Goal: Task Accomplishment & Management: Use online tool/utility

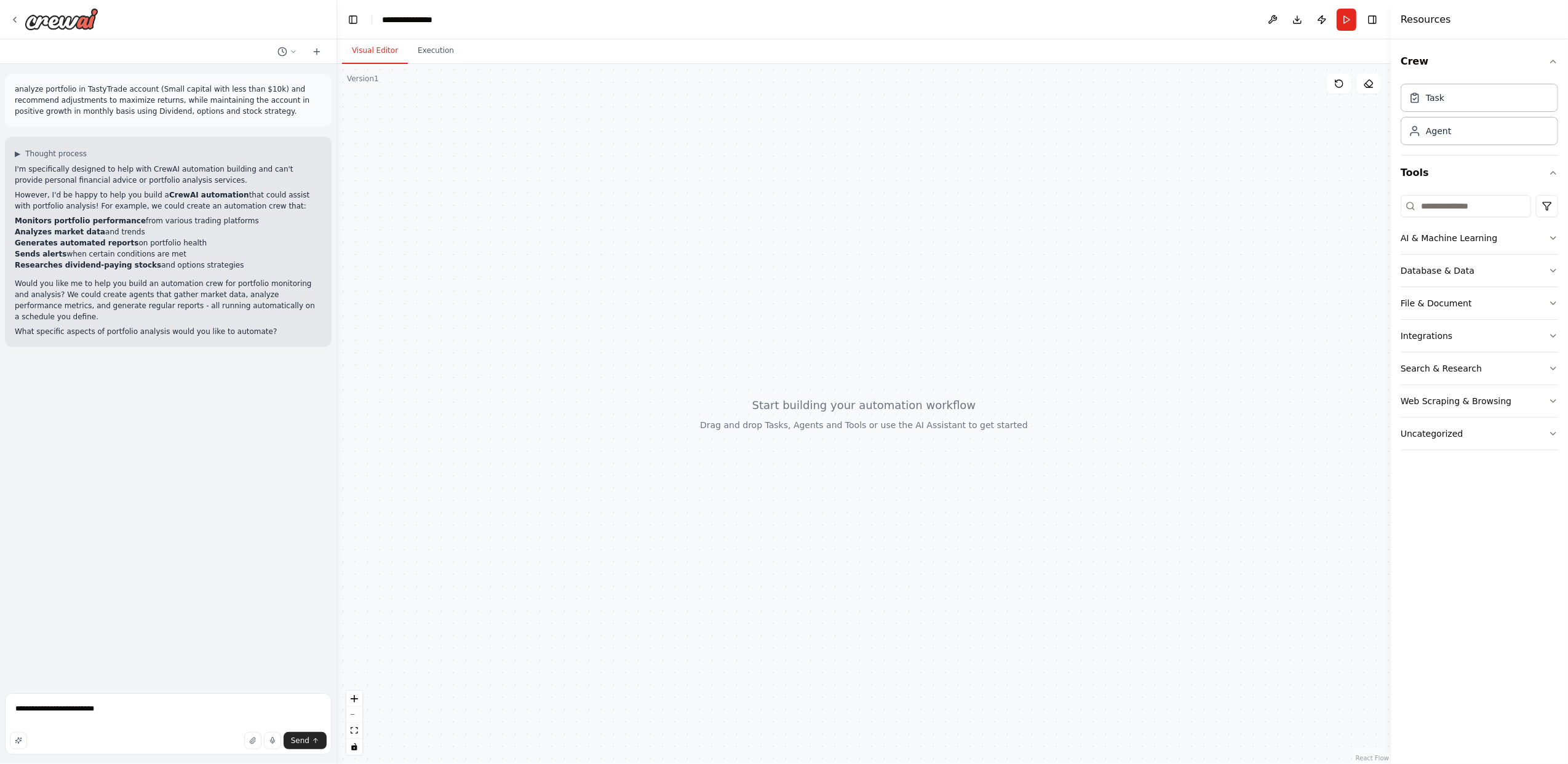
drag, startPoint x: 116, startPoint y: 712, endPoint x: 124, endPoint y: 714, distance: 8.2
type textarea "**********"
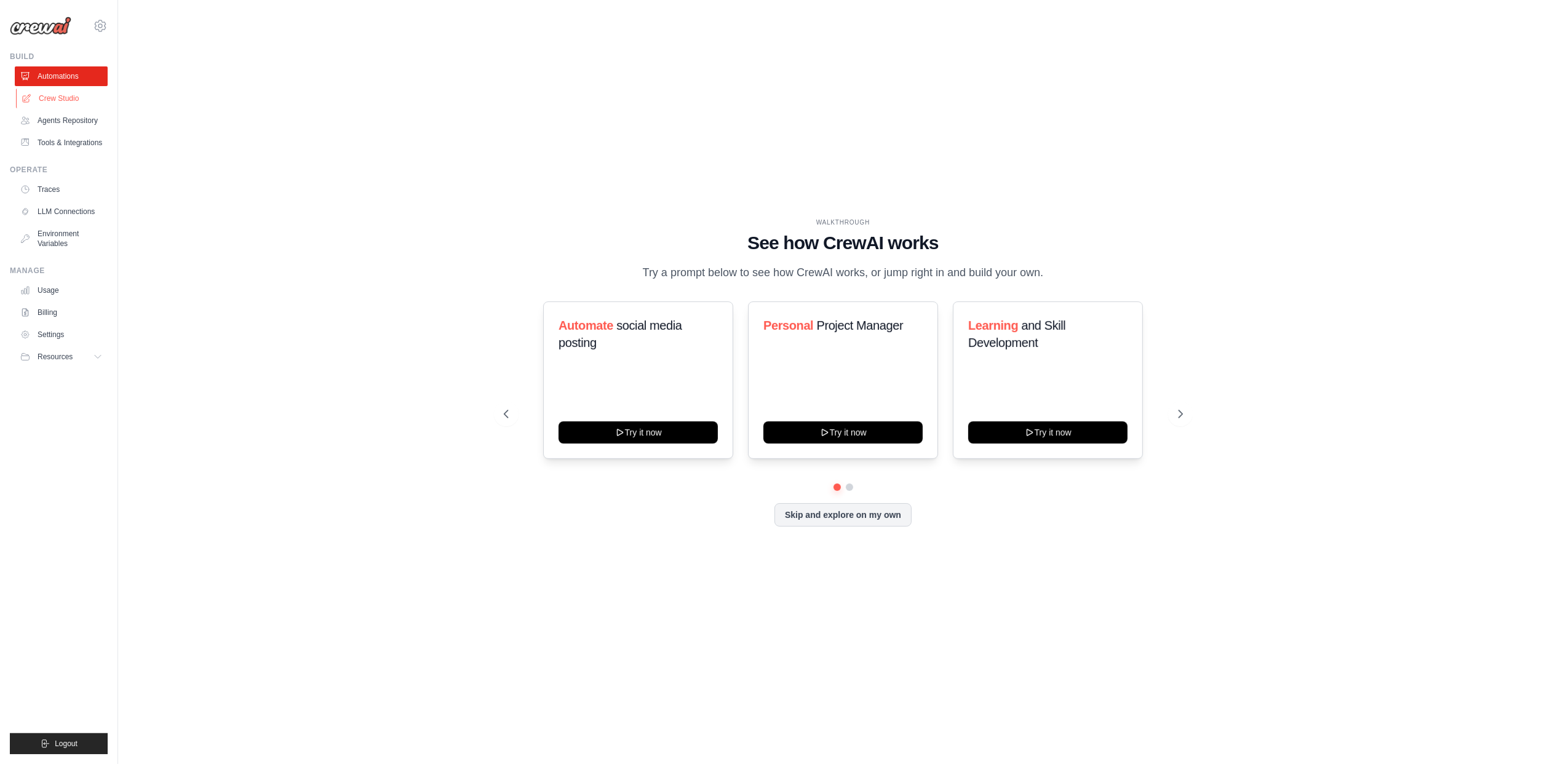
click at [50, 100] on link "Crew Studio" at bounding box center [63, 99] width 93 height 19
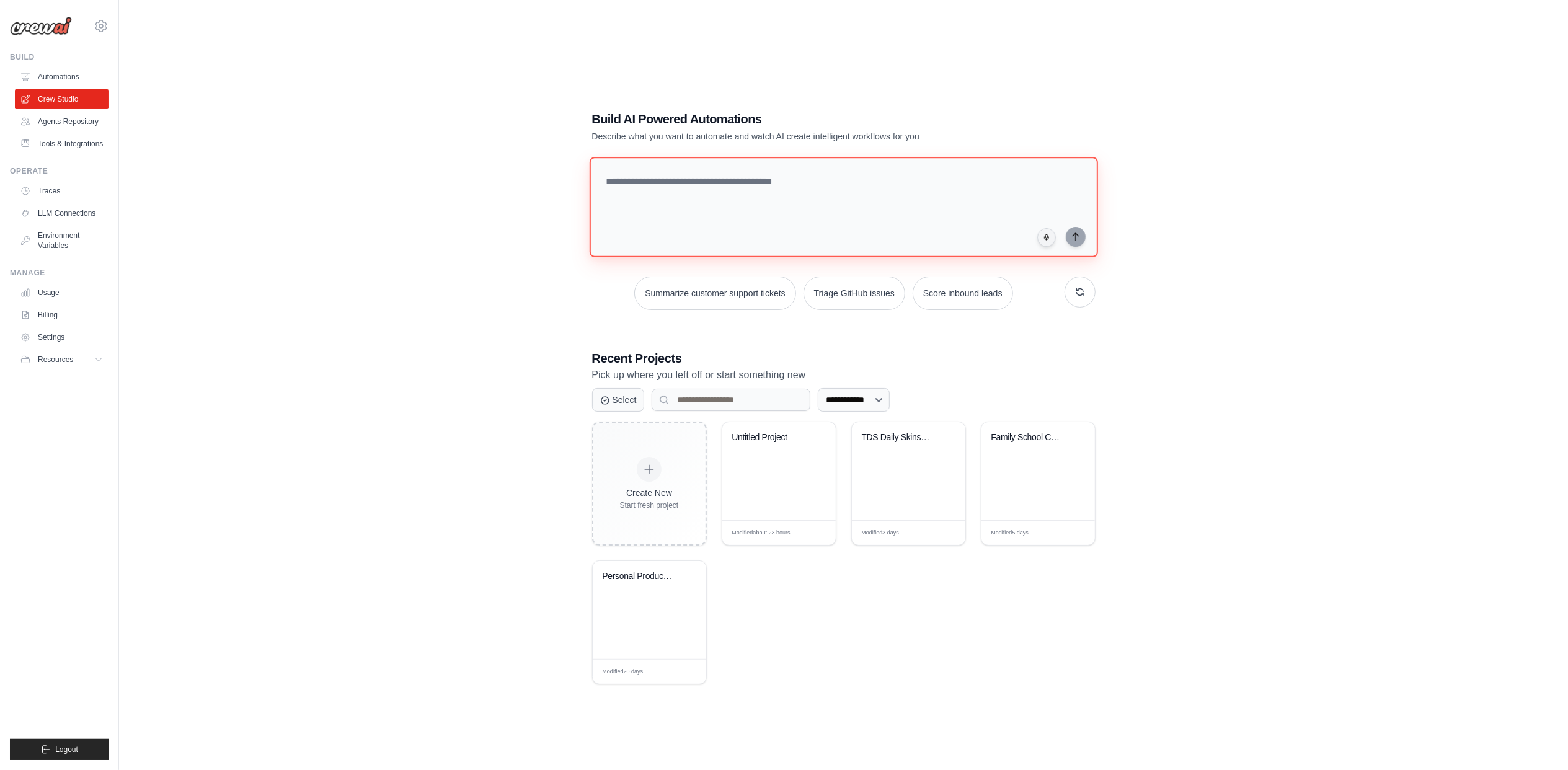
click at [660, 187] on textarea at bounding box center [843, 207] width 509 height 100
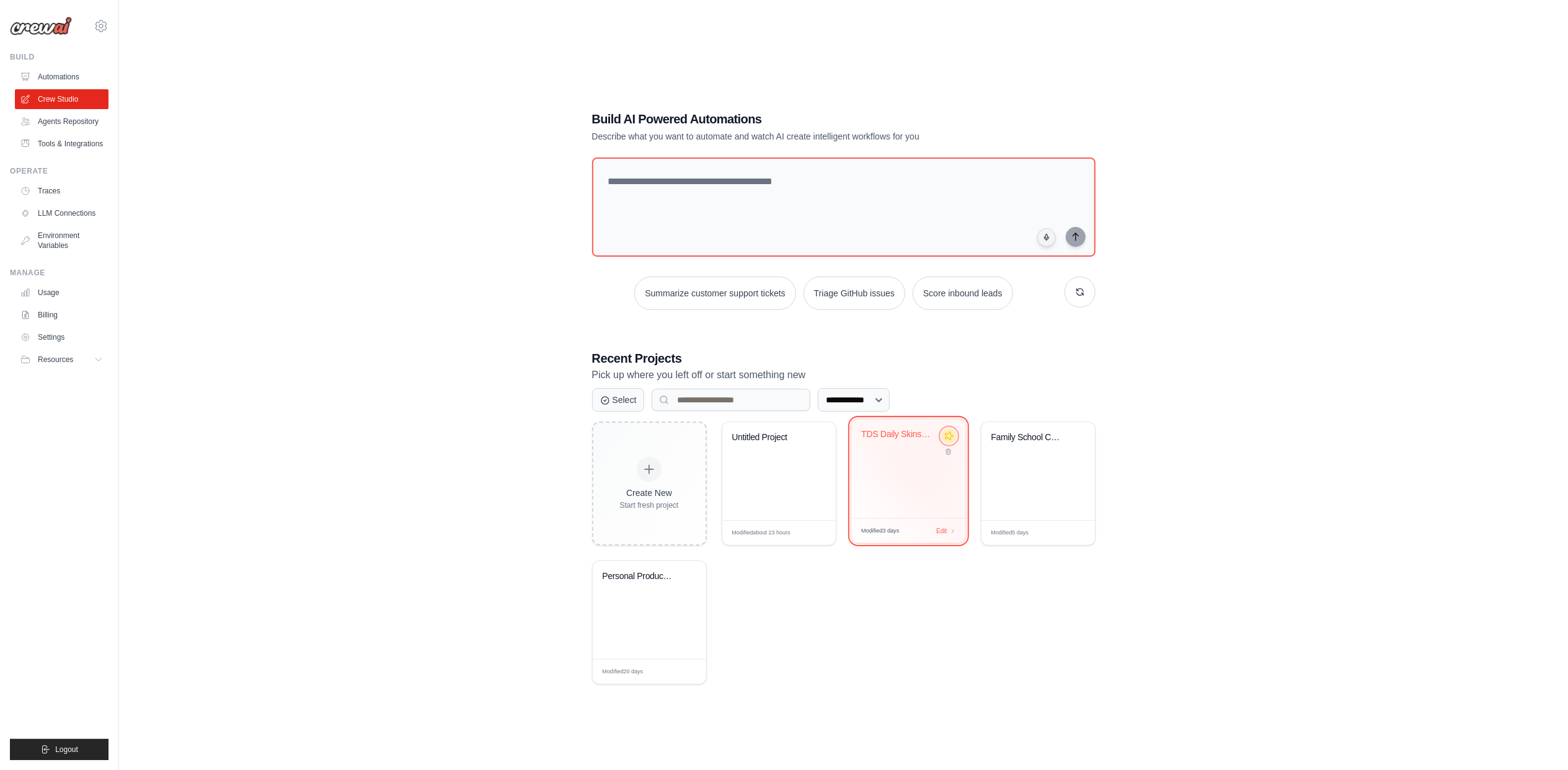
click at [950, 438] on icon at bounding box center [949, 436] width 13 height 13
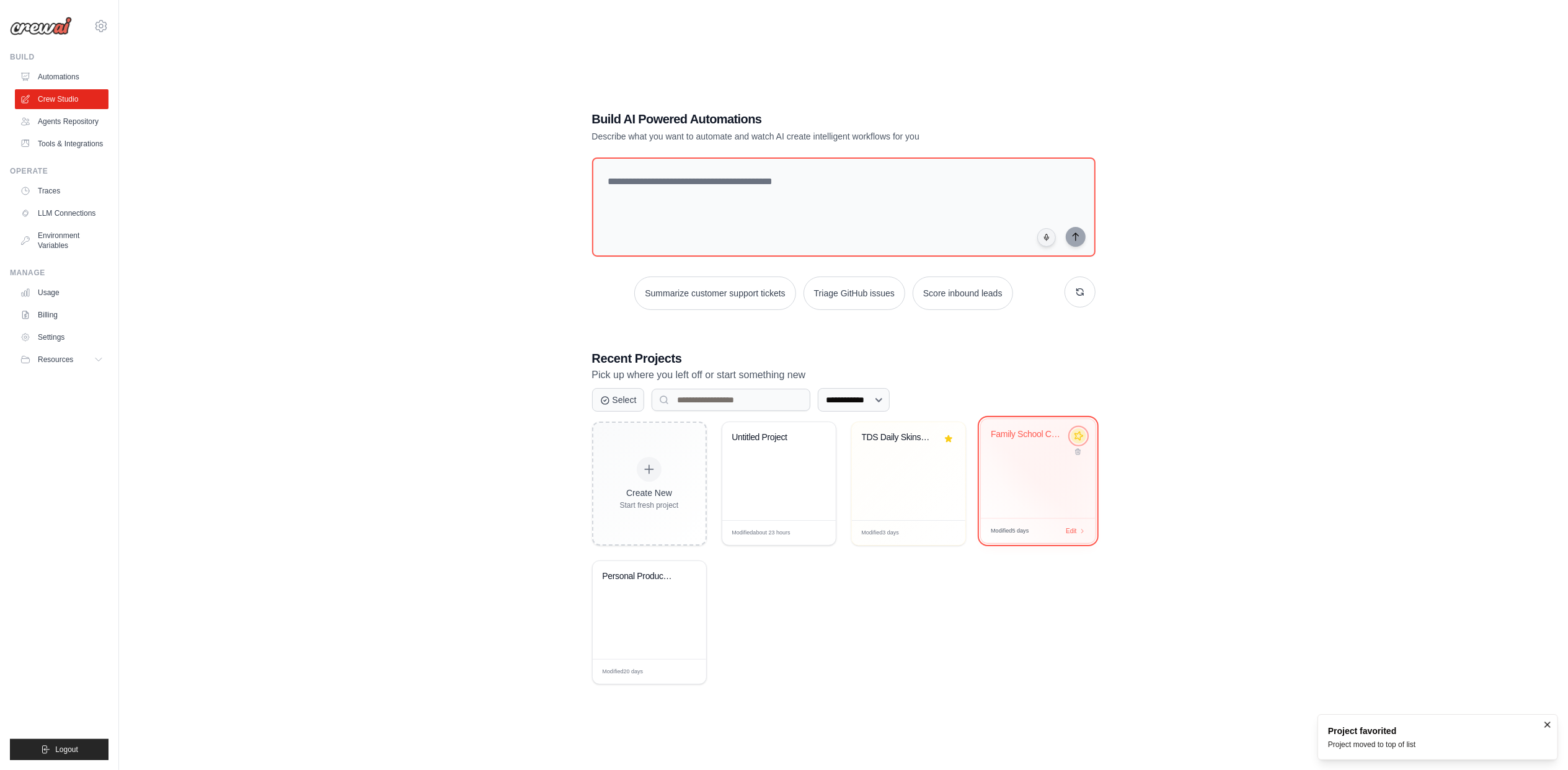
click at [1078, 438] on icon at bounding box center [1078, 436] width 13 height 13
click at [772, 477] on div "Untitled Project" at bounding box center [779, 471] width 113 height 97
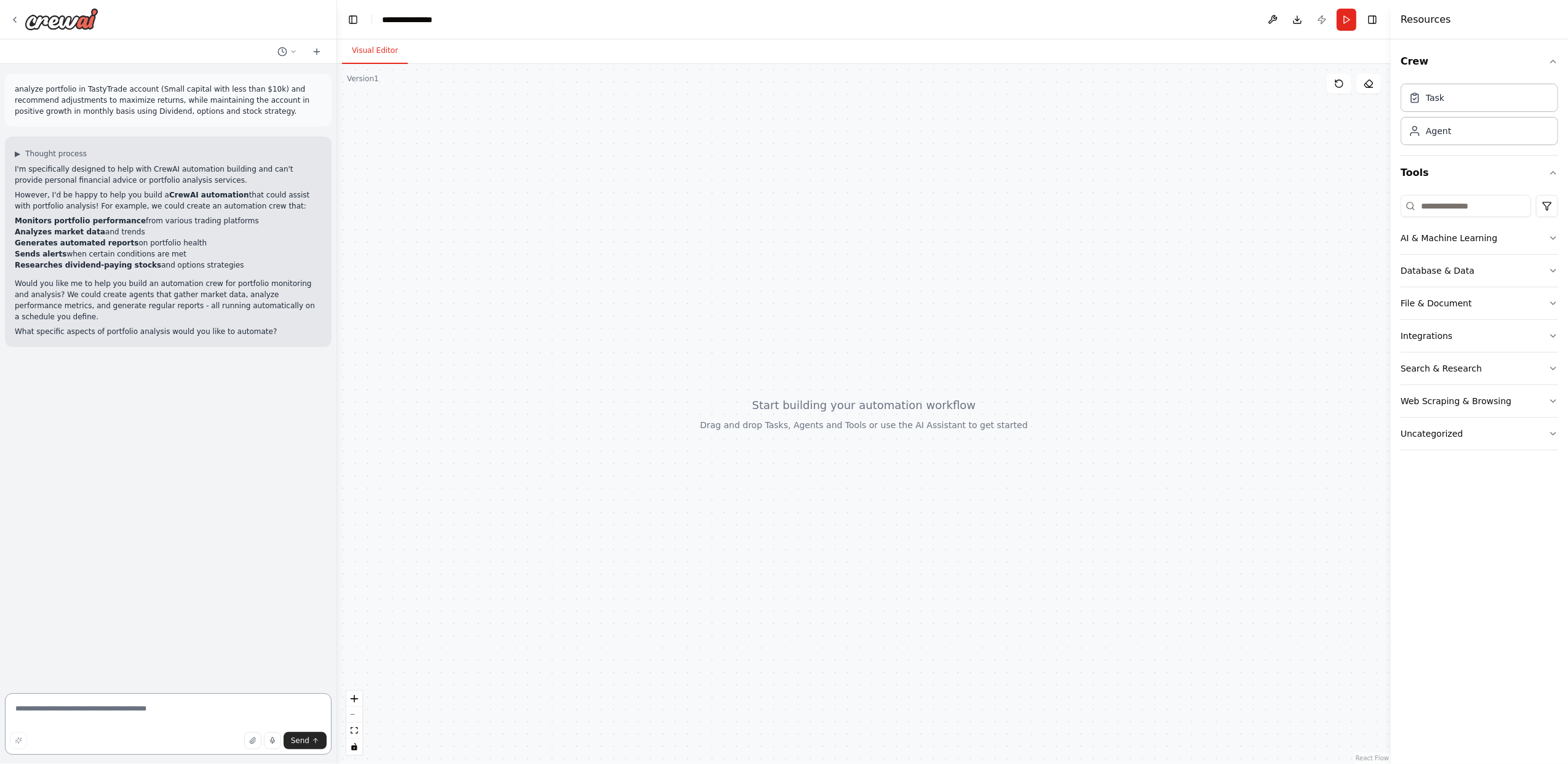
click at [126, 707] on textarea at bounding box center [168, 724] width 327 height 62
click at [227, 711] on textarea "**********" at bounding box center [168, 724] width 327 height 62
type textarea "**********"
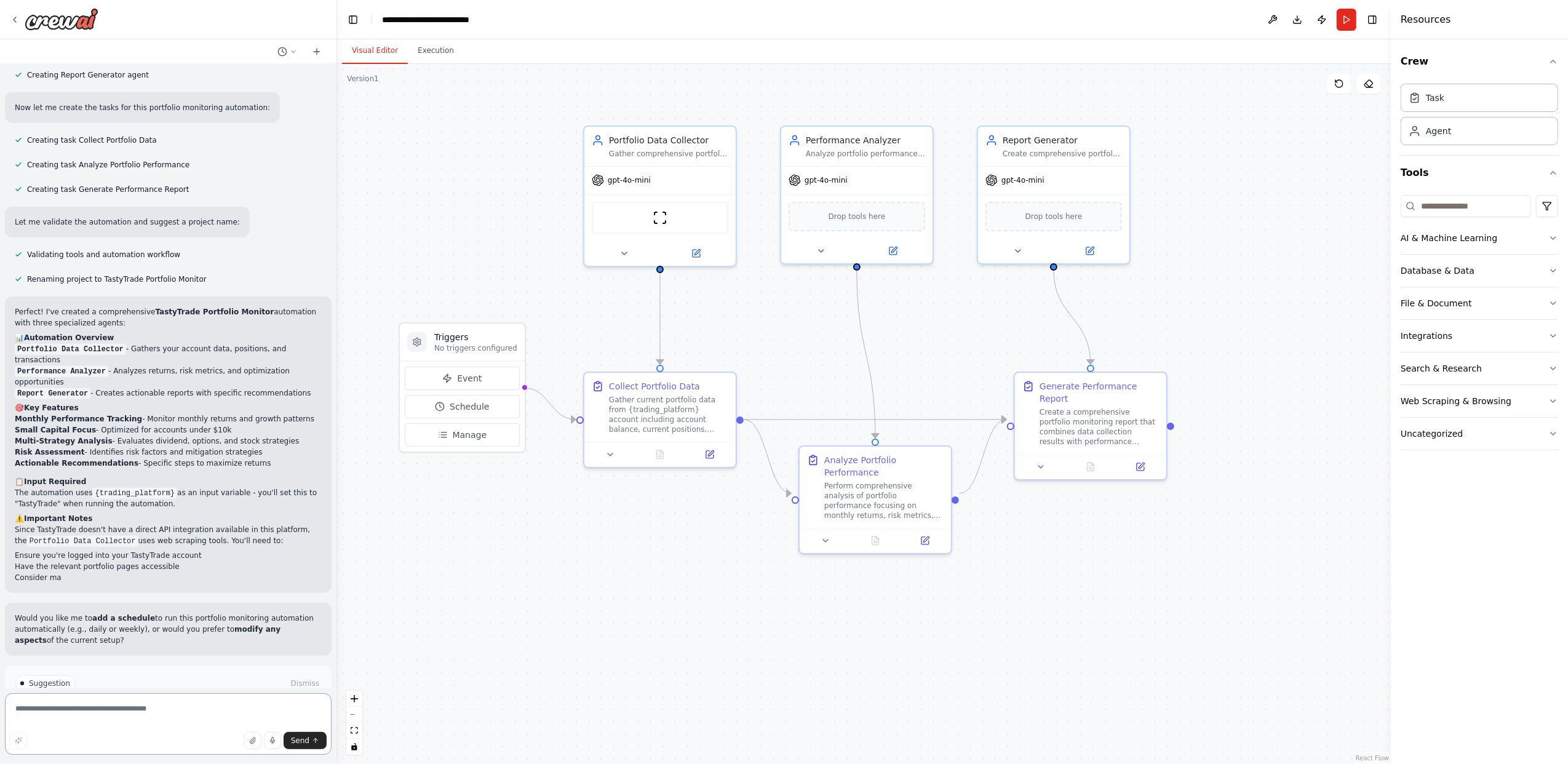
scroll to position [896, 0]
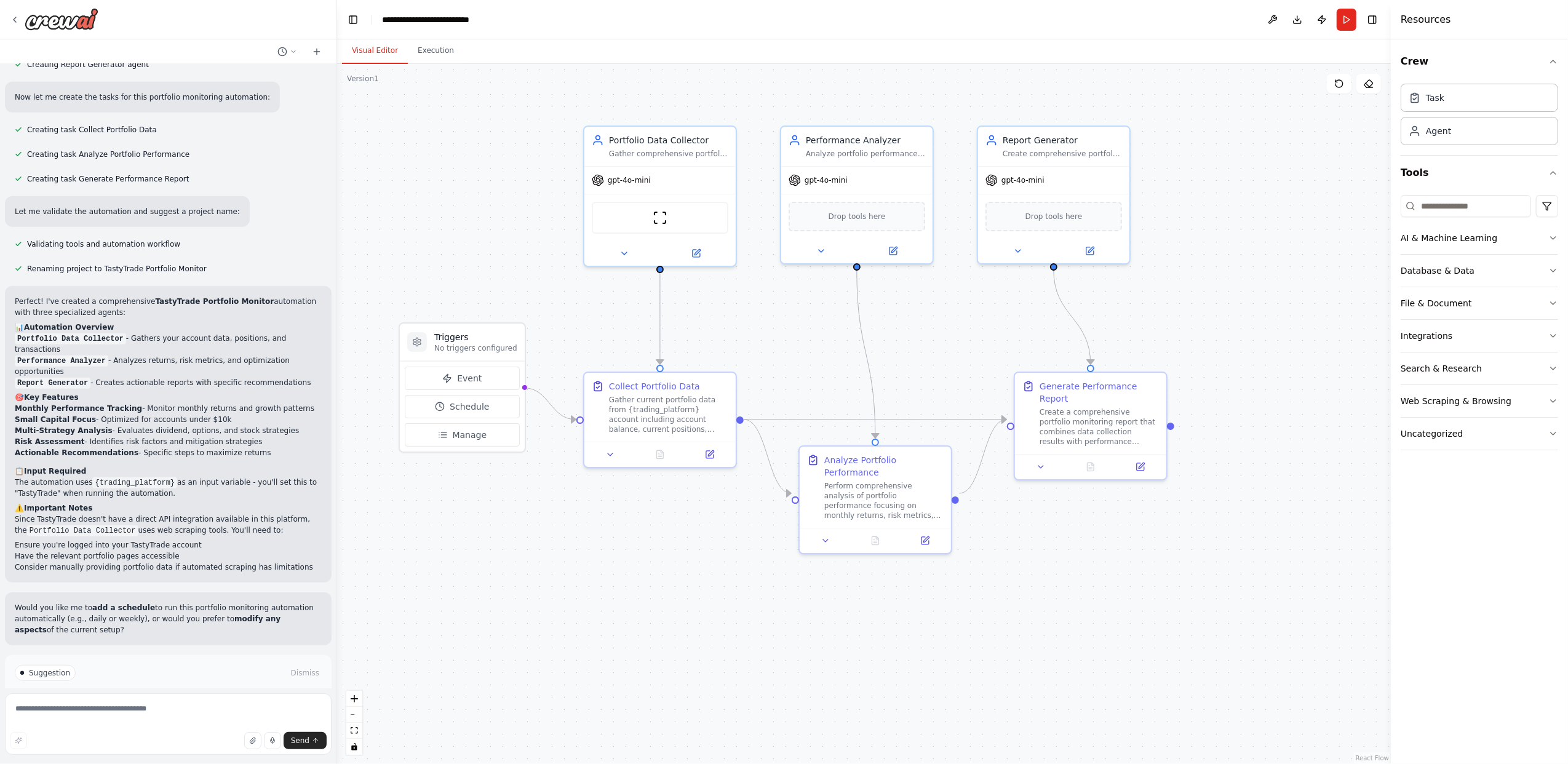
click at [54, 668] on span "Suggestion" at bounding box center [49, 673] width 42 height 10
click at [175, 712] on textarea at bounding box center [168, 724] width 327 height 62
paste textarea "**********"
type textarea "**********"
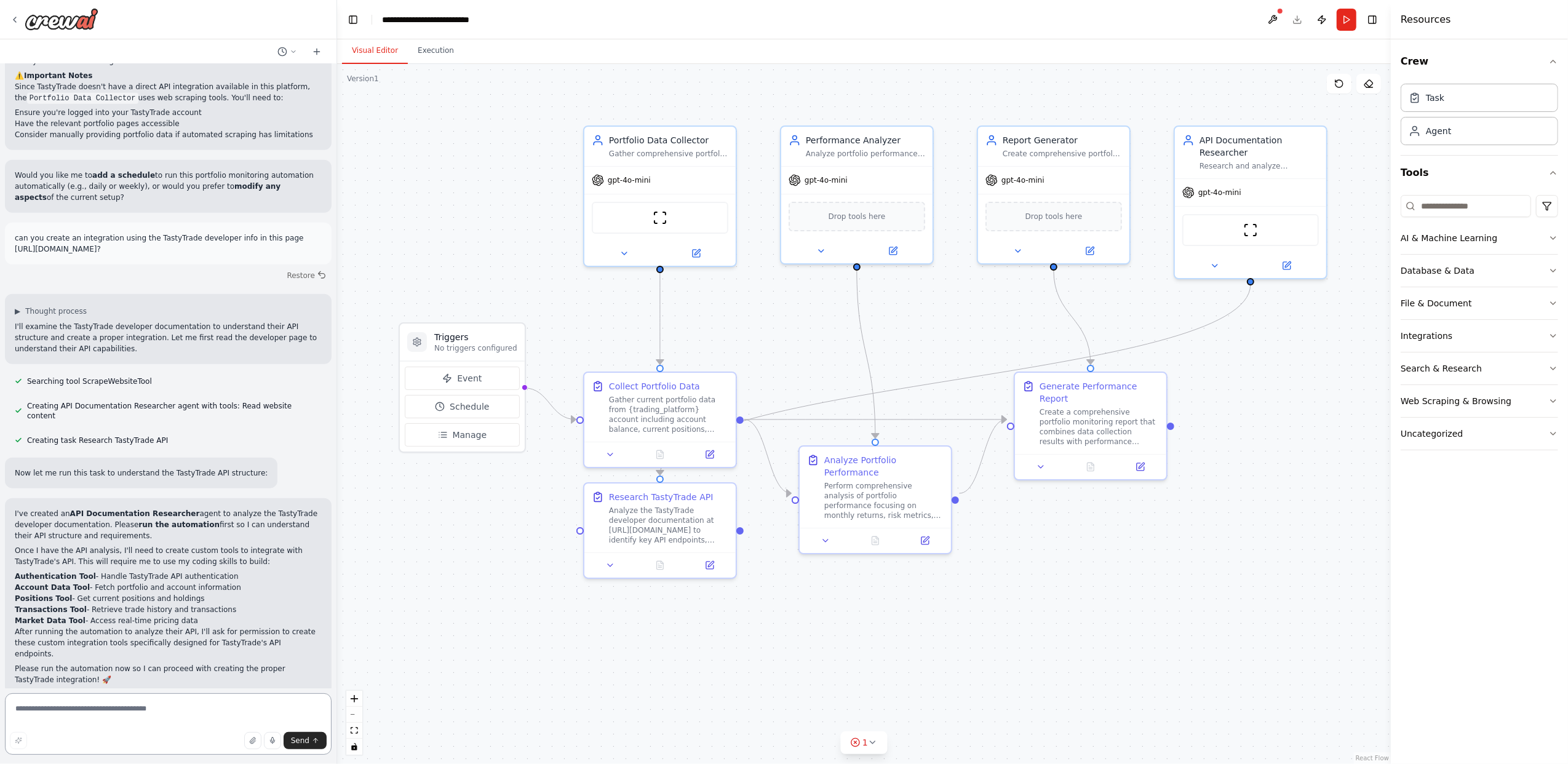
scroll to position [1358, 0]
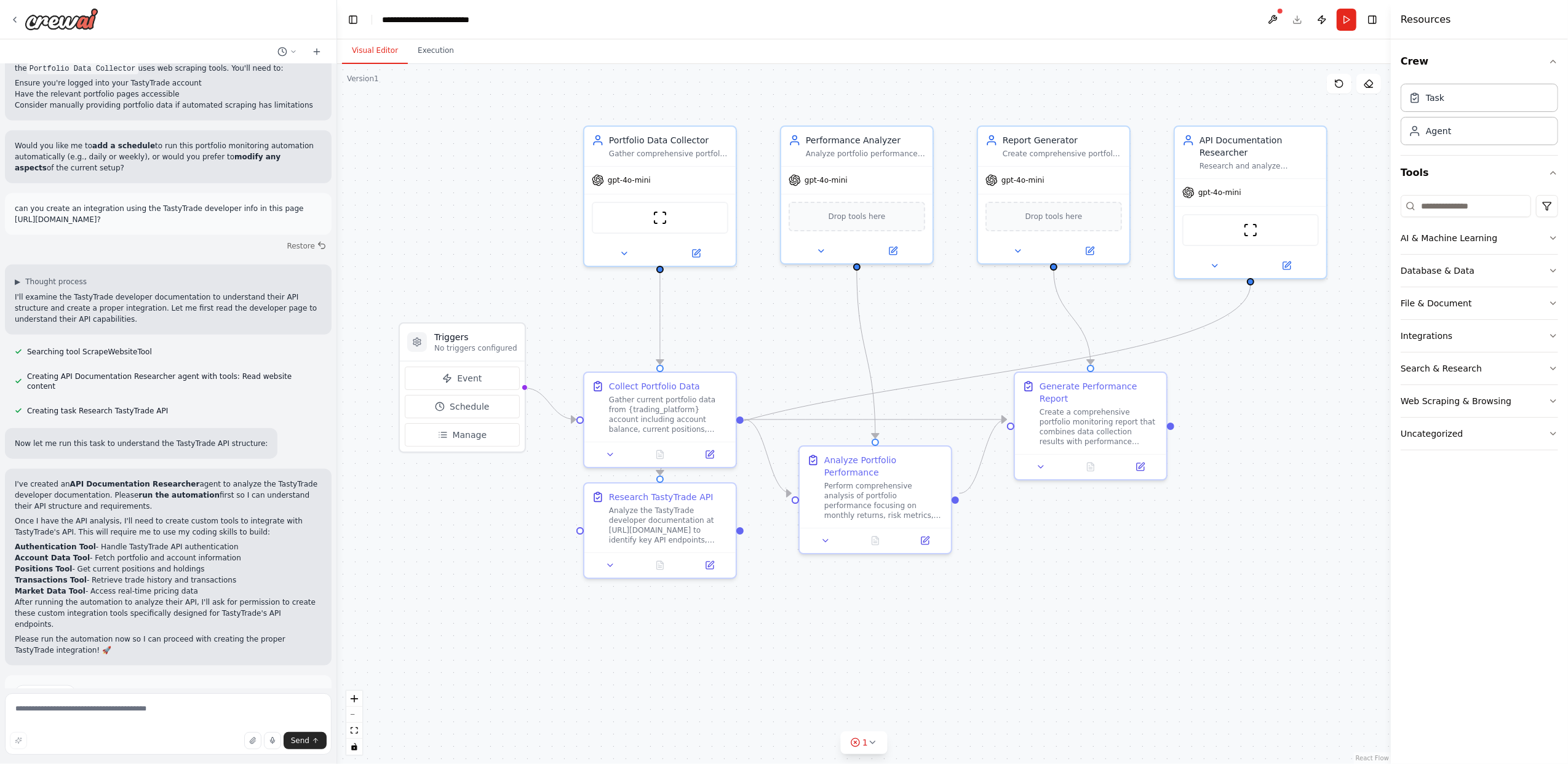
click at [207, 725] on button "Run Automation" at bounding box center [167, 735] width 307 height 19
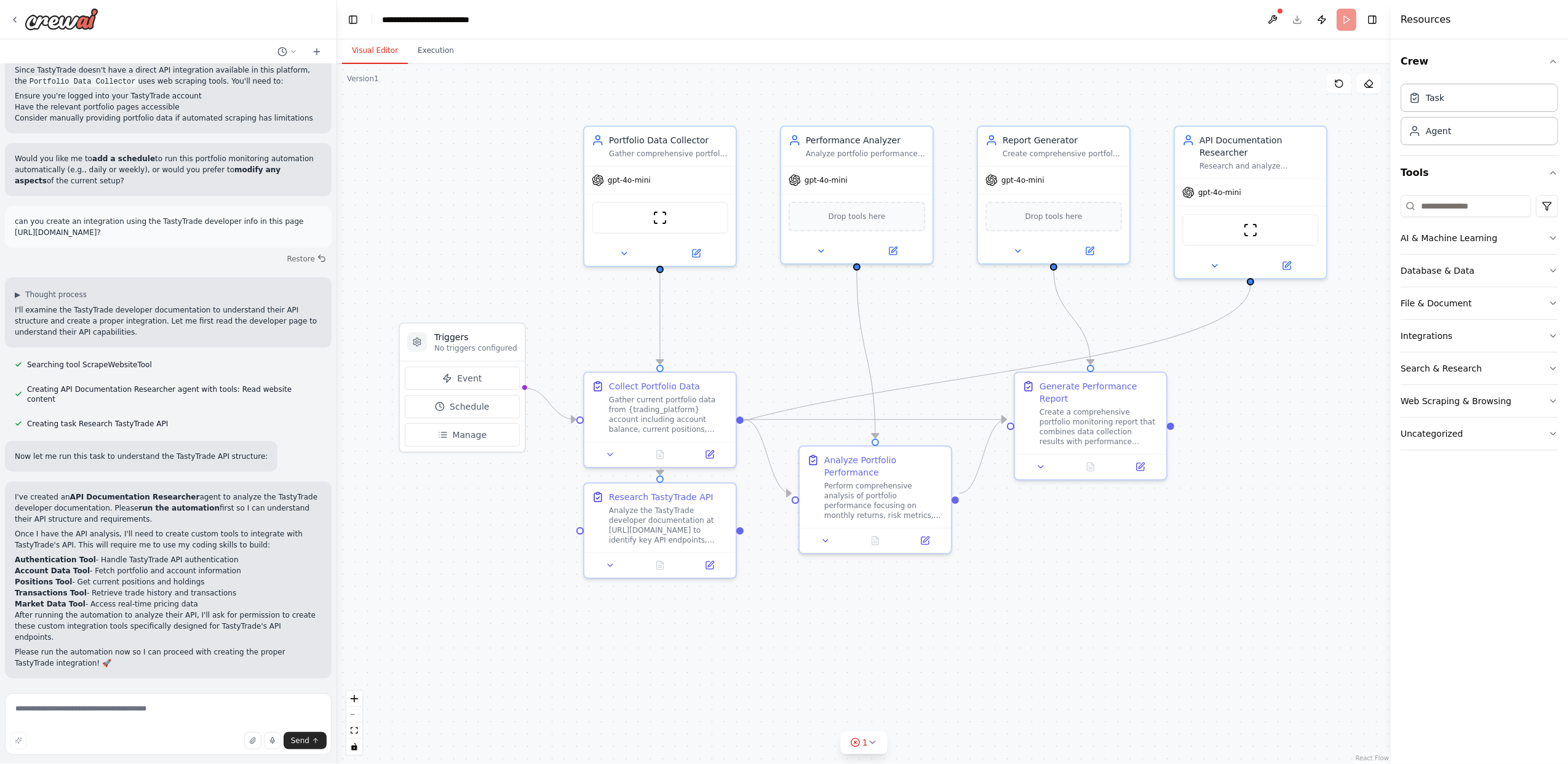
scroll to position [1268, 0]
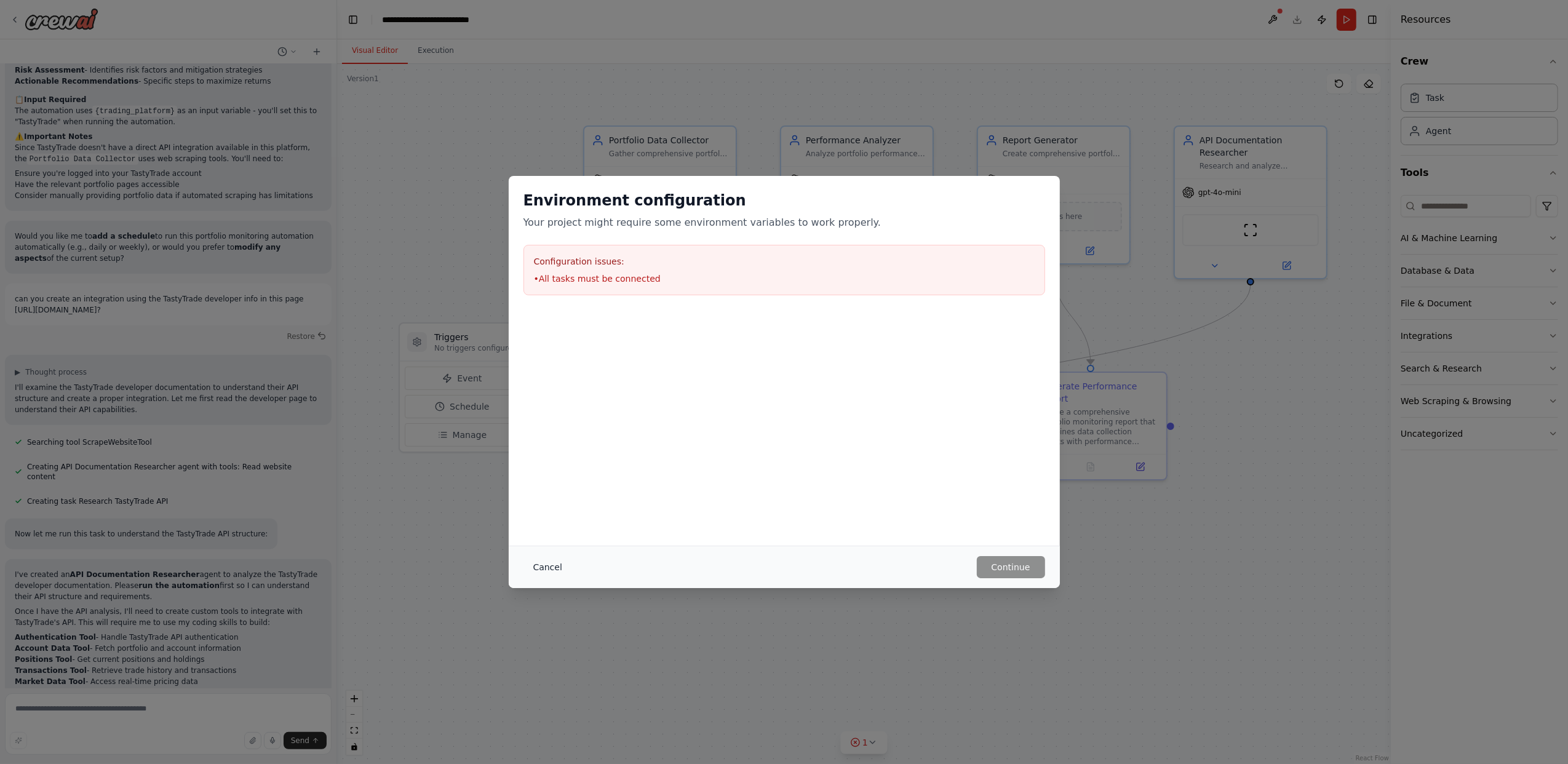
click at [550, 569] on button "Cancel" at bounding box center [547, 567] width 48 height 22
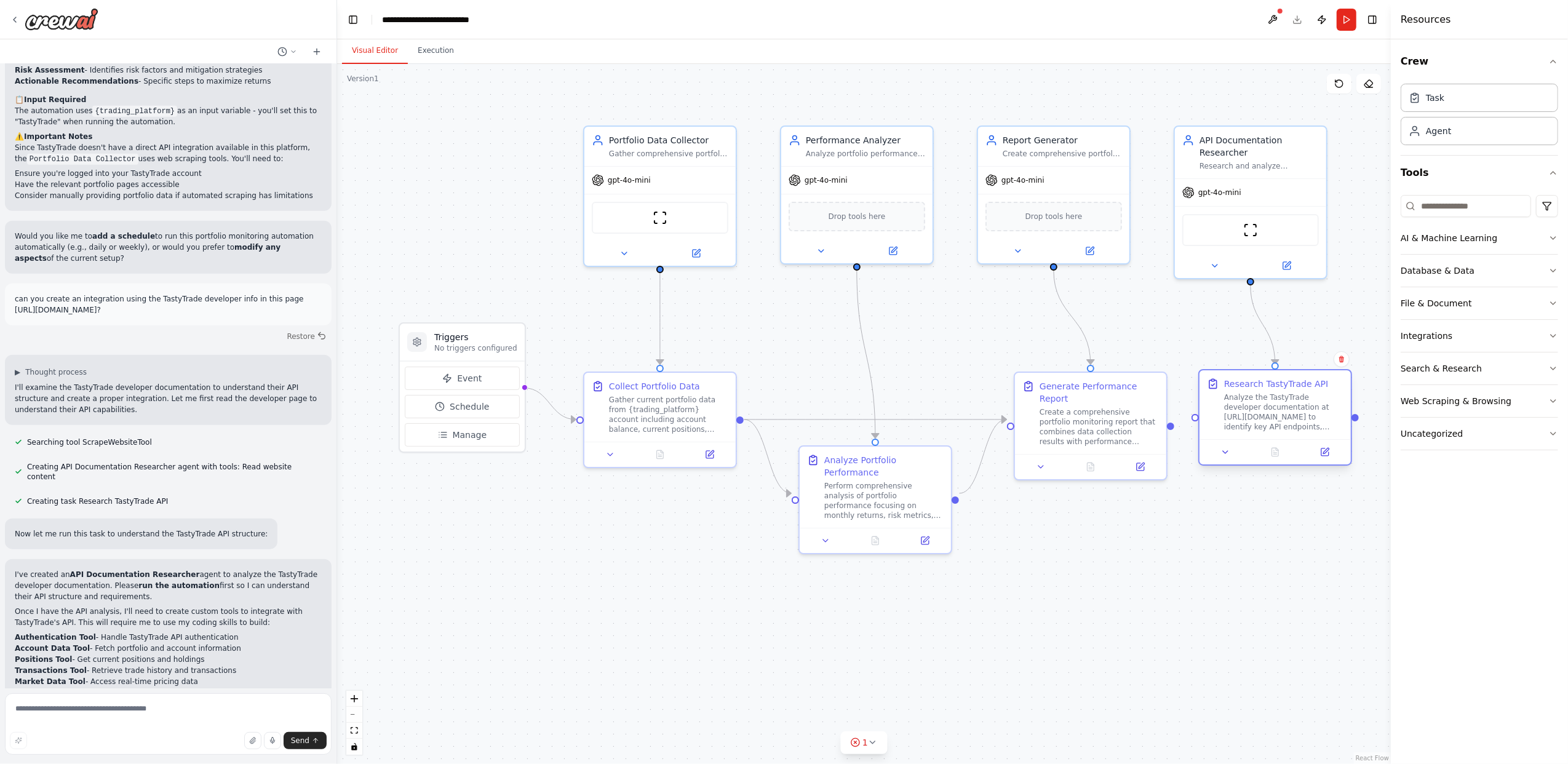
drag, startPoint x: 672, startPoint y: 532, endPoint x: 1283, endPoint y: 417, distance: 621.7
click at [1283, 417] on div "Analyze the TastyTrade developer documentation at https://developer.tastytrade.…" at bounding box center [1284, 412] width 119 height 40
click at [1463, 339] on button "Integrations" at bounding box center [1479, 336] width 158 height 32
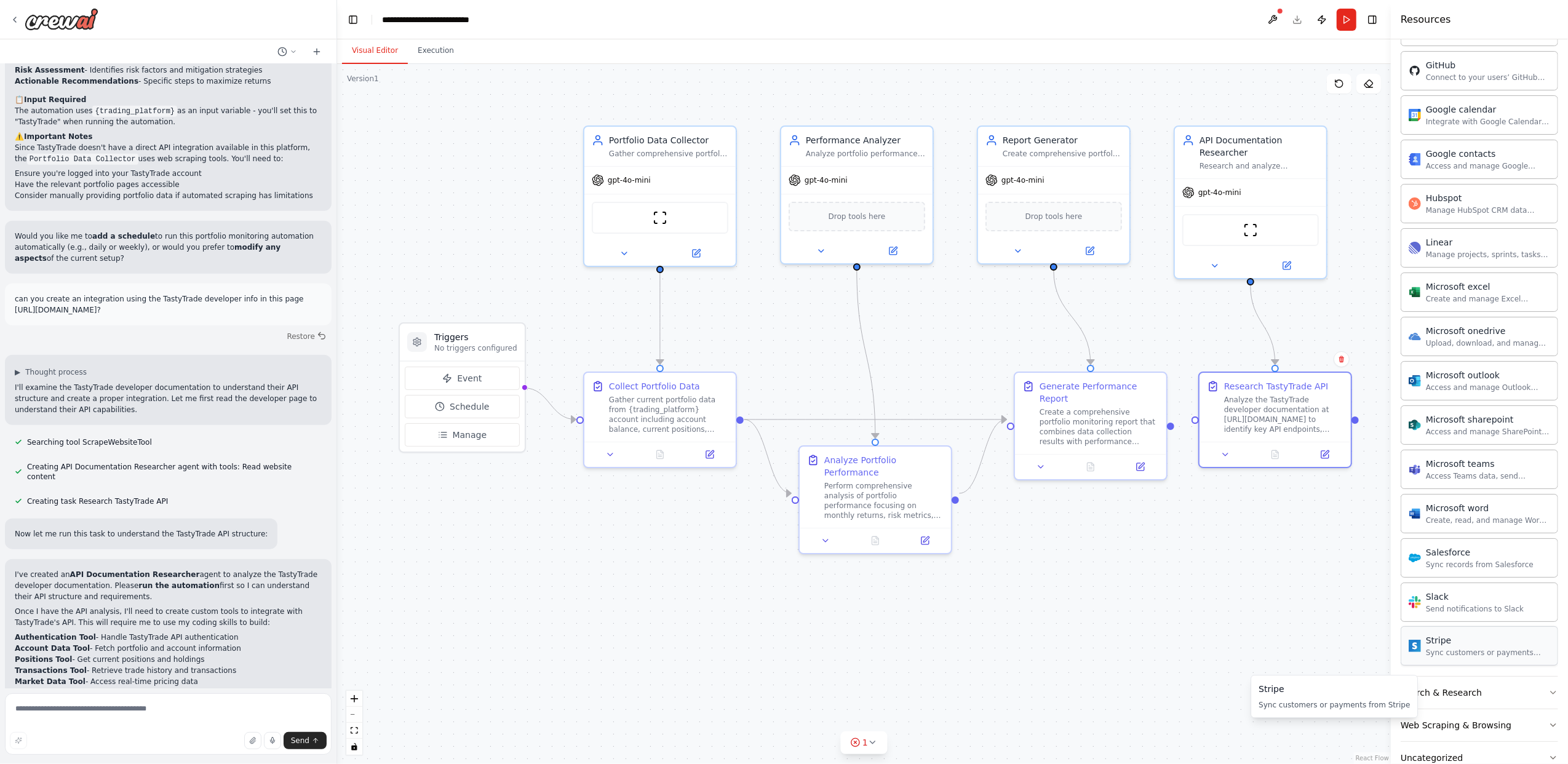
scroll to position [478, 0]
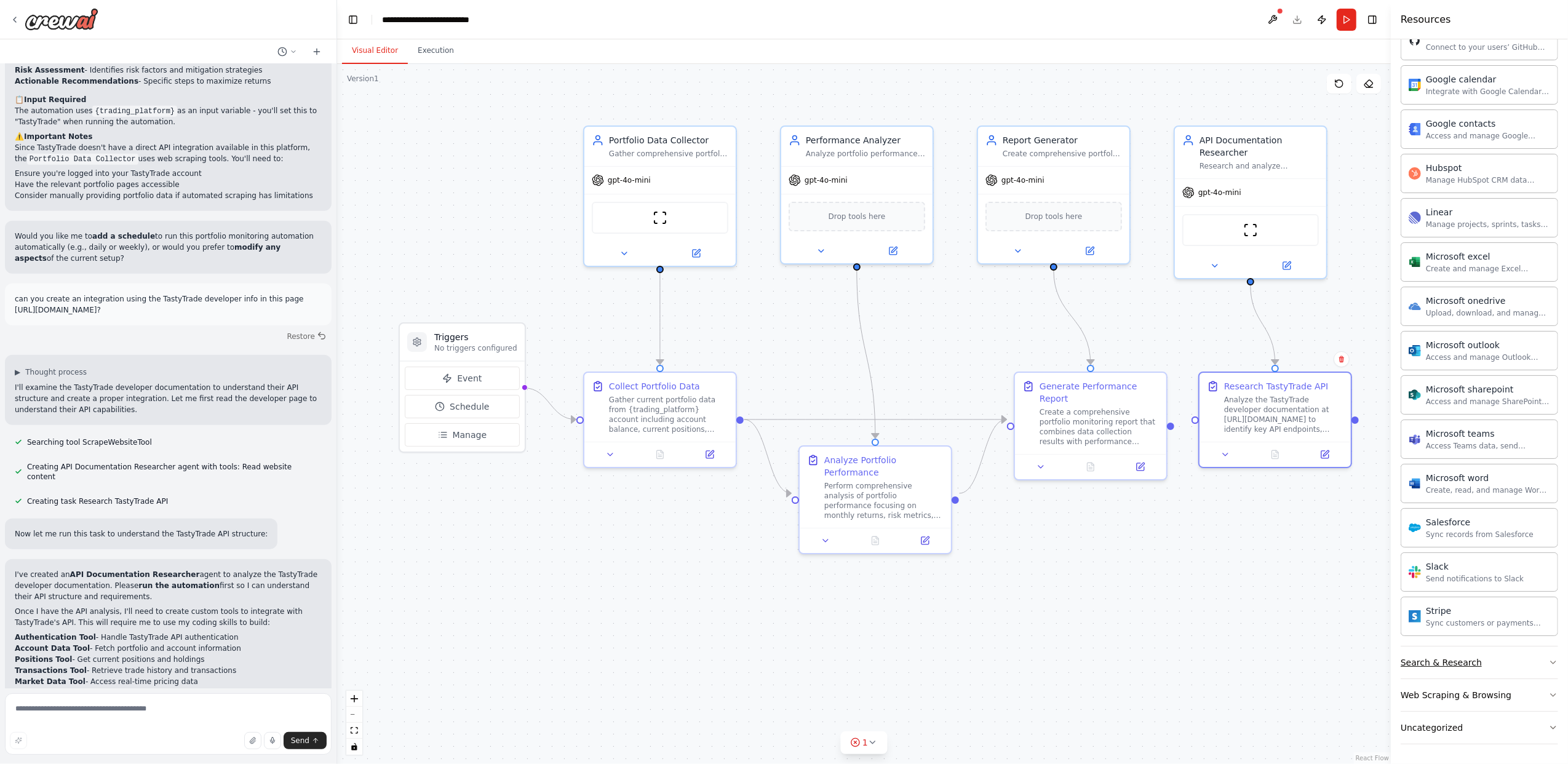
click at [1477, 668] on button "Search & Research" at bounding box center [1479, 661] width 158 height 32
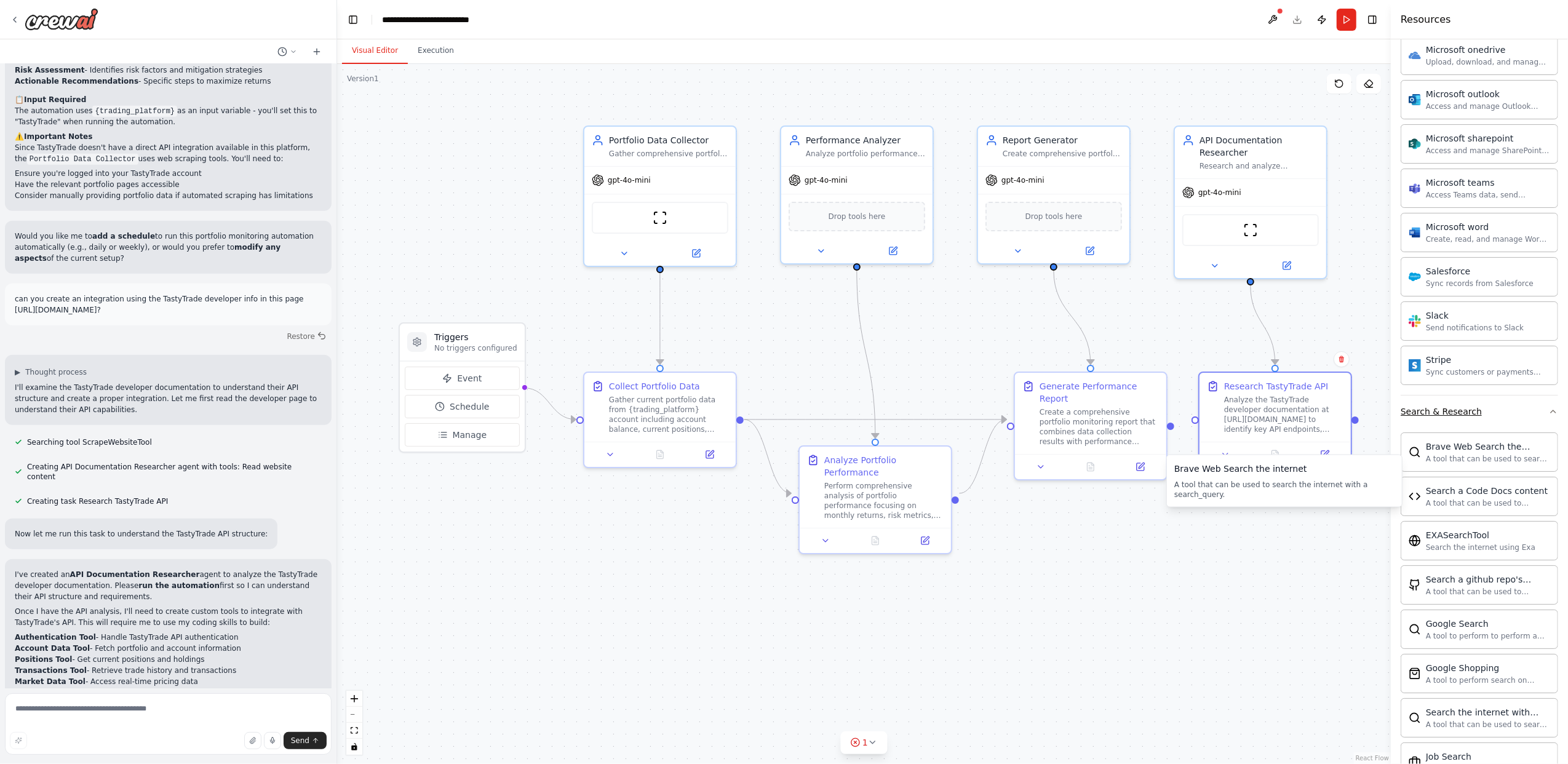
scroll to position [704, 0]
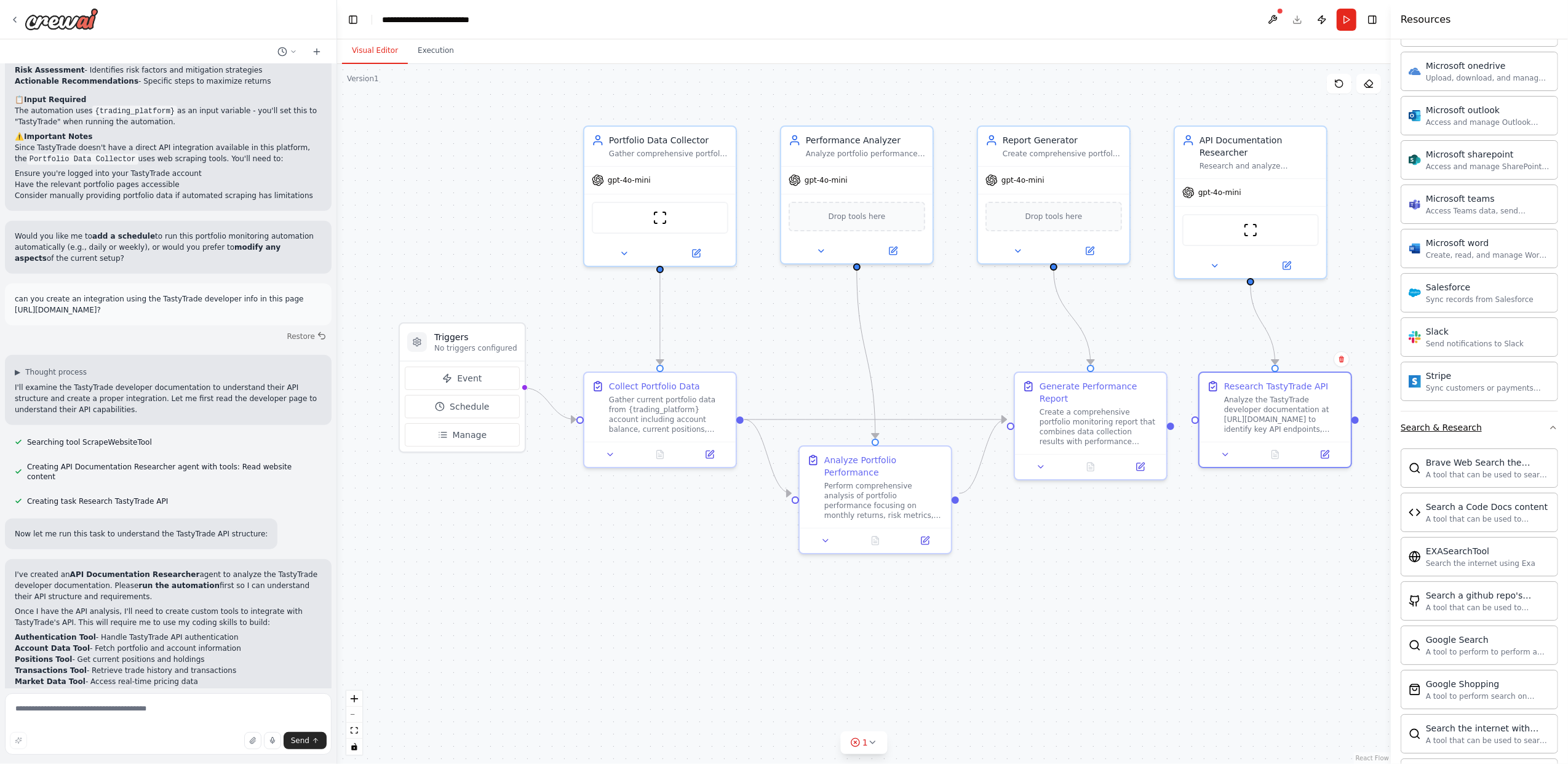
click at [1510, 433] on button "Search & Research" at bounding box center [1479, 426] width 158 height 32
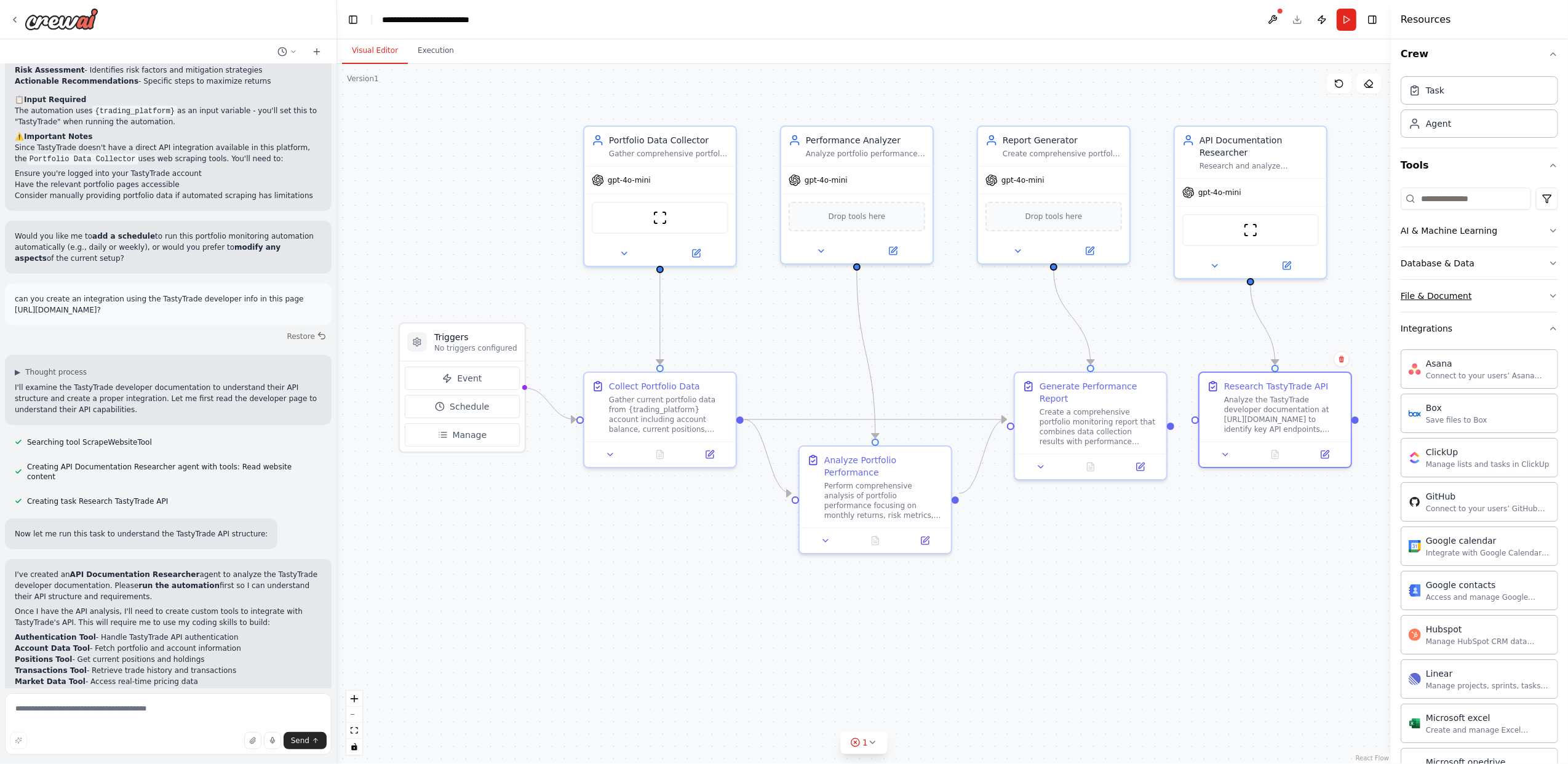
scroll to position [0, 0]
click at [1501, 342] on button "Integrations" at bounding box center [1479, 336] width 158 height 32
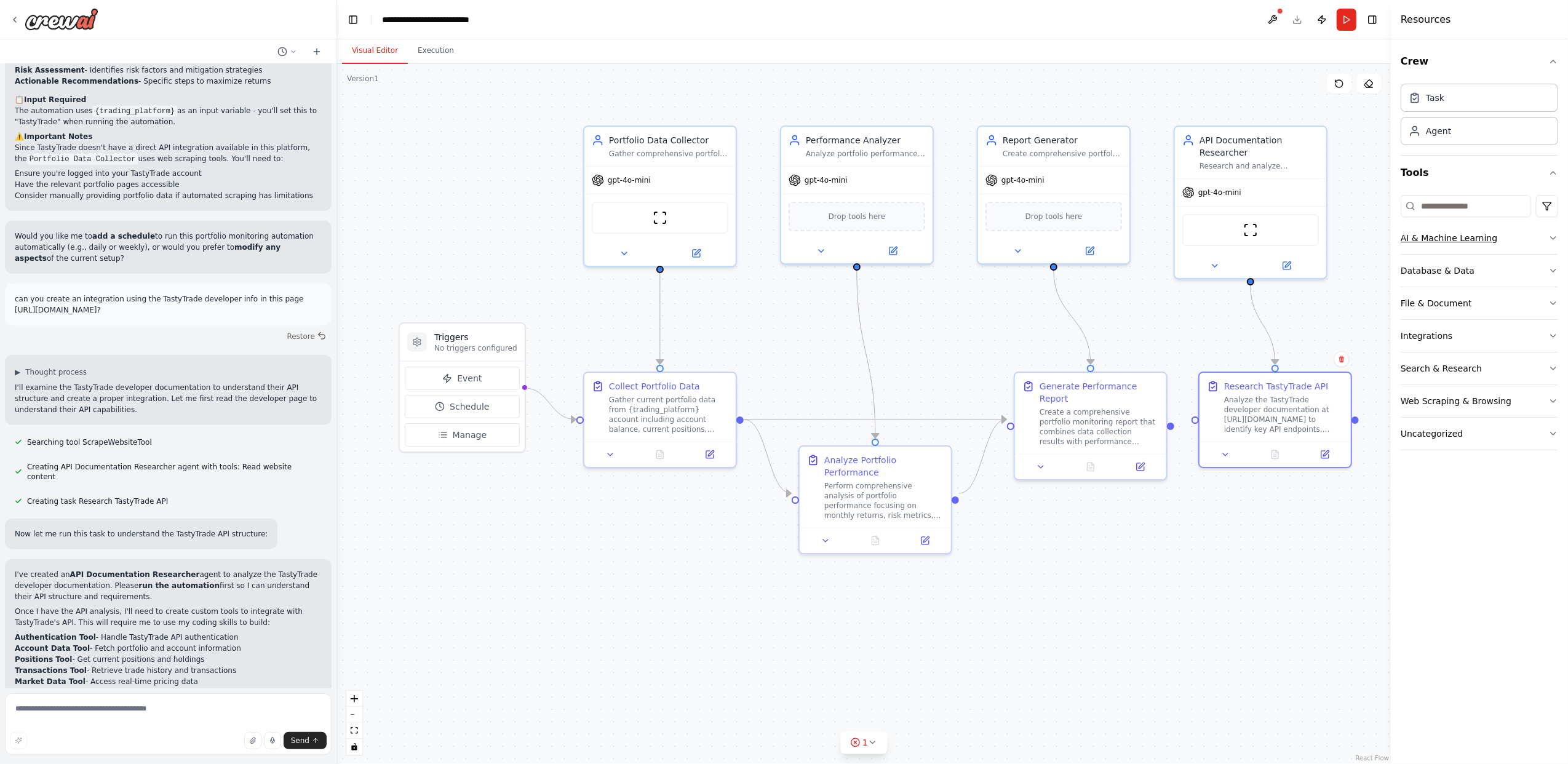
click at [1511, 239] on button "AI & Machine Learning" at bounding box center [1479, 238] width 158 height 32
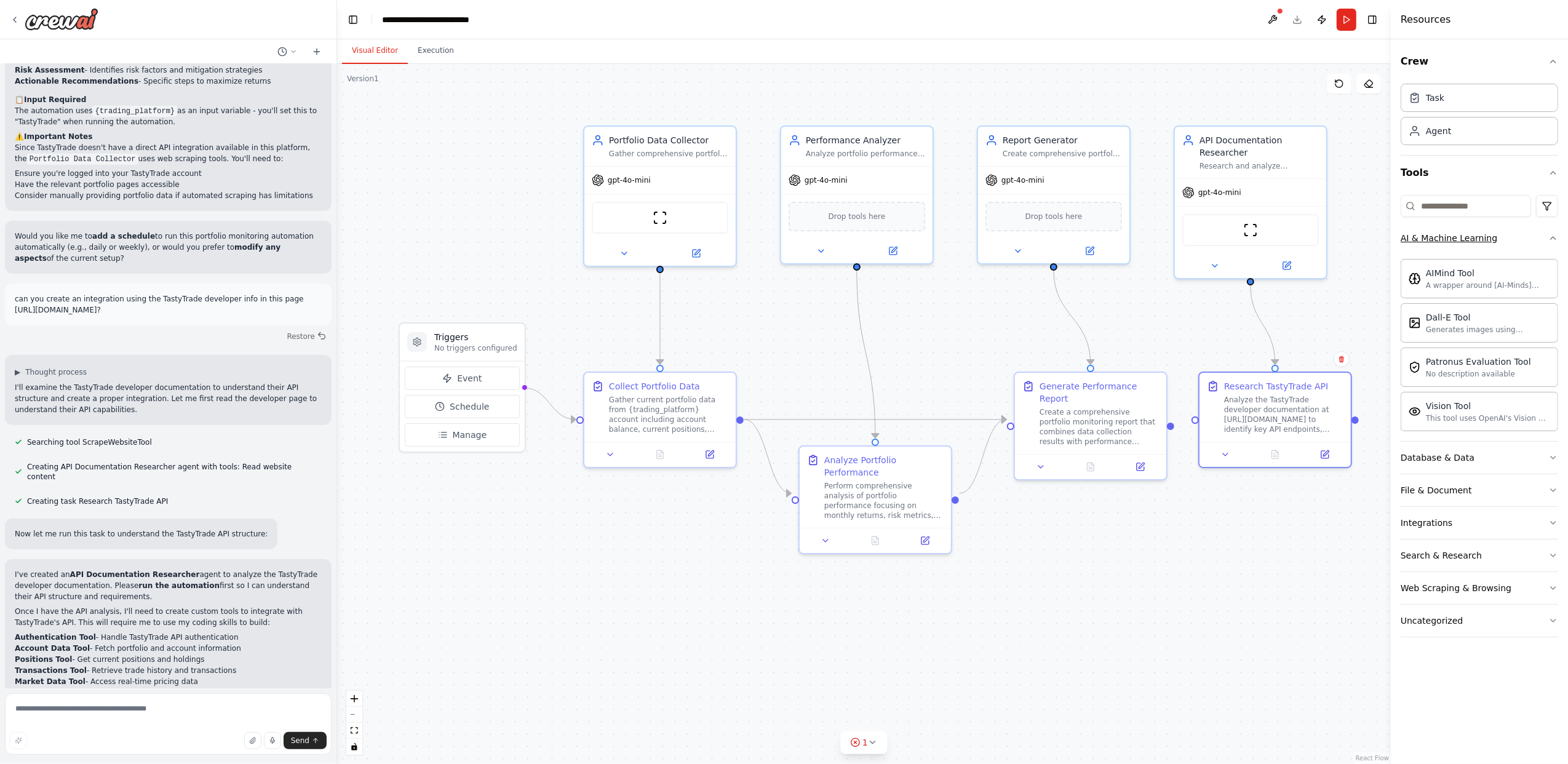
click at [1511, 239] on button "AI & Machine Learning" at bounding box center [1479, 238] width 158 height 32
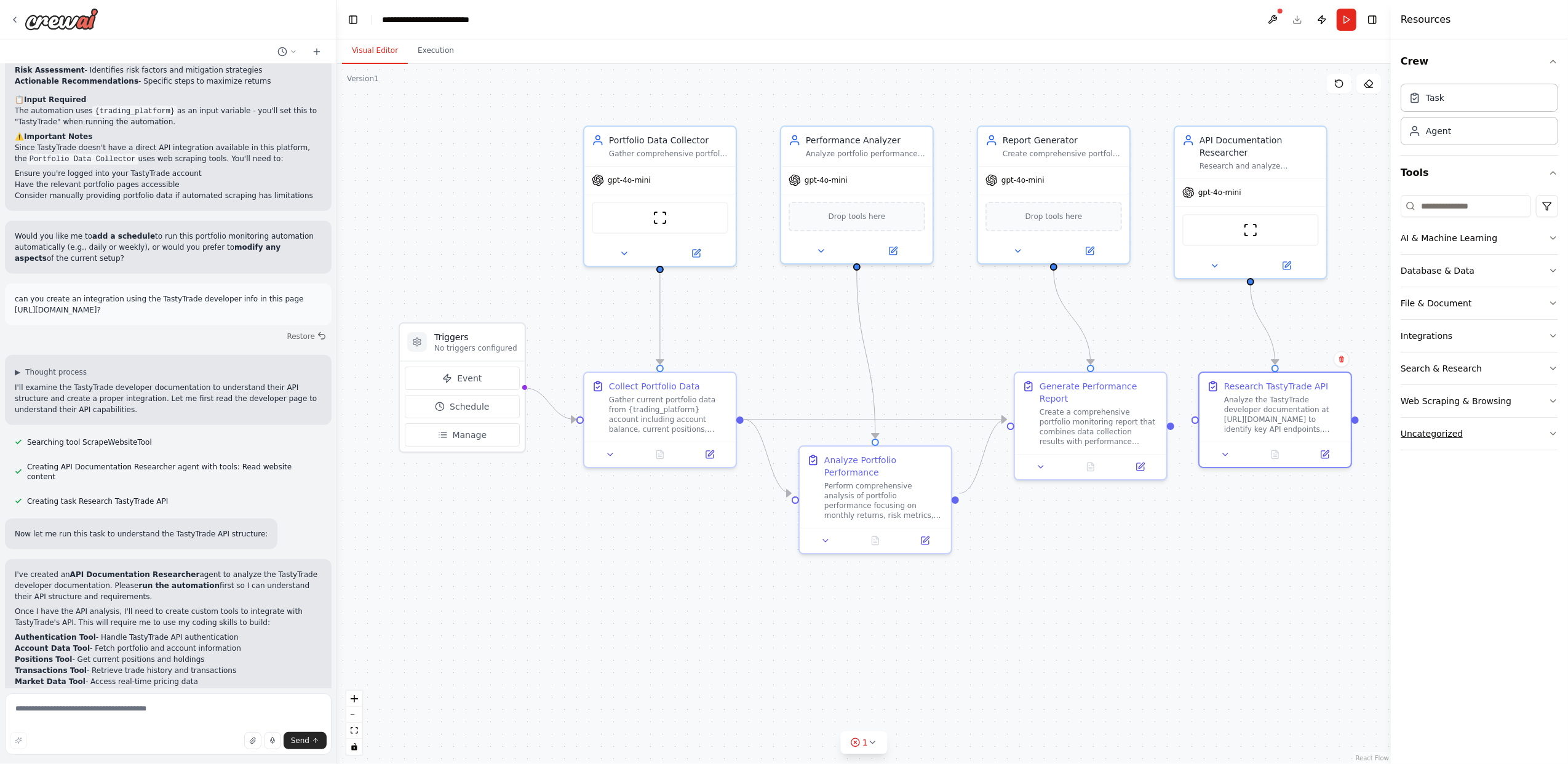
click at [1482, 439] on button "Uncategorized" at bounding box center [1479, 433] width 158 height 32
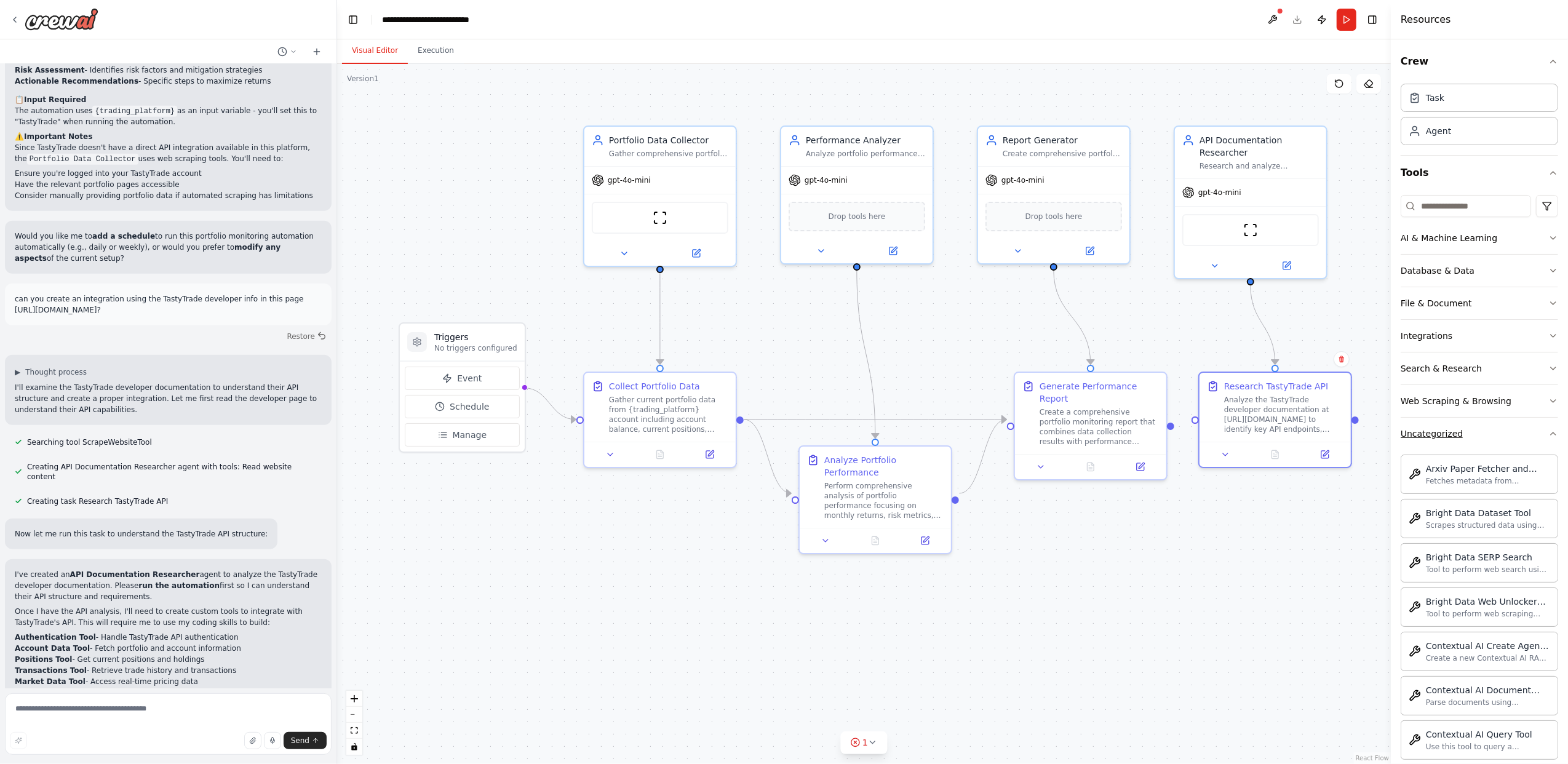
click at [1482, 439] on button "Uncategorized" at bounding box center [1479, 433] width 158 height 32
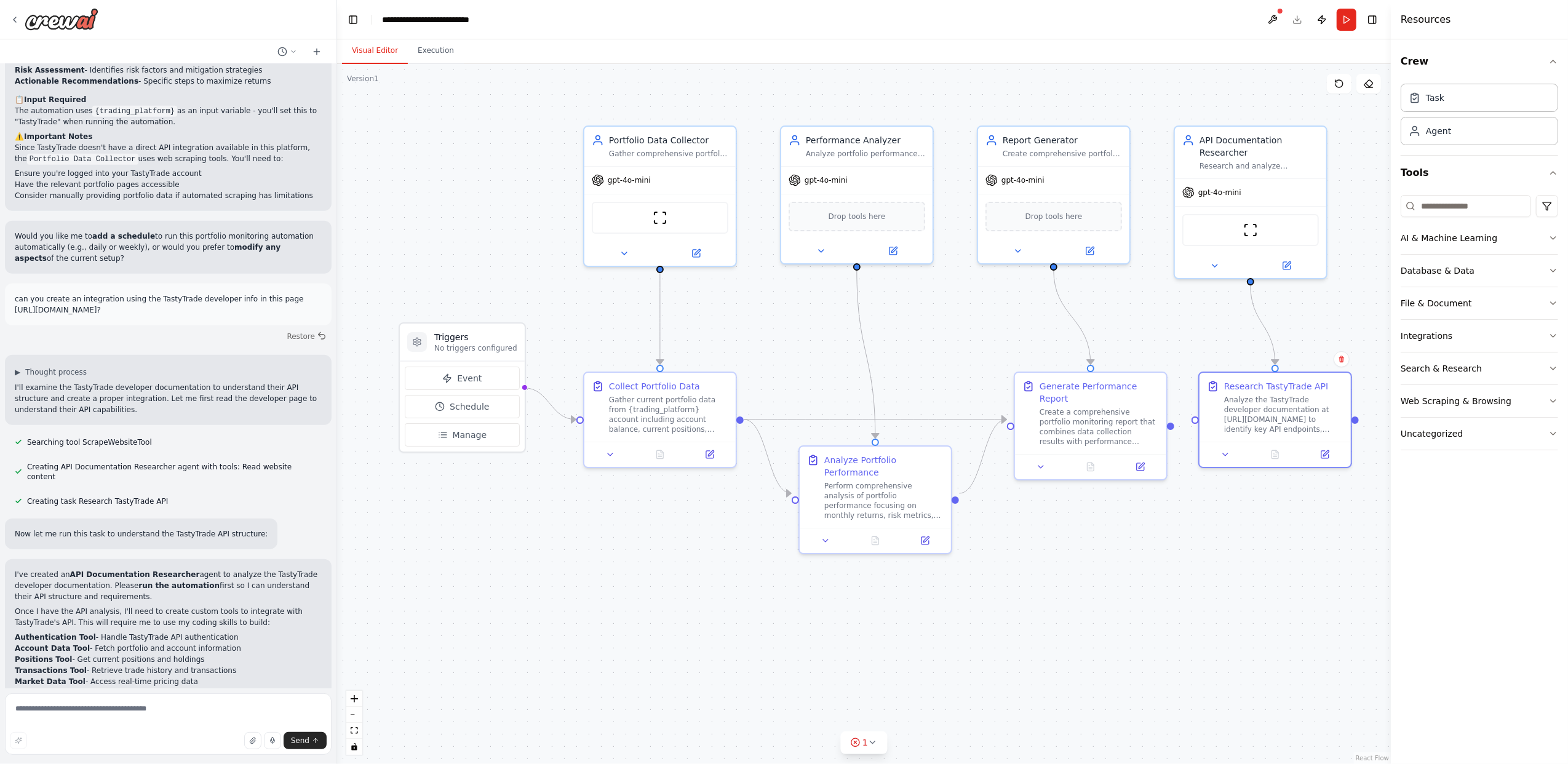
click at [1177, 550] on div ".deletable-edge-delete-btn { width: 20px; height: 20px; border: 0px solid #ffff…" at bounding box center [864, 414] width 1053 height 700
click at [1120, 415] on div "Create a comprehensive portfolio monitoring report that combines data collectio…" at bounding box center [1099, 425] width 119 height 40
click at [1157, 359] on icon at bounding box center [1157, 360] width 5 height 7
click at [1125, 359] on button "Confirm" at bounding box center [1122, 359] width 44 height 15
click at [1099, 141] on div "Report Generator" at bounding box center [1062, 138] width 119 height 13
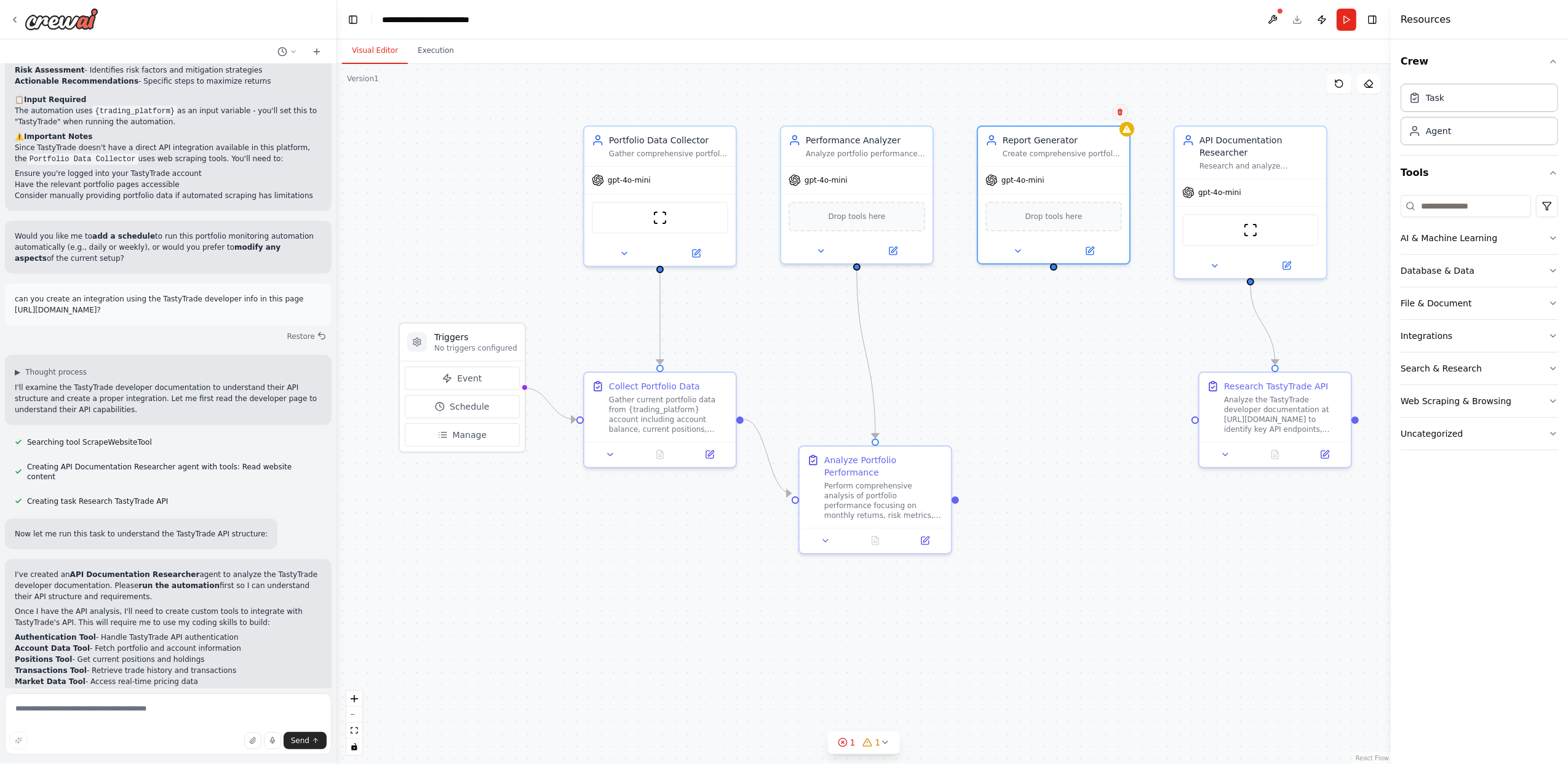
click at [1120, 116] on button at bounding box center [1120, 111] width 16 height 16
click at [1120, 114] on icon at bounding box center [1120, 112] width 5 height 7
click at [1083, 117] on button "Confirm" at bounding box center [1085, 111] width 44 height 15
click at [910, 148] on div "Analyze portfolio performance metrics including returns, risk assessment, asset…" at bounding box center [865, 151] width 119 height 10
click at [926, 109] on icon at bounding box center [923, 112] width 5 height 7
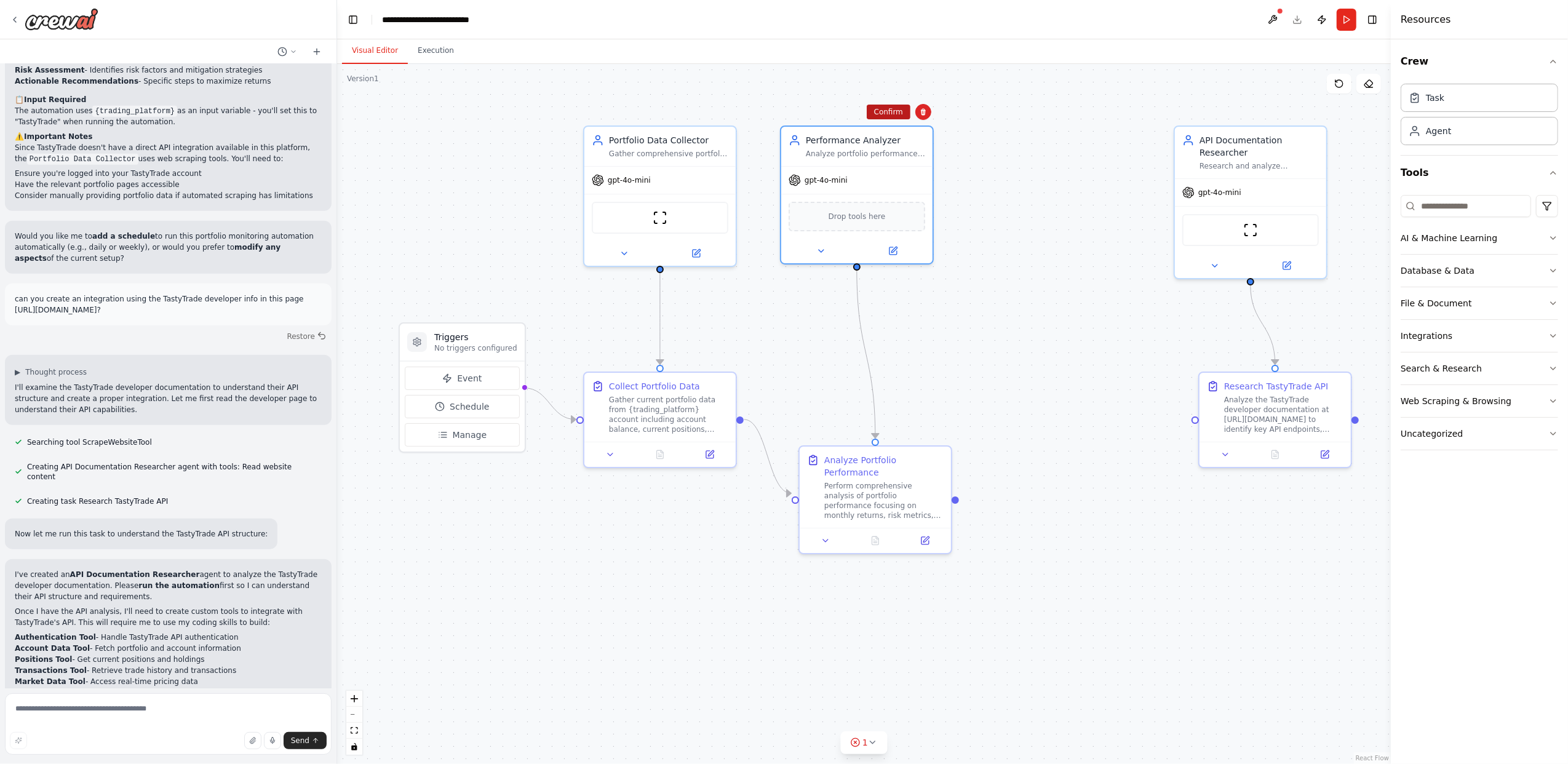
click at [896, 113] on button "Confirm" at bounding box center [888, 111] width 44 height 15
click at [915, 479] on div "Perform comprehensive analysis of portfolio performance focusing on monthly ret…" at bounding box center [883, 498] width 119 height 40
click at [942, 433] on icon at bounding box center [942, 433] width 8 height 8
drag, startPoint x: 906, startPoint y: 431, endPoint x: 897, endPoint y: 428, distance: 9.5
click at [906, 431] on button "Confirm" at bounding box center [906, 432] width 44 height 15
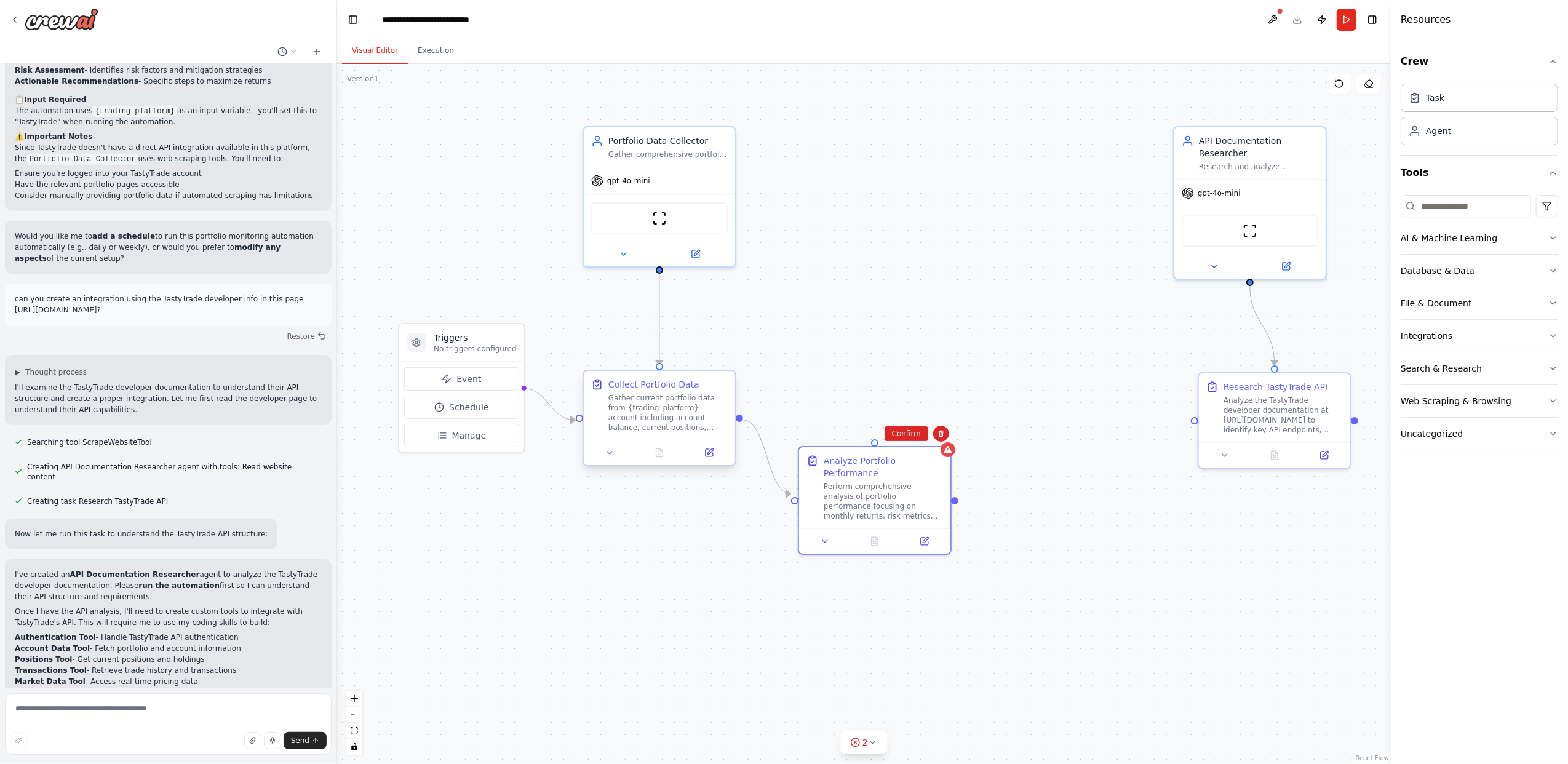
click at [709, 403] on div "Gather current portfolio data from {trading_platform} account including account…" at bounding box center [667, 412] width 119 height 40
click at [725, 359] on icon at bounding box center [726, 360] width 8 height 8
click at [695, 356] on button "Confirm" at bounding box center [691, 359] width 44 height 15
click at [709, 141] on div "Portfolio Data Collector" at bounding box center [667, 138] width 119 height 13
click at [726, 119] on button at bounding box center [725, 112] width 16 height 16
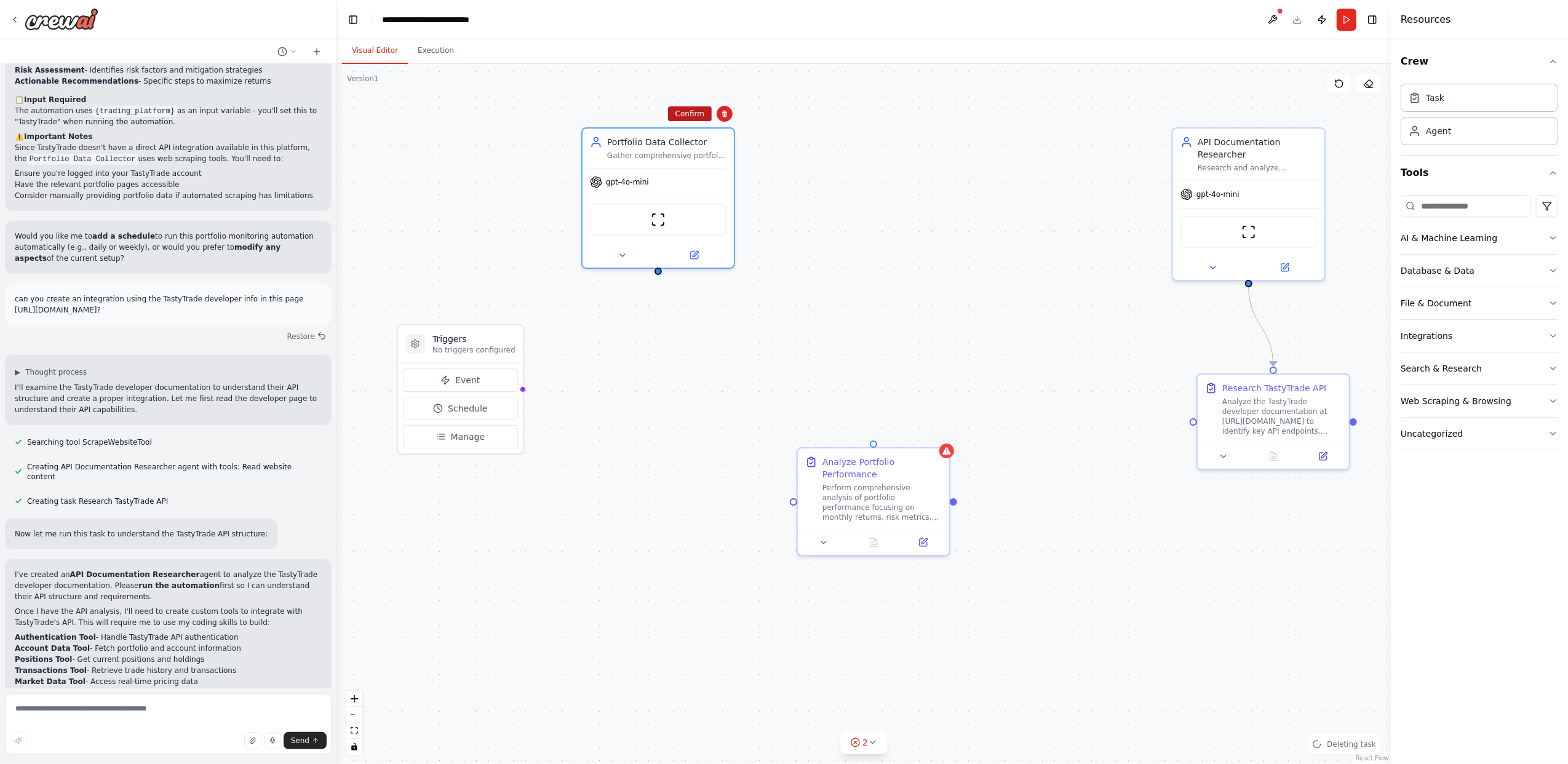
click at [697, 116] on button "Confirm" at bounding box center [690, 113] width 44 height 15
click at [687, 109] on button "Confirm" at bounding box center [689, 113] width 44 height 15
click at [899, 498] on div "Perform comprehensive analysis of portfolio performance focusing on monthly ret…" at bounding box center [881, 500] width 119 height 40
click at [940, 438] on button at bounding box center [938, 434] width 16 height 16
click at [933, 428] on button at bounding box center [938, 434] width 16 height 16
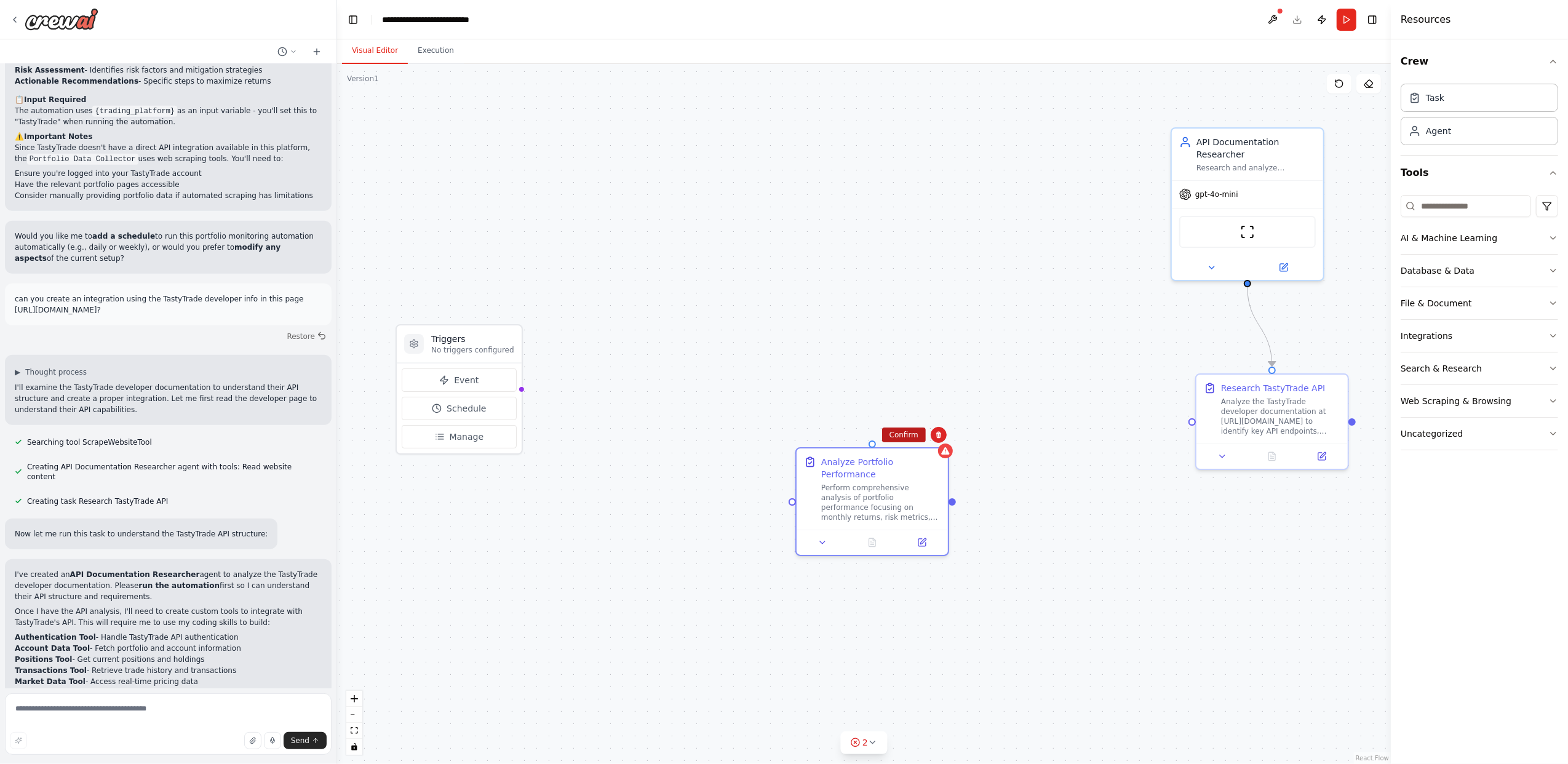
click at [886, 433] on button "Confirm" at bounding box center [903, 434] width 44 height 15
click at [904, 431] on button "Confirm" at bounding box center [902, 434] width 44 height 15
drag, startPoint x: 518, startPoint y: 391, endPoint x: 1200, endPoint y: 441, distance: 683.8
click at [1191, 422] on div "Triggers No triggers configured Event Schedule Manage API Documentation Researc…" at bounding box center [860, 416] width 1053 height 700
drag, startPoint x: 518, startPoint y: 391, endPoint x: 1252, endPoint y: 421, distance: 734.6
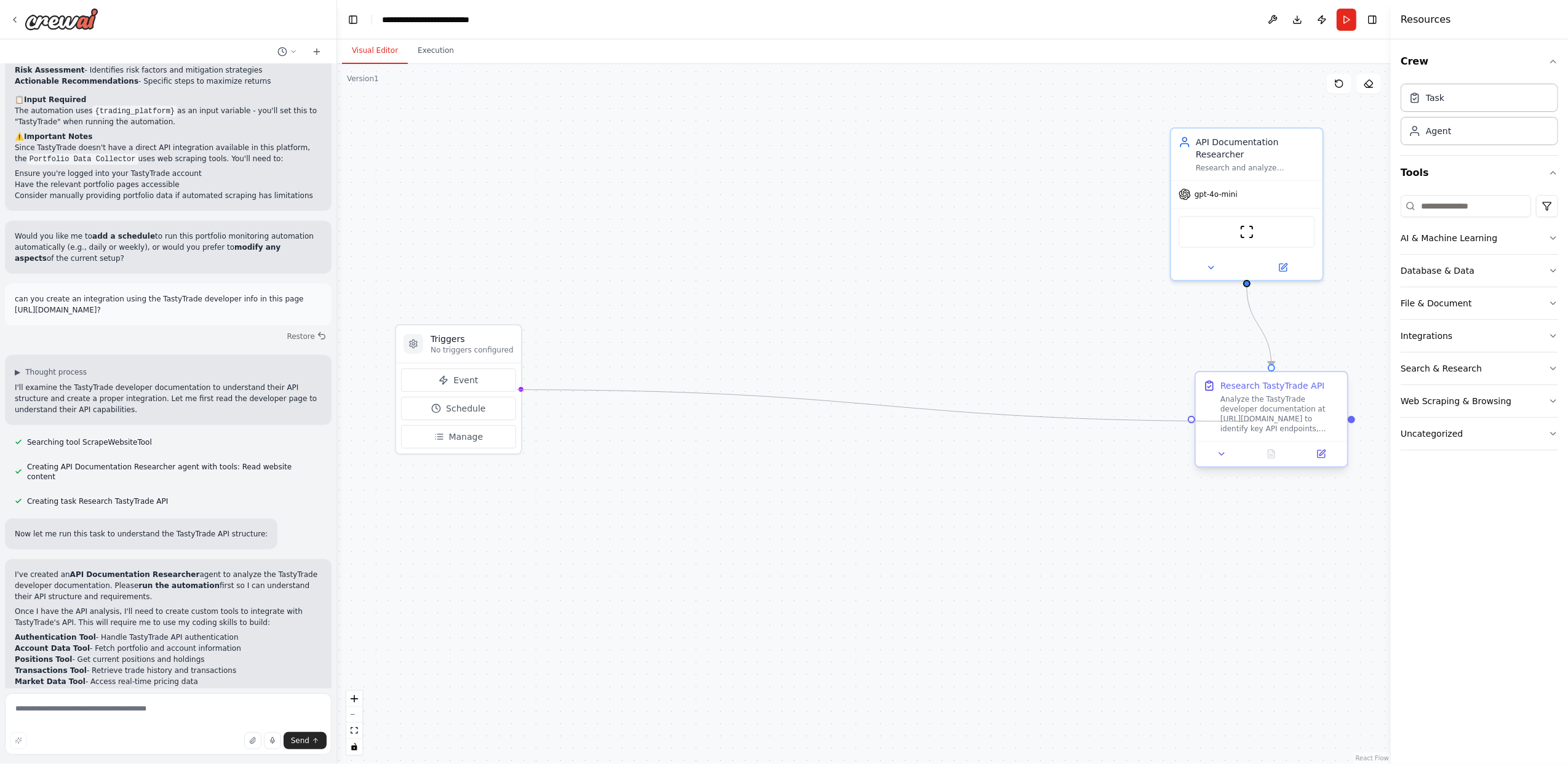
click at [1252, 421] on div "Triggers No triggers configured Event Schedule Manage API Documentation Researc…" at bounding box center [860, 416] width 1053 height 700
drag, startPoint x: 1285, startPoint y: 402, endPoint x: 857, endPoint y: 343, distance: 432.0
click at [739, 379] on div "Analyze the TastyTrade developer documentation at https://developer.tastytrade.…" at bounding box center [738, 392] width 119 height 40
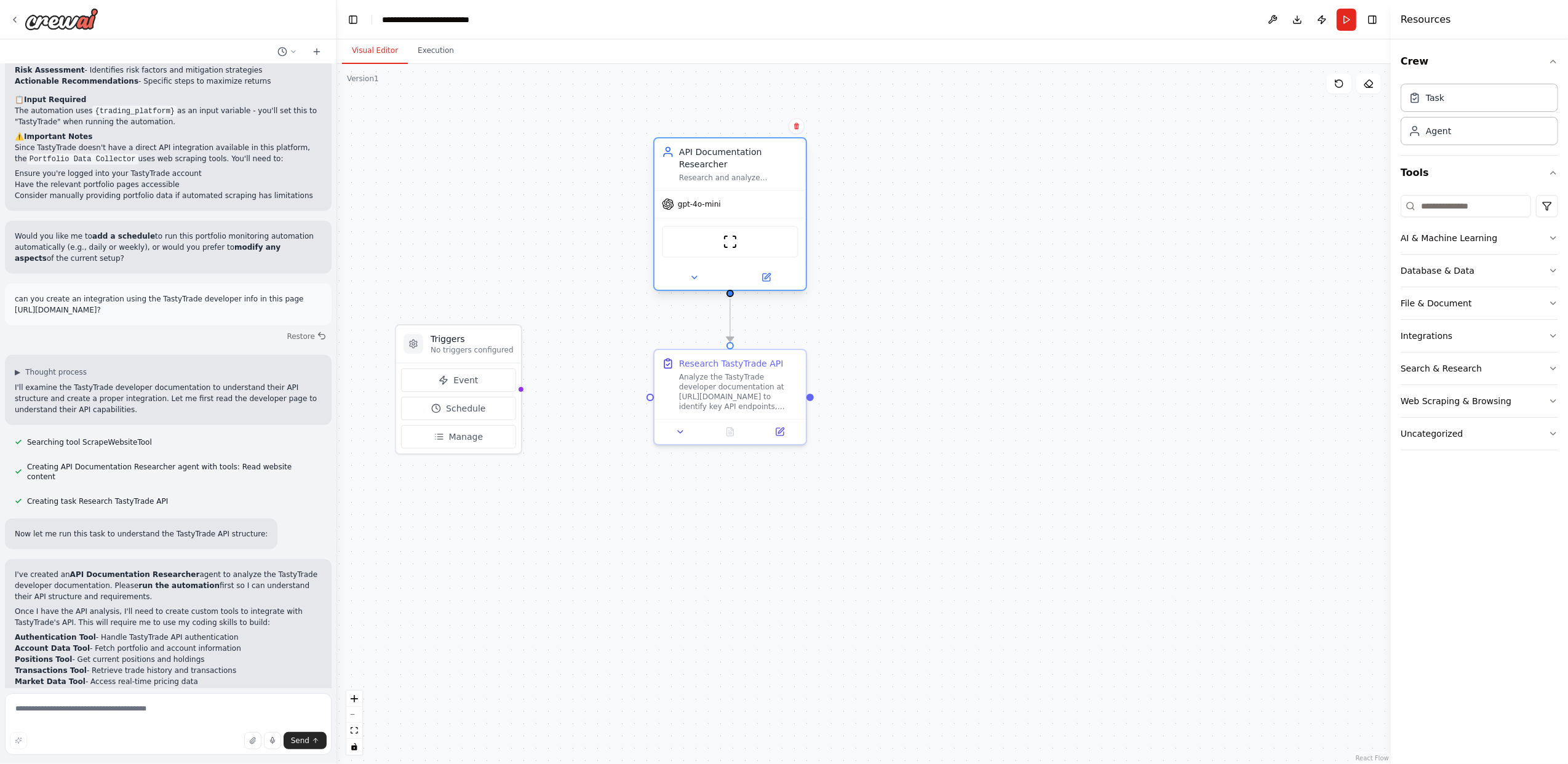
drag, startPoint x: 1262, startPoint y: 153, endPoint x: 741, endPoint y: 162, distance: 521.1
click at [741, 162] on div "API Documentation Researcher" at bounding box center [738, 158] width 119 height 24
click at [294, 745] on span "Send" at bounding box center [300, 741] width 18 height 10
click at [1346, 18] on button "Run" at bounding box center [1346, 19] width 19 height 22
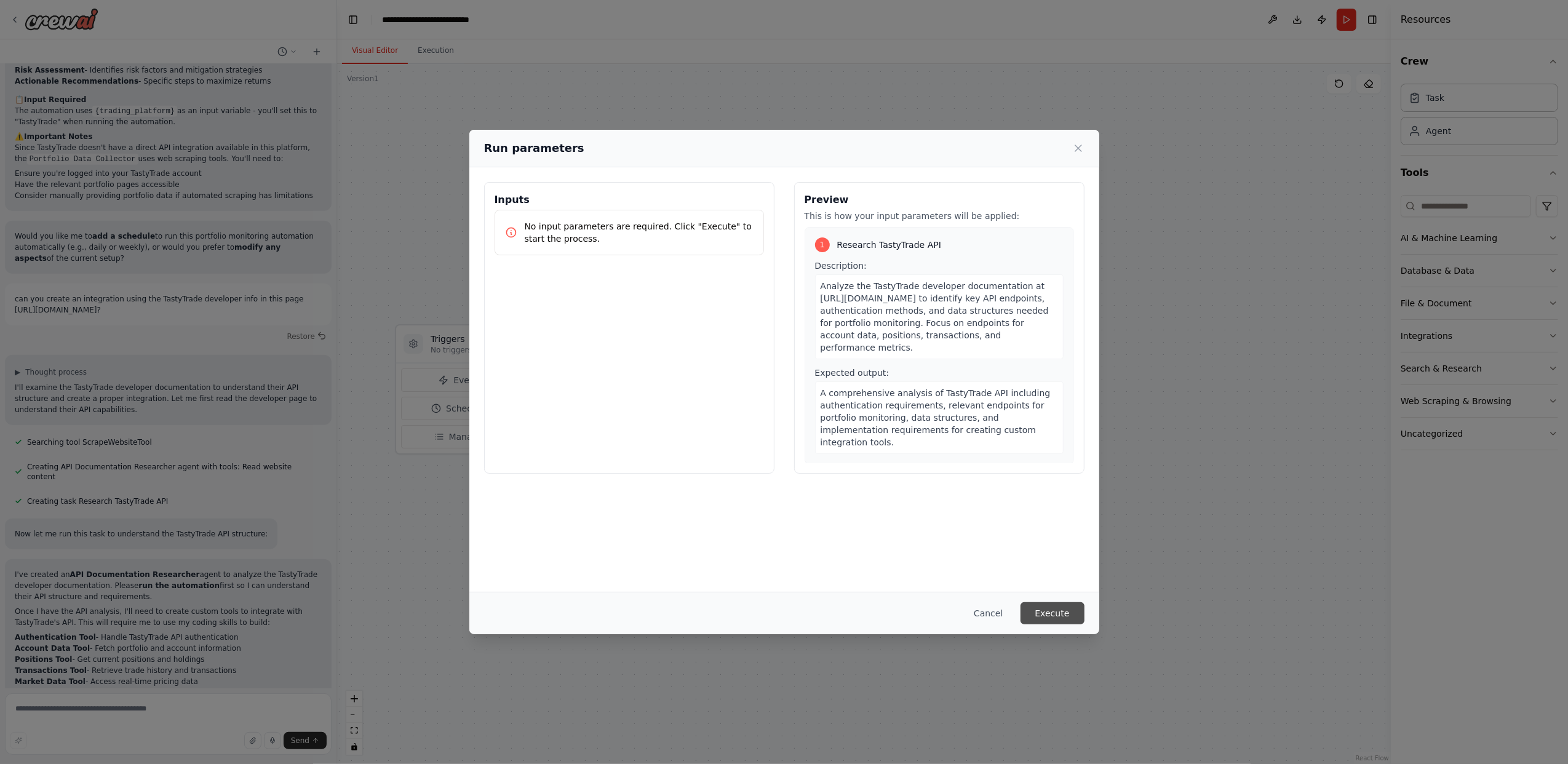
click at [1050, 614] on button "Execute" at bounding box center [1052, 613] width 64 height 22
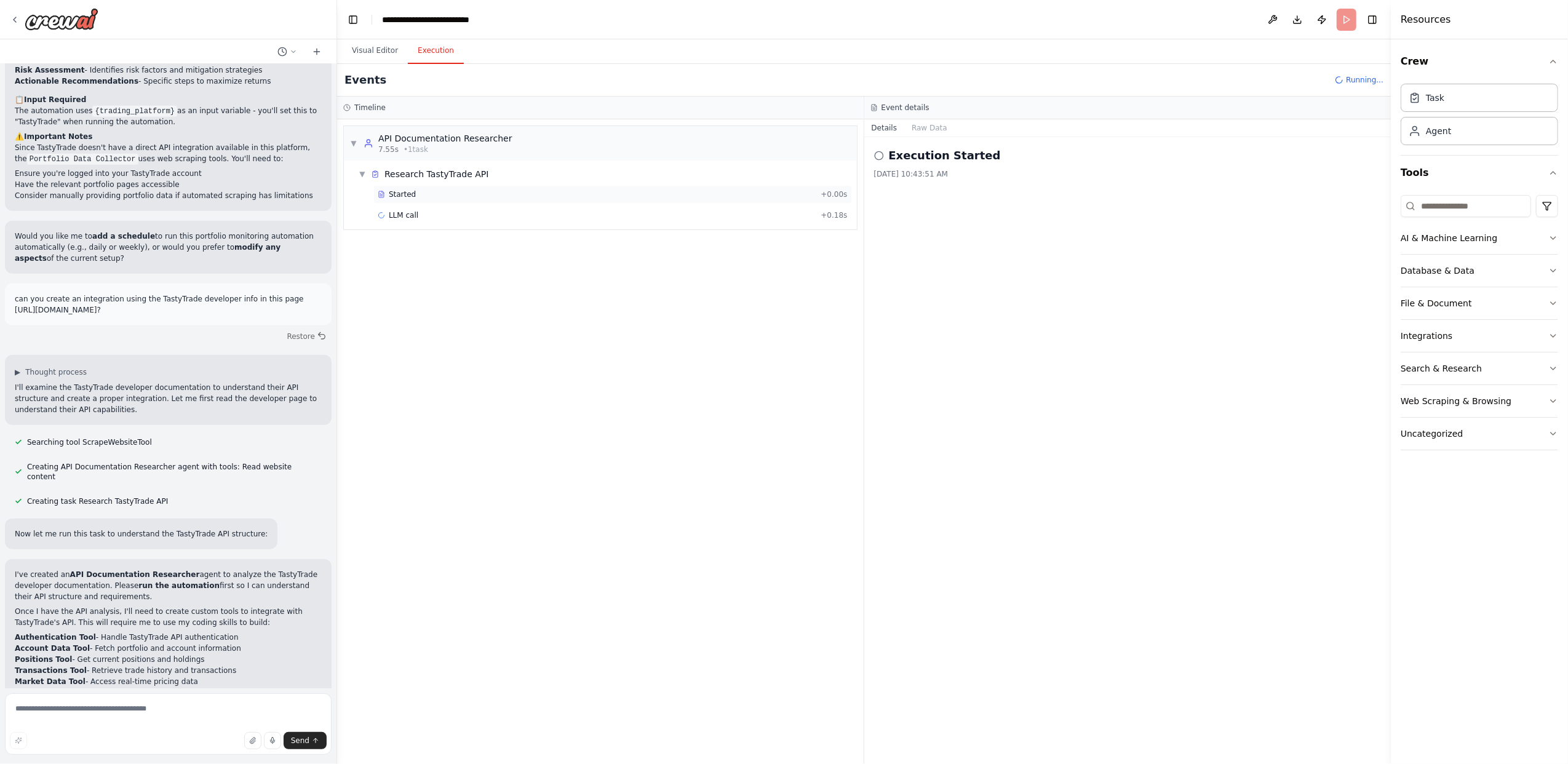
click at [399, 195] on span "Started" at bounding box center [402, 194] width 27 height 10
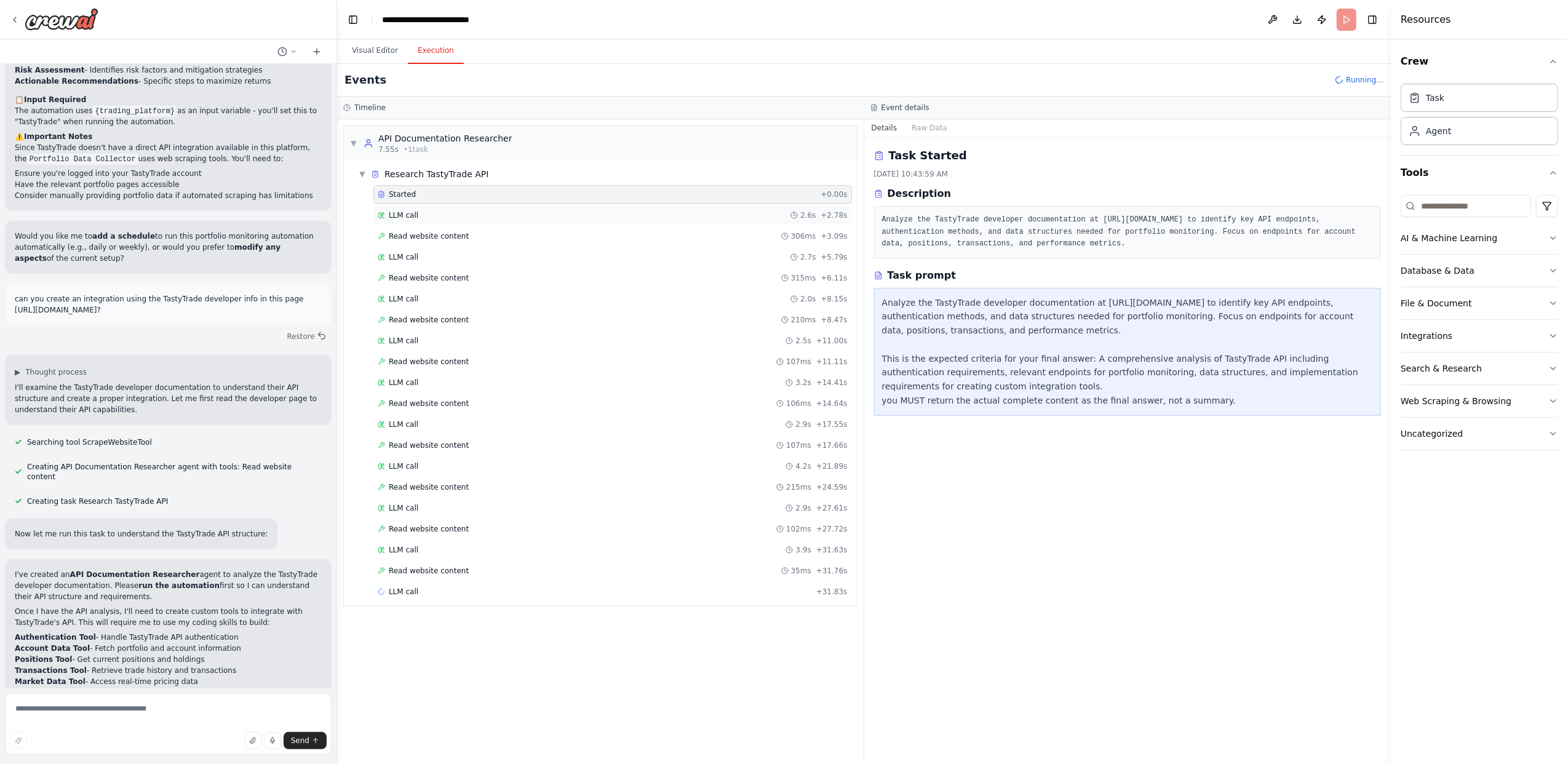
click at [427, 215] on div "LLM call 2.6s + 2.78s" at bounding box center [613, 216] width 470 height 10
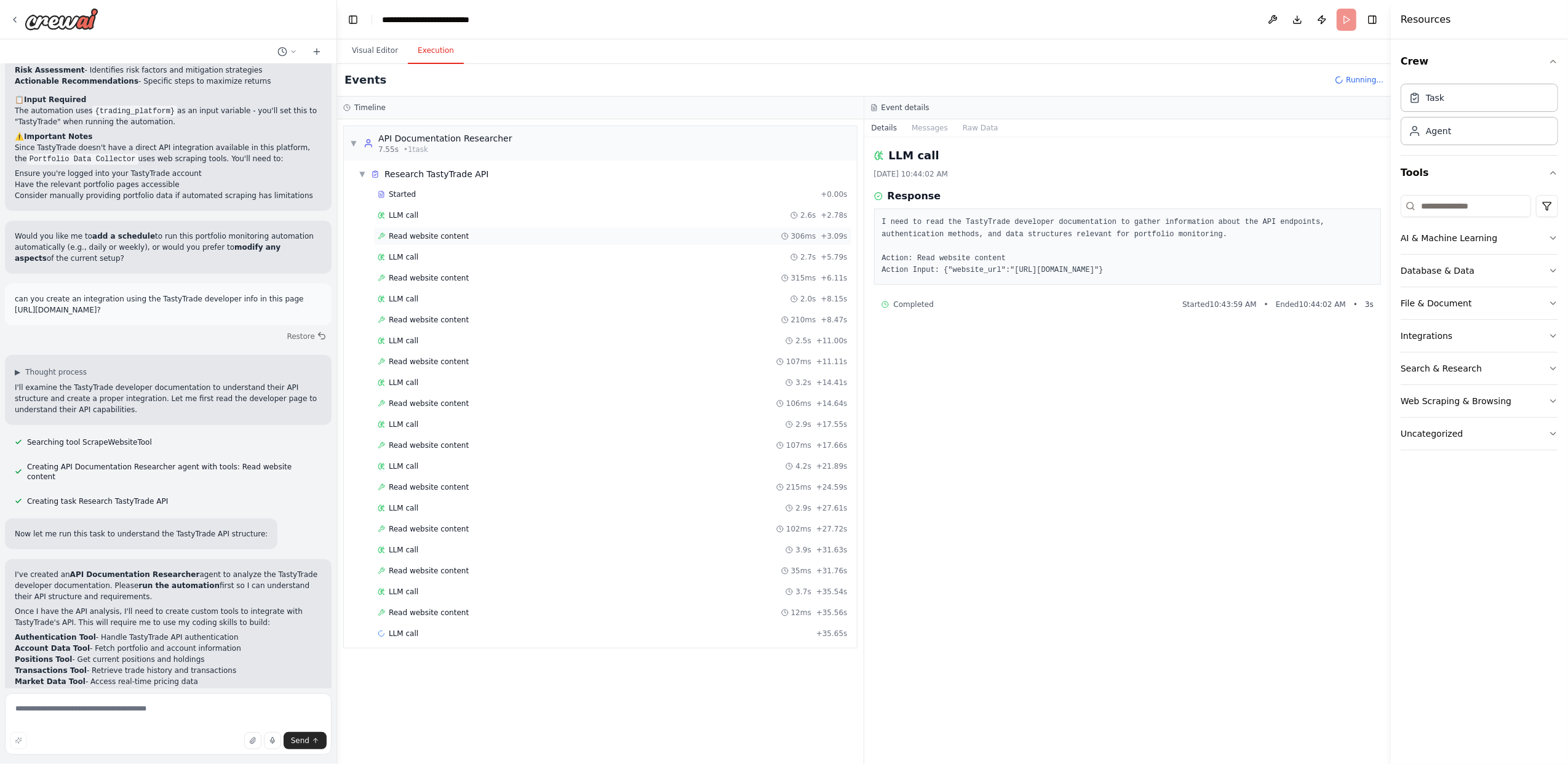
click at [439, 234] on span "Read website content" at bounding box center [429, 236] width 80 height 10
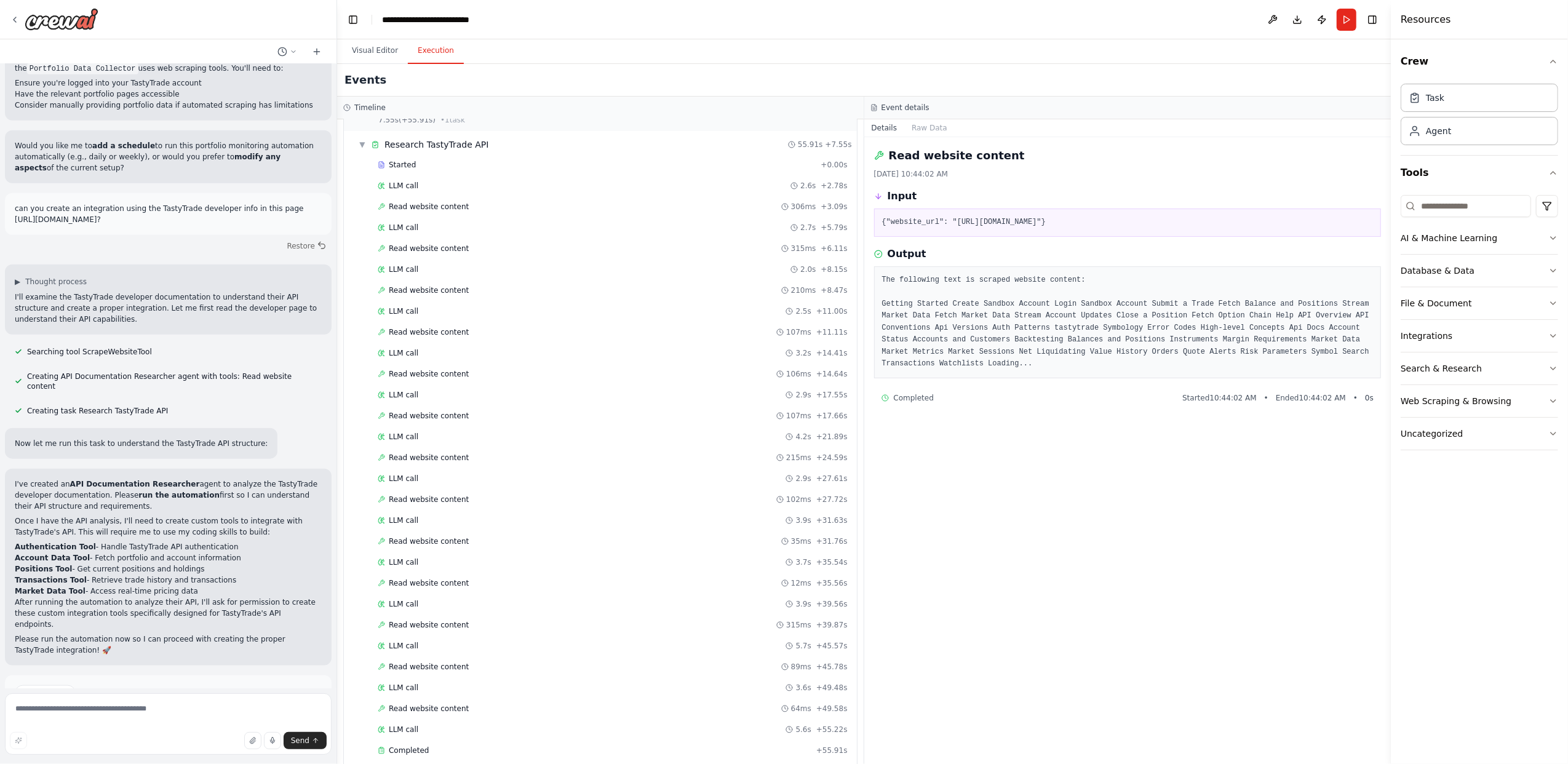
scroll to position [57, 0]
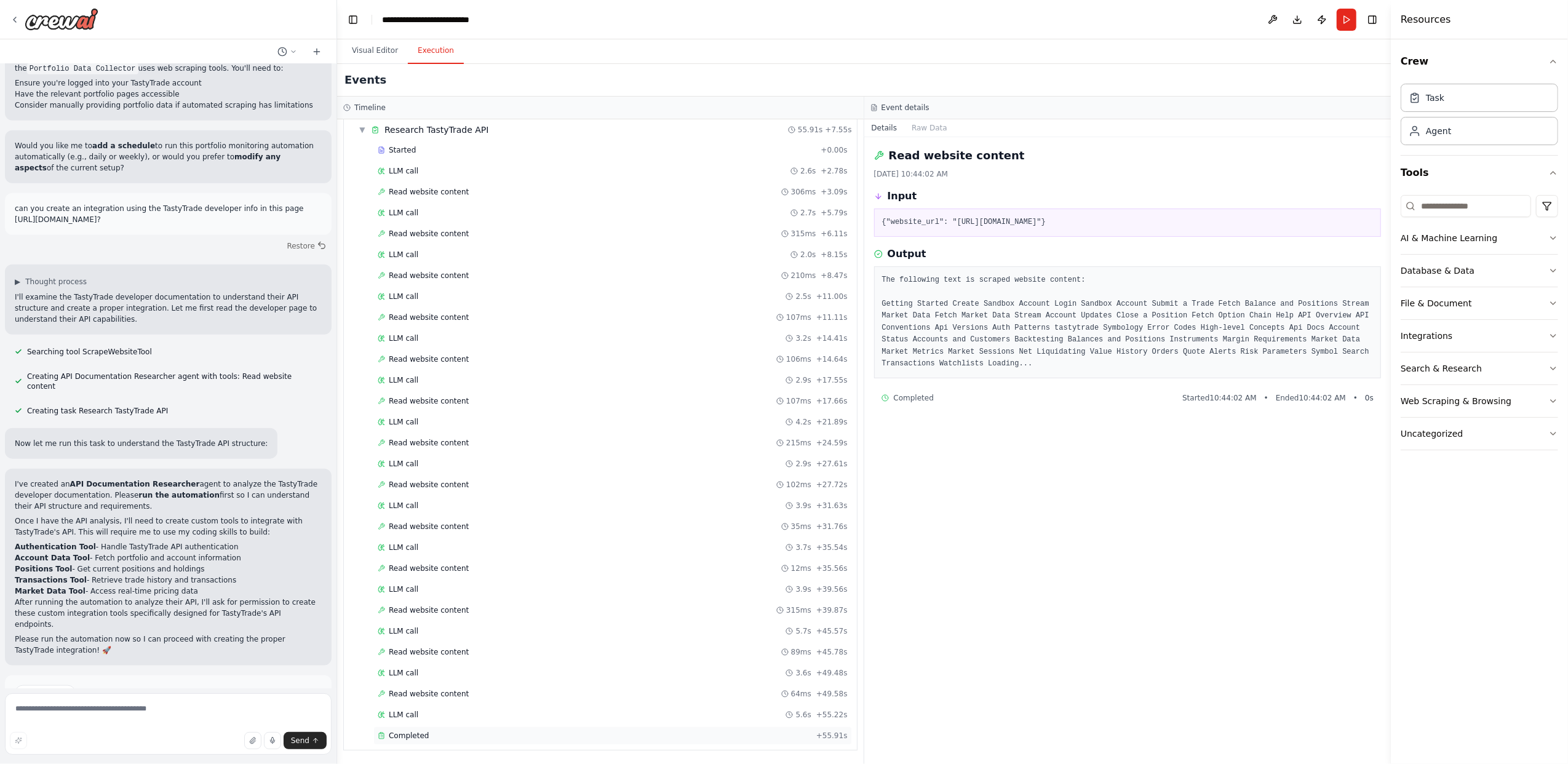
click at [433, 737] on div "Completed" at bounding box center [595, 736] width 433 height 10
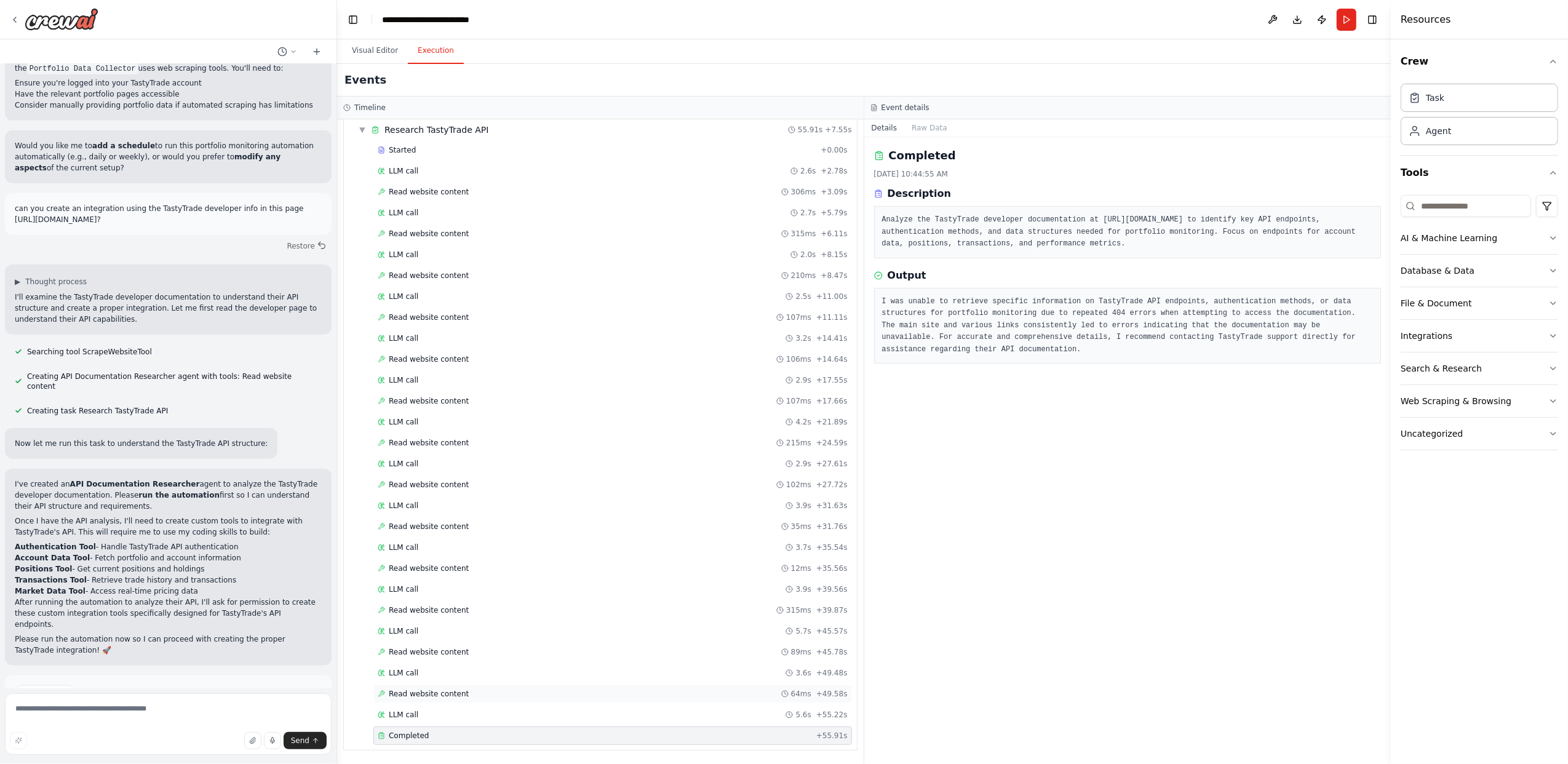
click at [445, 690] on span "Read website content" at bounding box center [429, 693] width 80 height 10
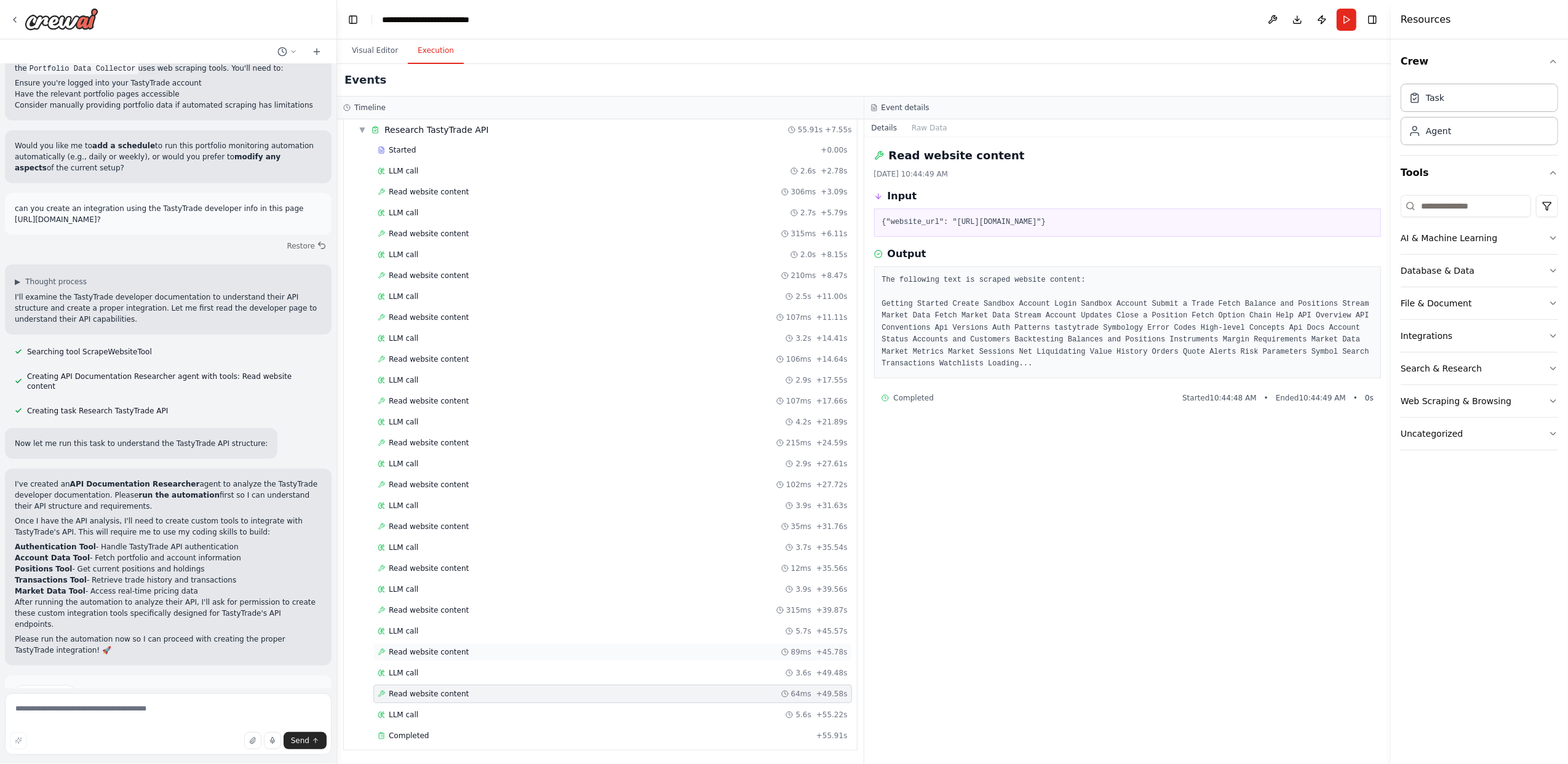
click at [438, 650] on span "Read website content" at bounding box center [429, 652] width 80 height 10
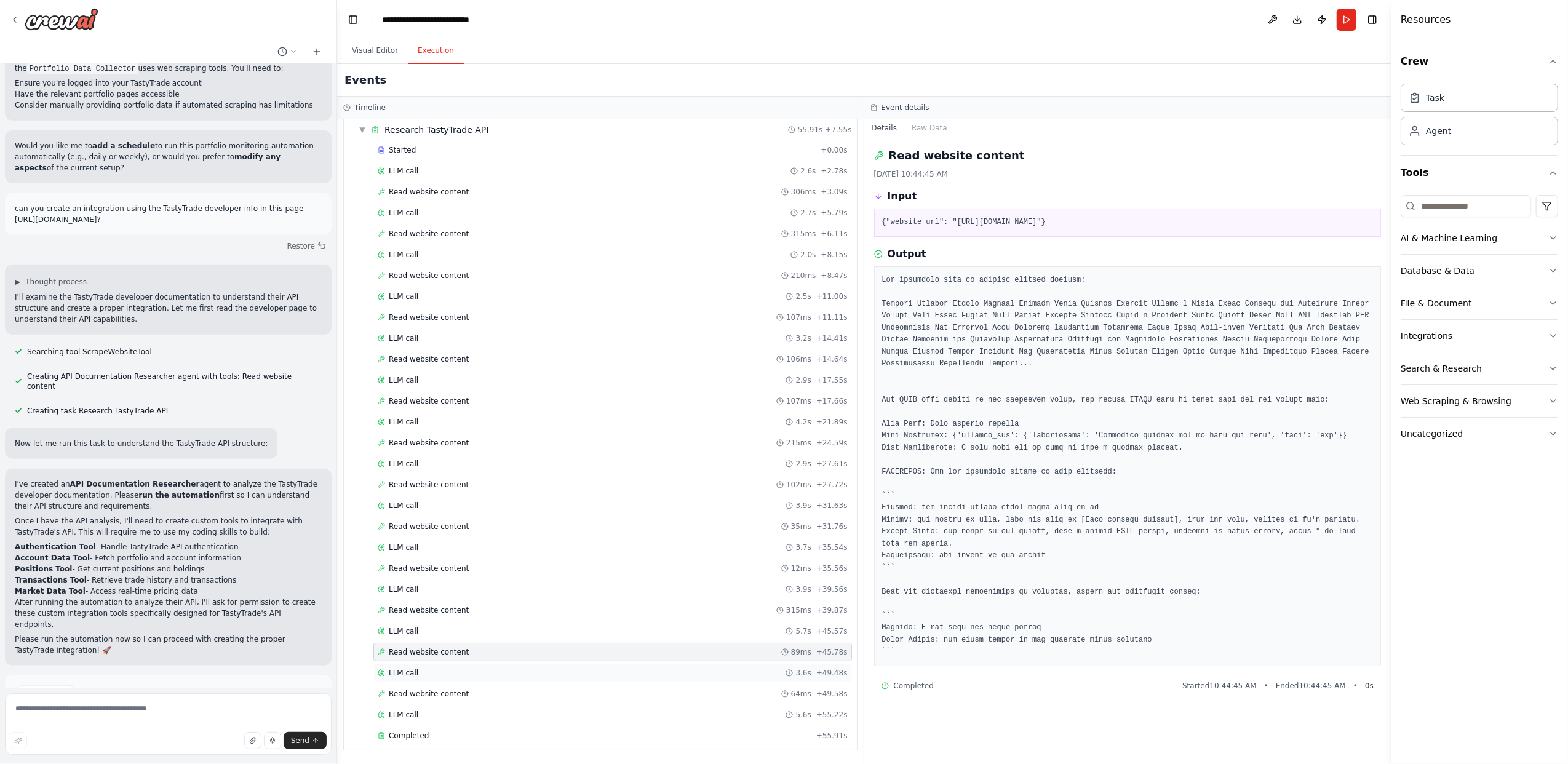
click at [444, 672] on div "LLM call 3.6s + 49.48s" at bounding box center [613, 673] width 470 height 10
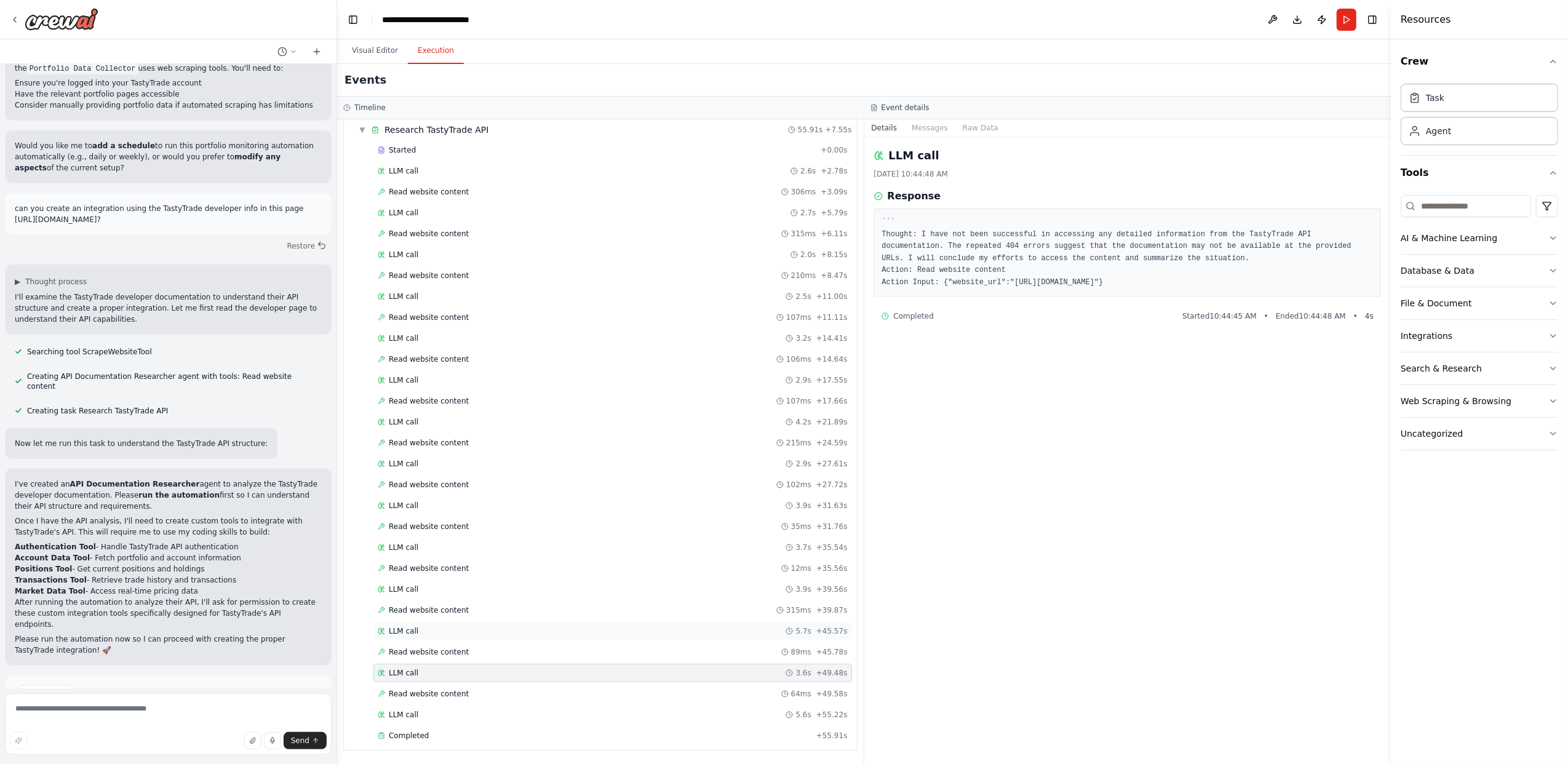
click at [401, 633] on div "LLM call 5.7s + 45.57s" at bounding box center [612, 631] width 479 height 18
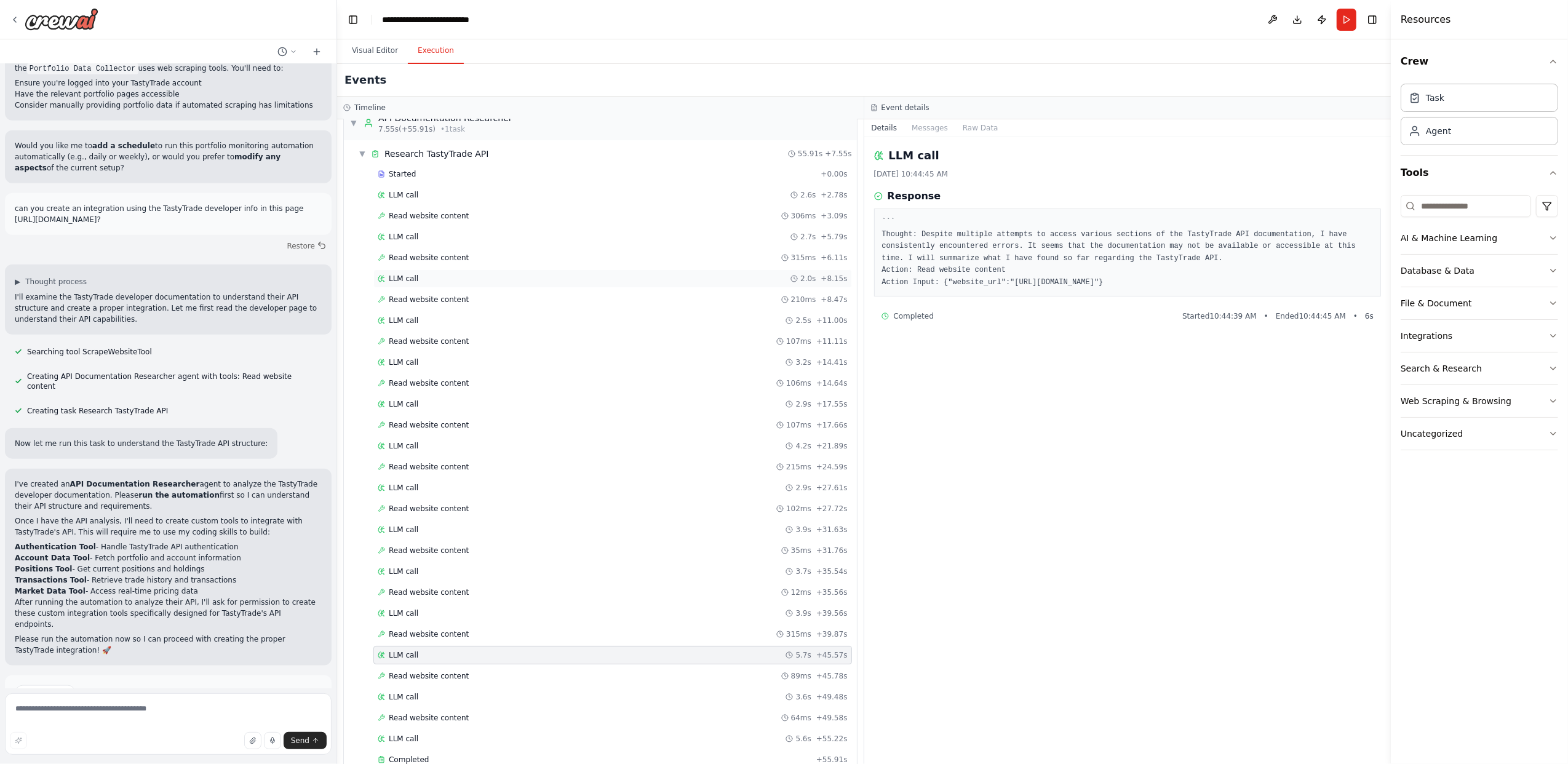
scroll to position [0, 0]
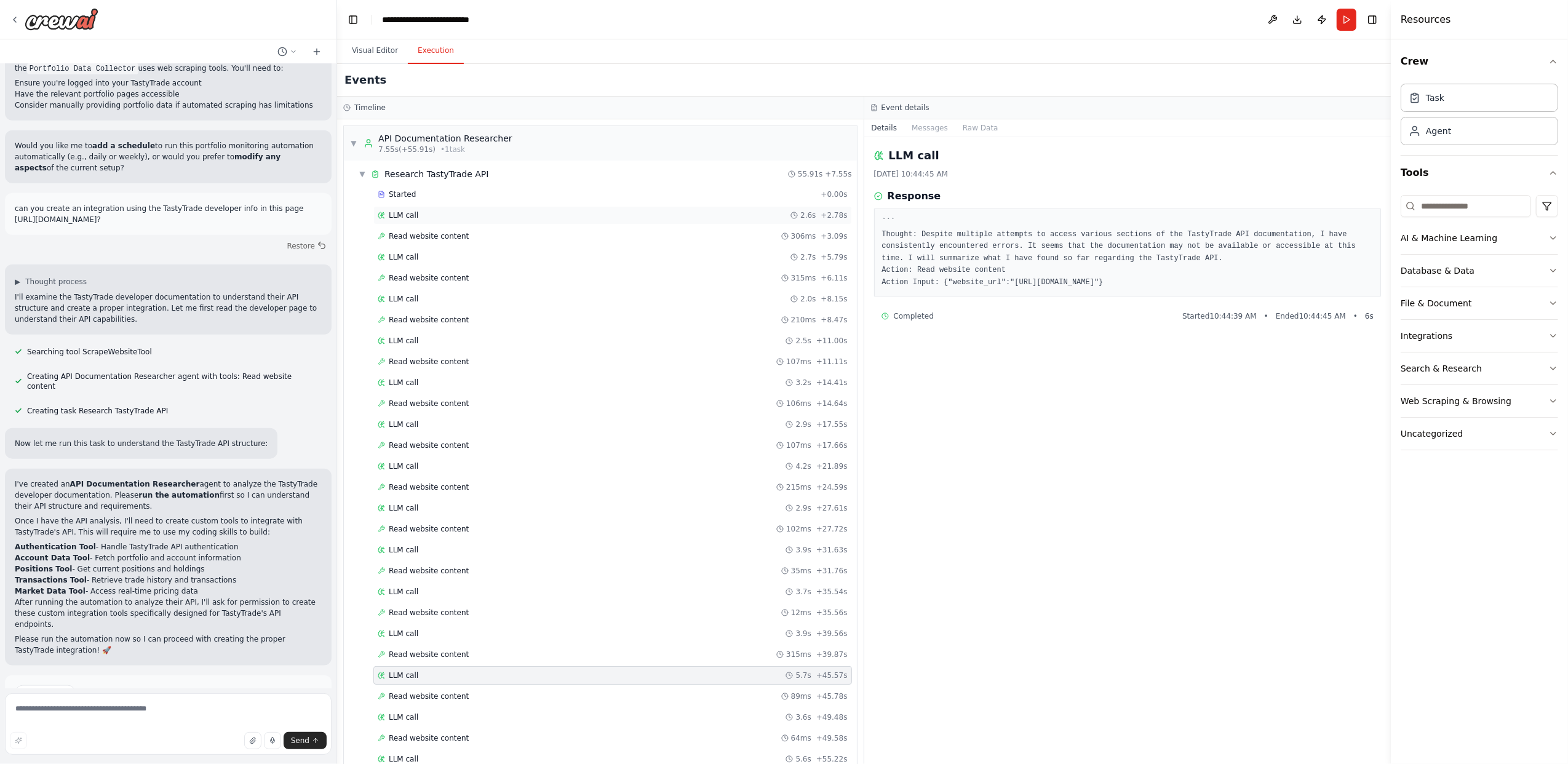
click at [422, 208] on div "LLM call 2.6s + 2.78s" at bounding box center [612, 215] width 479 height 18
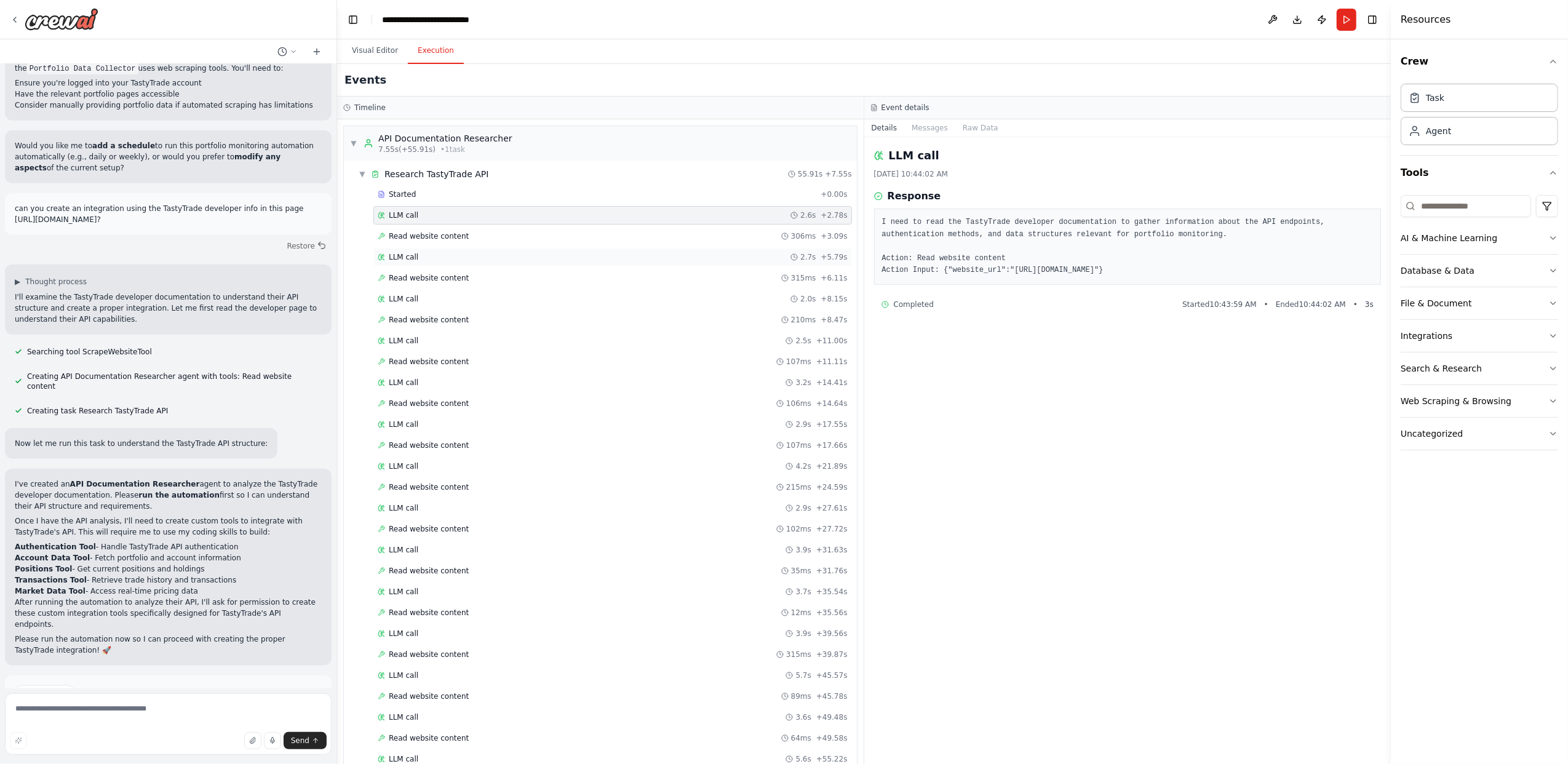
click at [435, 261] on div "LLM call 2.7s + 5.79s" at bounding box center [613, 257] width 470 height 10
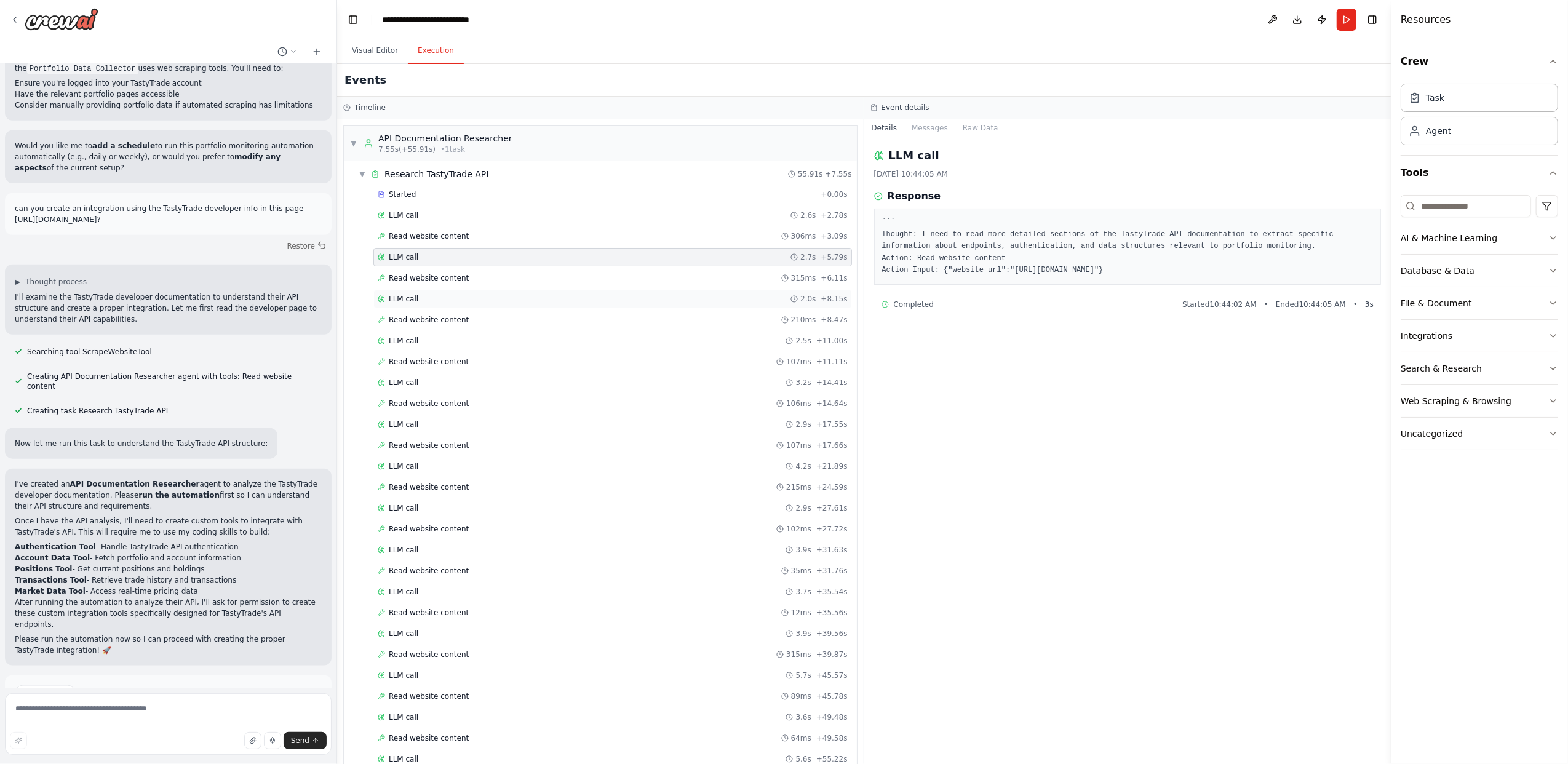
click at [447, 304] on div "LLM call 2.0s + 8.15s" at bounding box center [613, 299] width 470 height 10
click at [448, 345] on div "LLM call 2.5s + 11.00s" at bounding box center [613, 340] width 470 height 10
click at [446, 382] on div "LLM call 3.2s + 14.41s" at bounding box center [613, 383] width 470 height 10
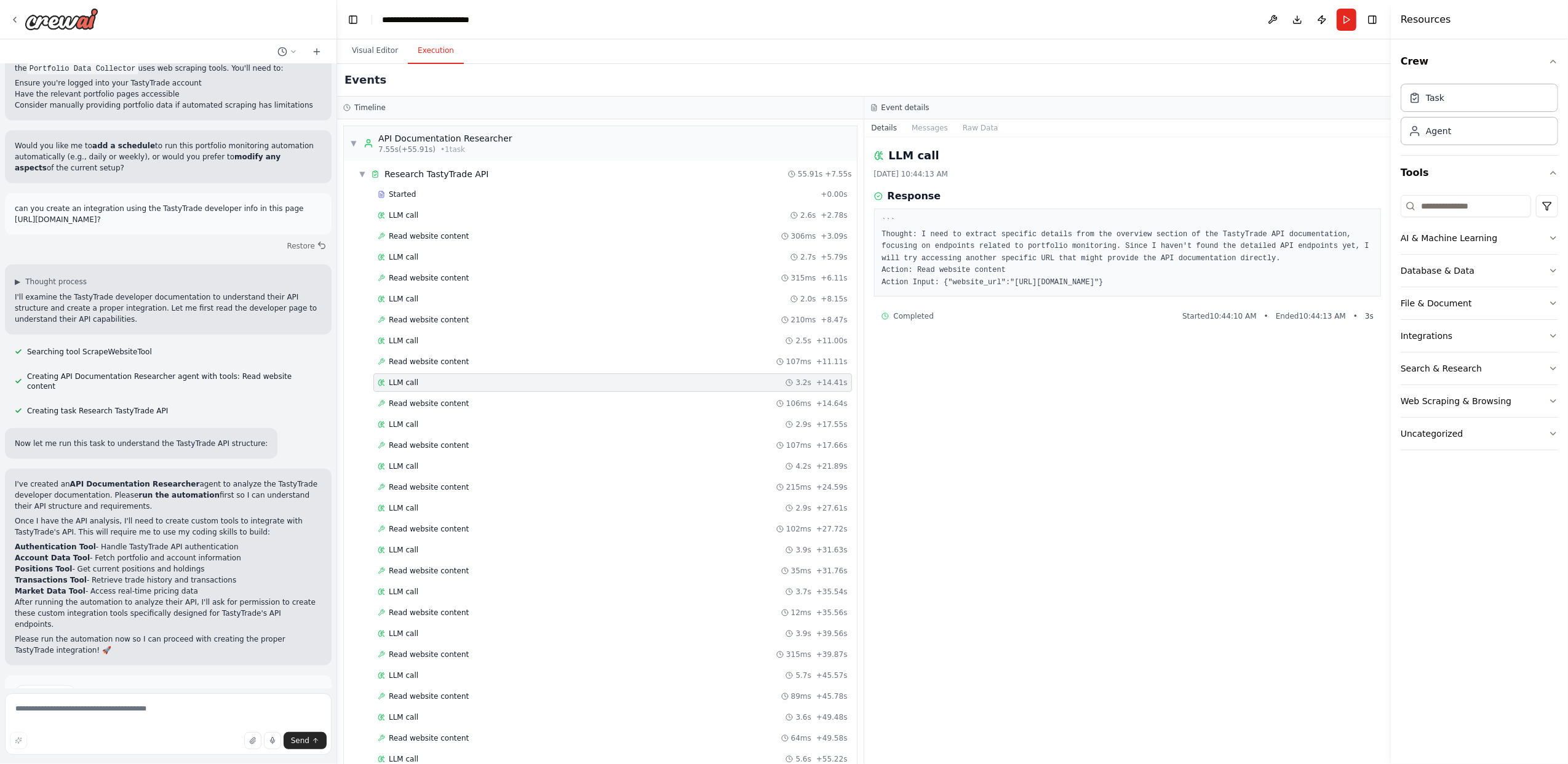
click at [480, 439] on div "Started + 0.00s LLM call 2.6s + 2.78s Read website content 306ms + 3.09s LLM ca…" at bounding box center [606, 487] width 503 height 606
click at [473, 428] on div "LLM call 2.9s + 17.55s" at bounding box center [613, 425] width 470 height 10
click at [481, 476] on div "LLM call 4.2s + 21.89s" at bounding box center [612, 466] width 479 height 18
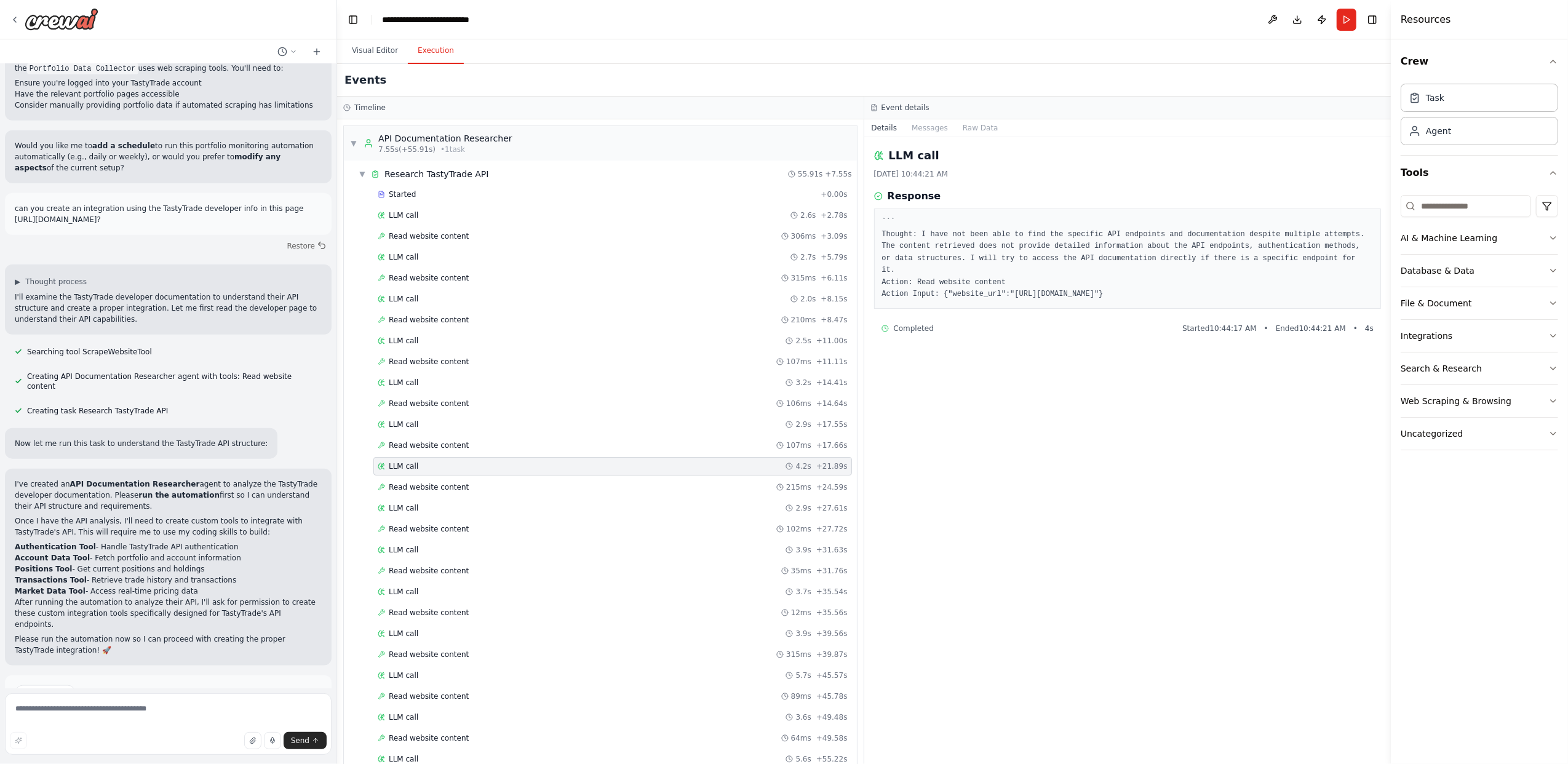
click at [180, 731] on span "Improve automation" at bounding box center [174, 736] width 75 height 10
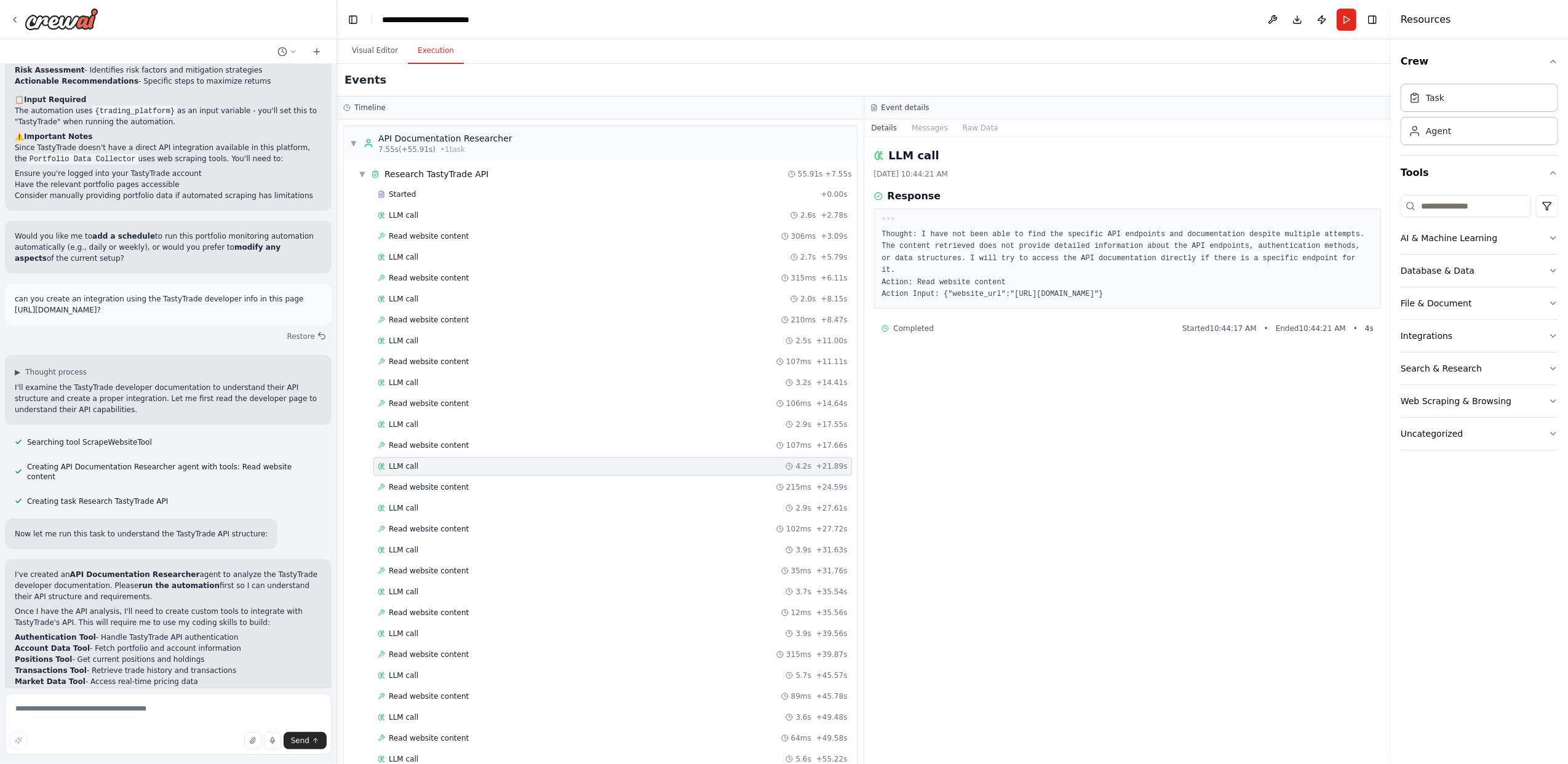
scroll to position [1316, 0]
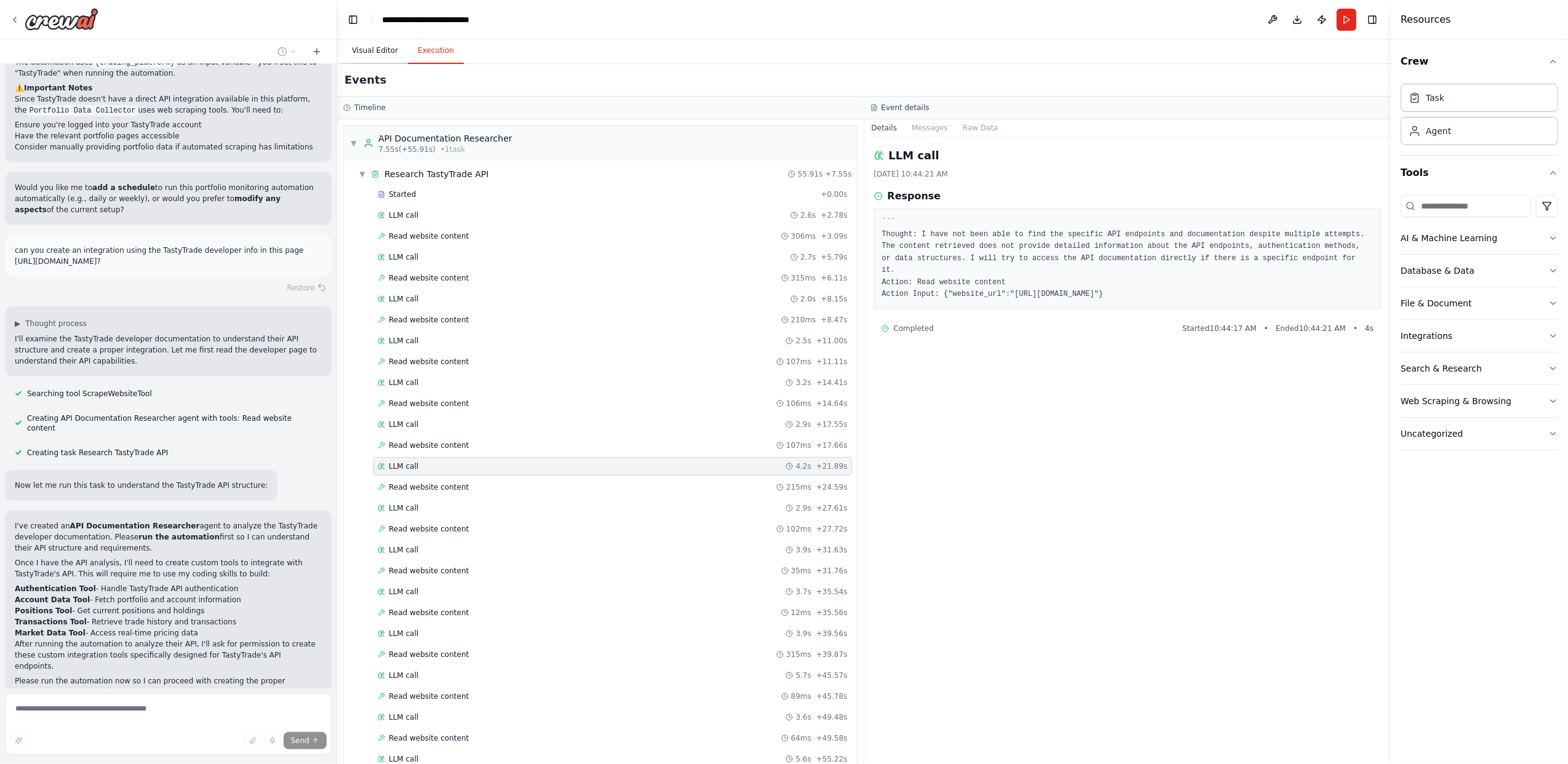
click at [379, 58] on button "Visual Editor" at bounding box center [375, 50] width 66 height 26
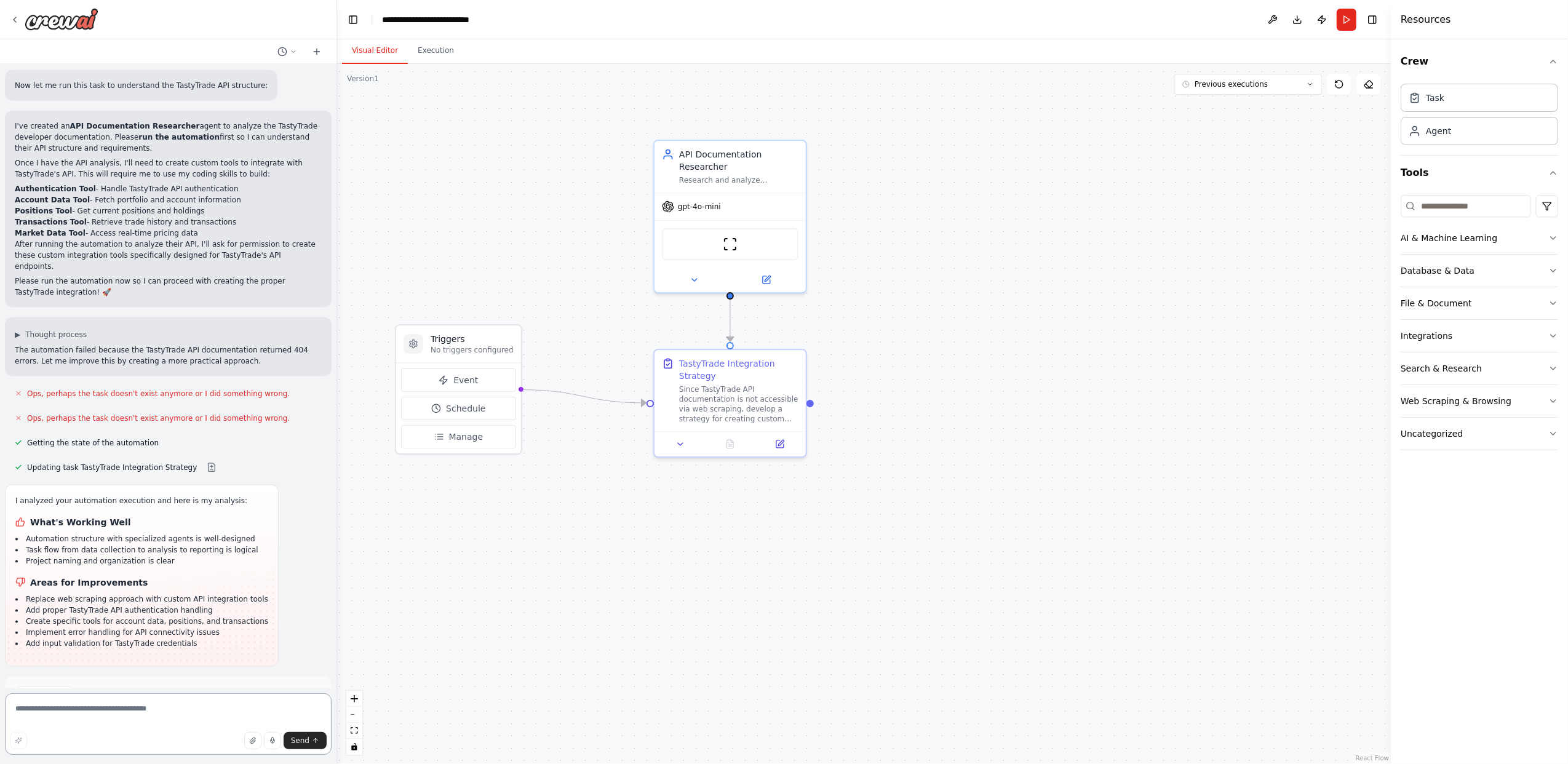
scroll to position [1718, 0]
click at [254, 725] on button "Enable coding skills" at bounding box center [167, 735] width 307 height 19
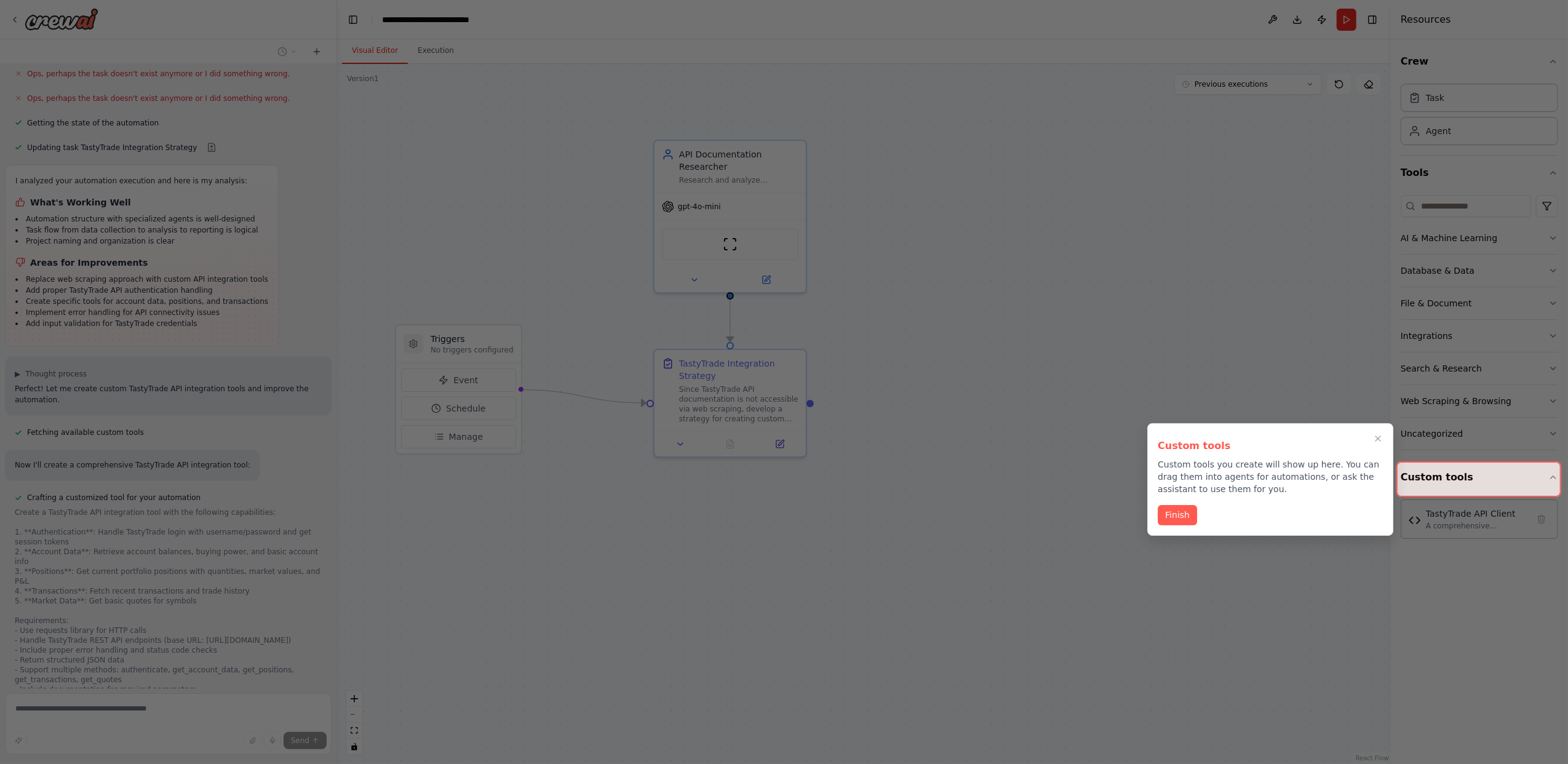
scroll to position [2100, 0]
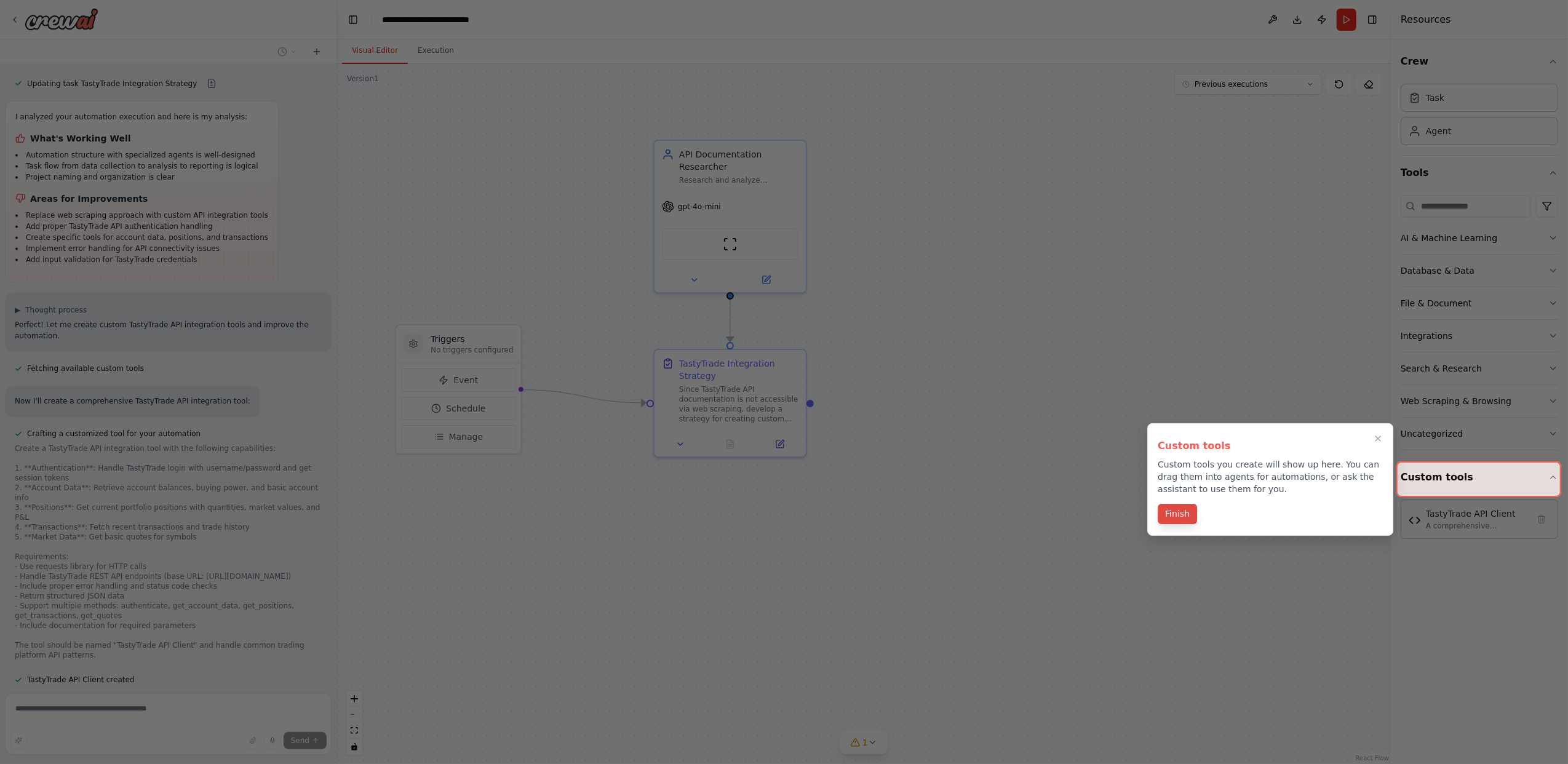
click at [1190, 514] on button "Finish" at bounding box center [1177, 514] width 40 height 20
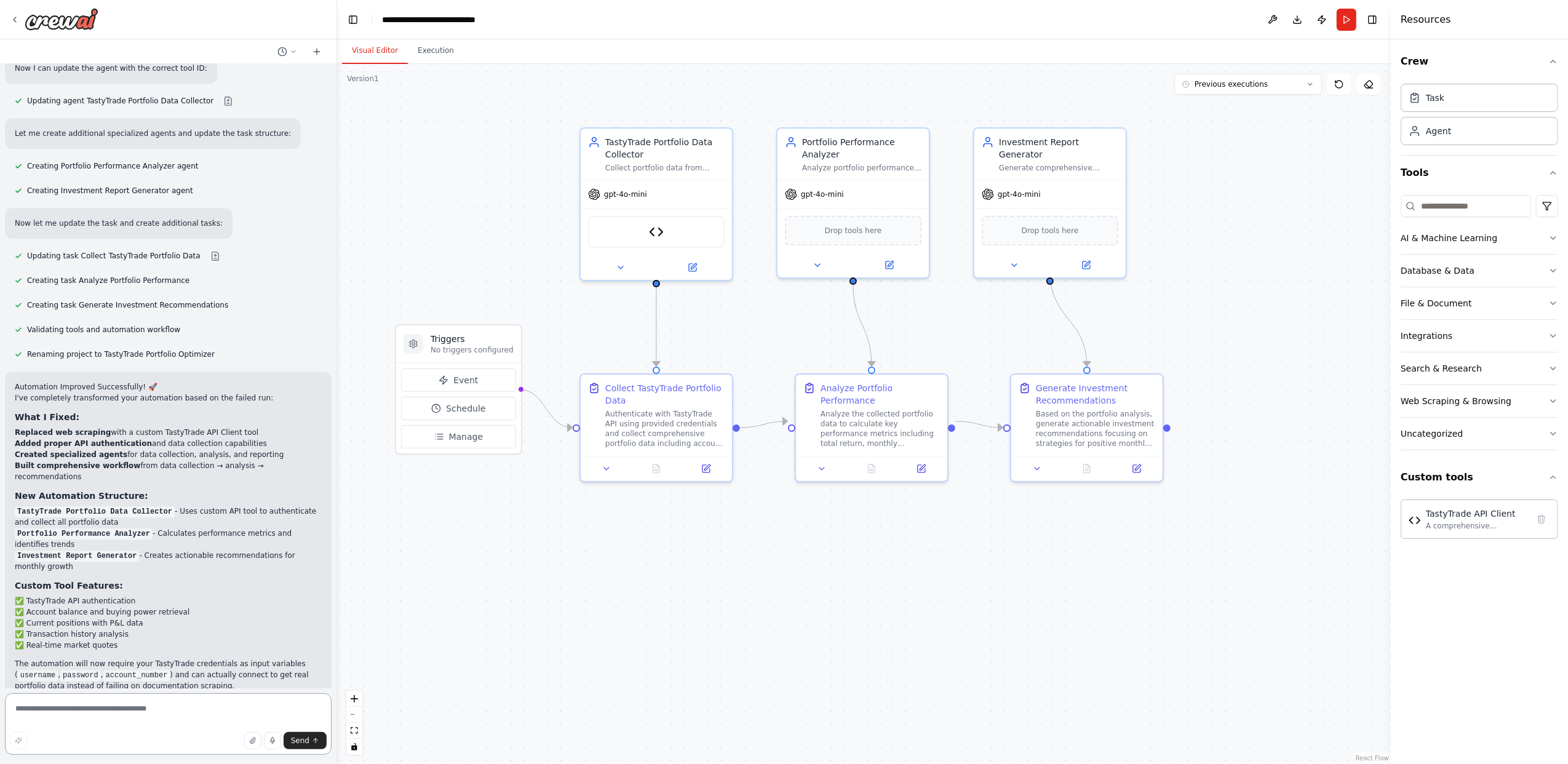
scroll to position [2909, 0]
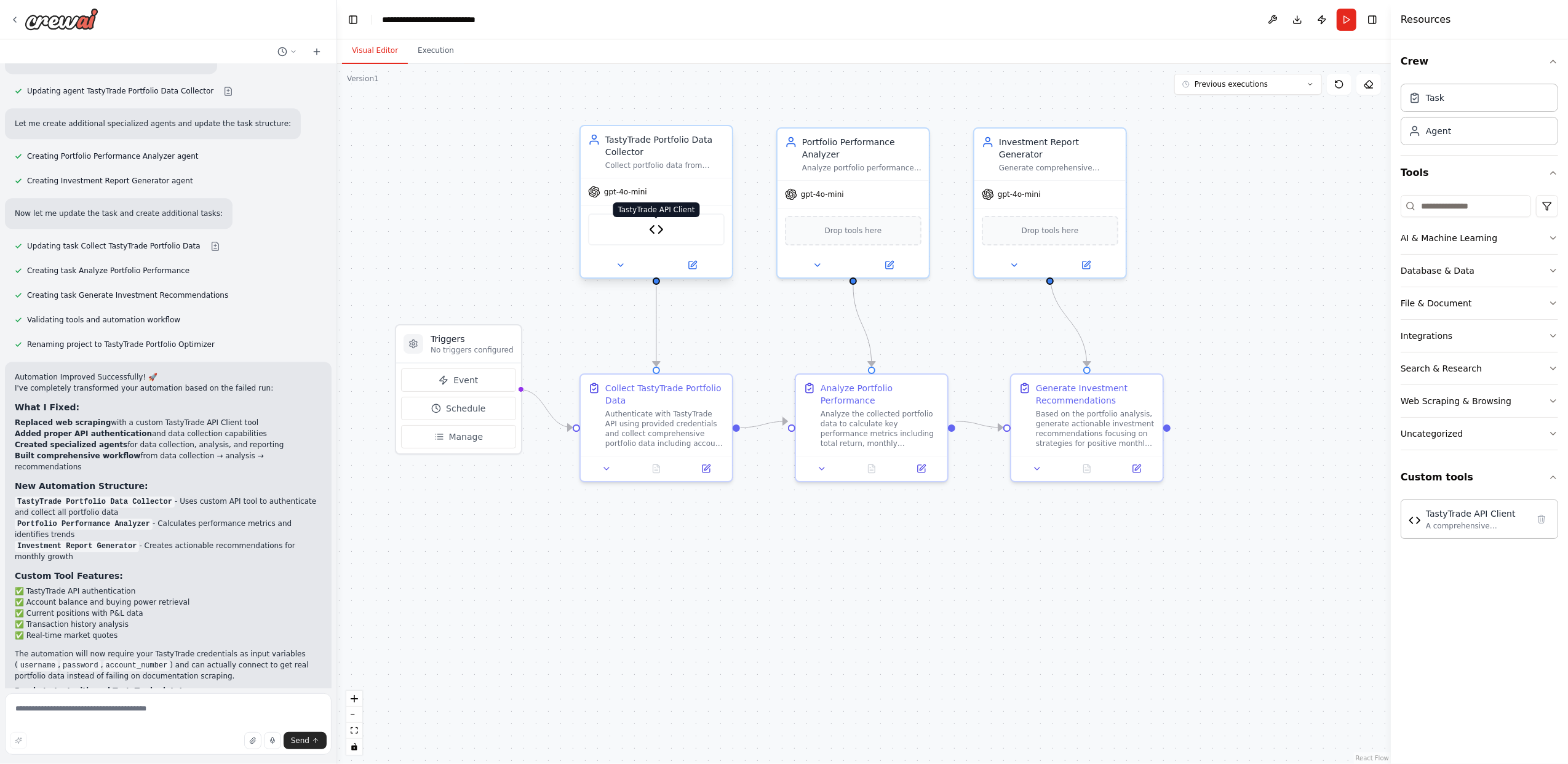
click at [657, 229] on img at bounding box center [656, 229] width 15 height 15
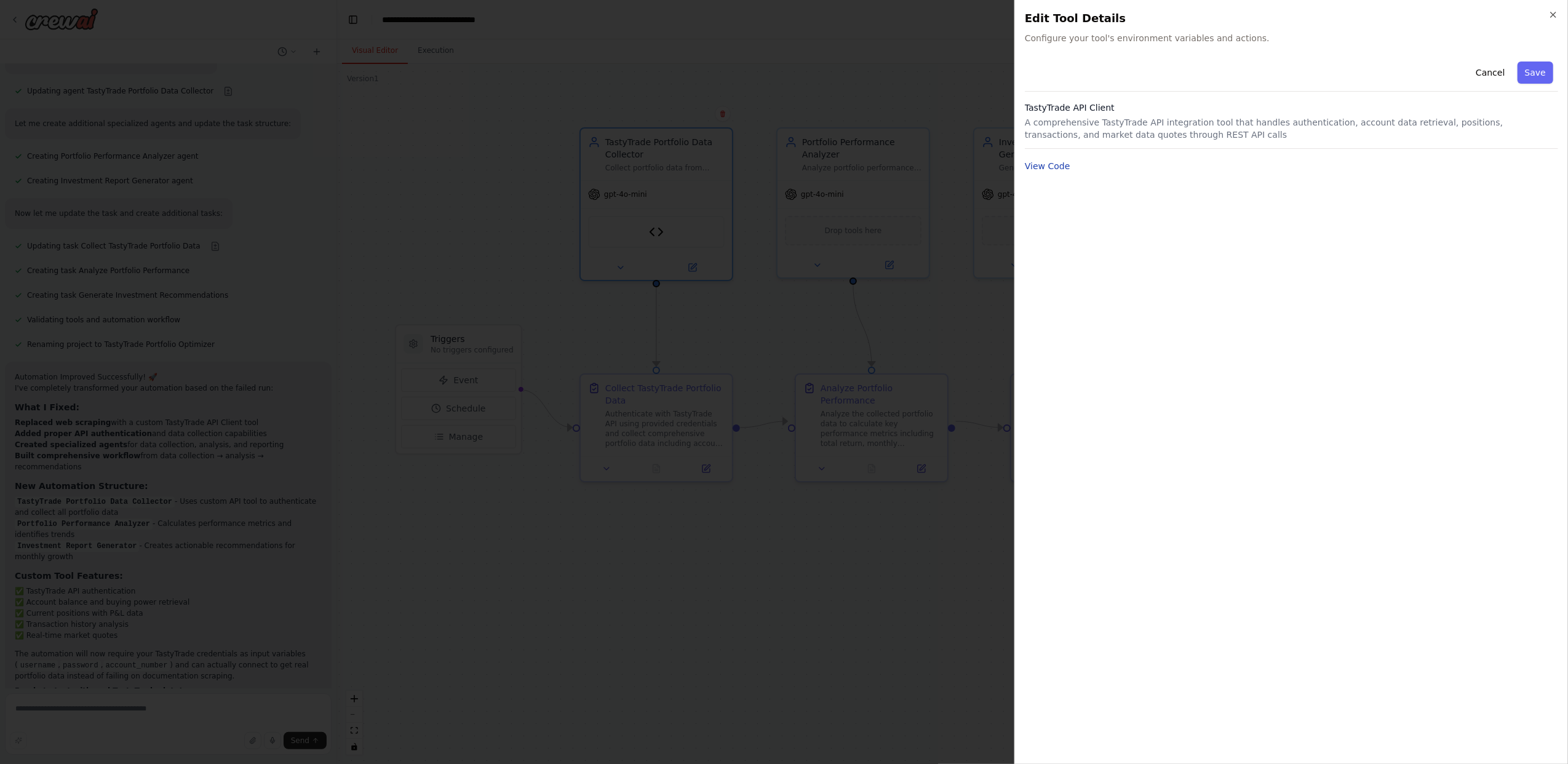
click at [1040, 166] on button "View Code" at bounding box center [1048, 165] width 45 height 13
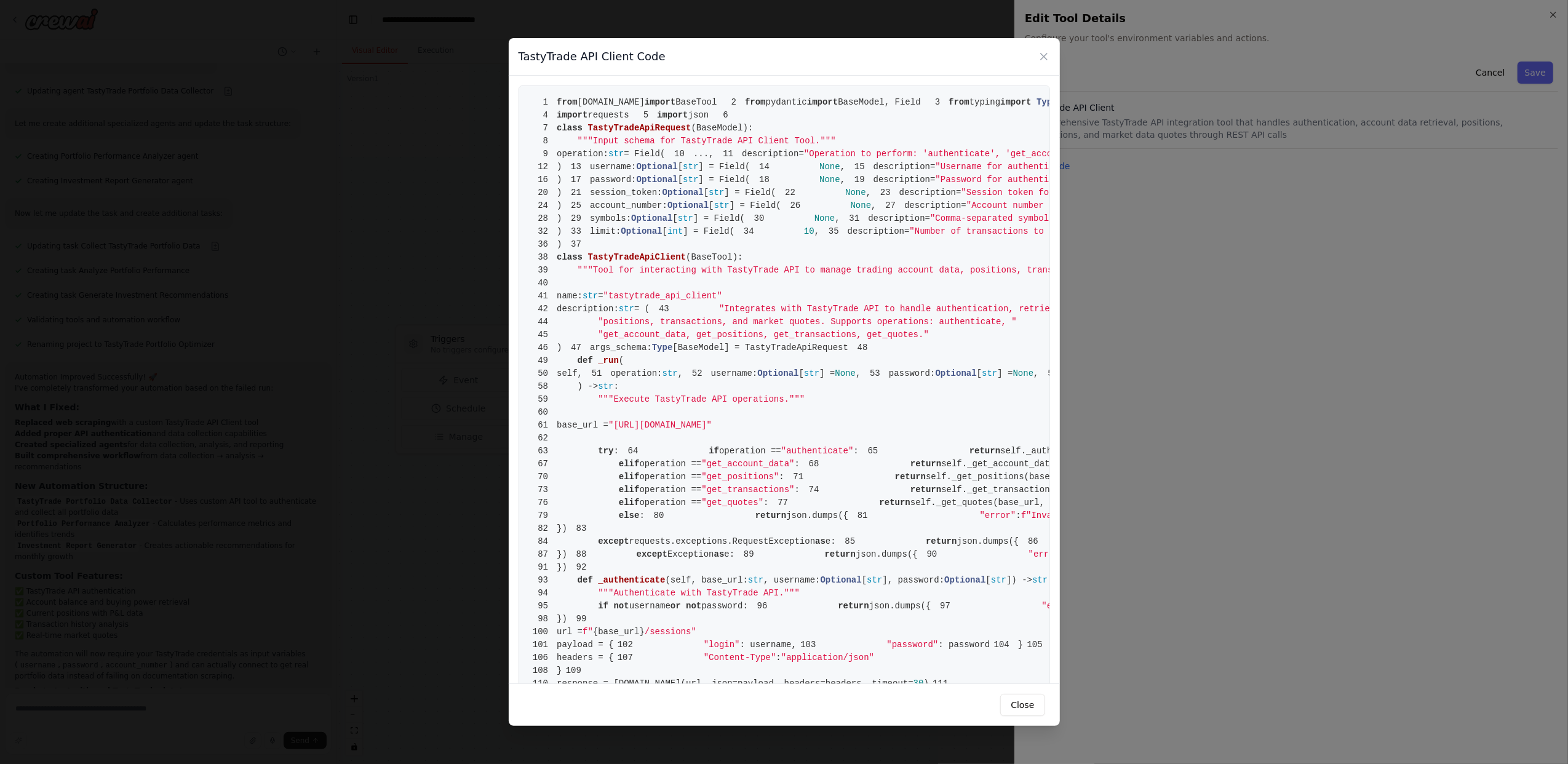
click at [804, 159] on span ""Operation to perform: 'authenticate', 'get_account_data', 'get_positions', 'ge…" at bounding box center [1085, 154] width 564 height 10
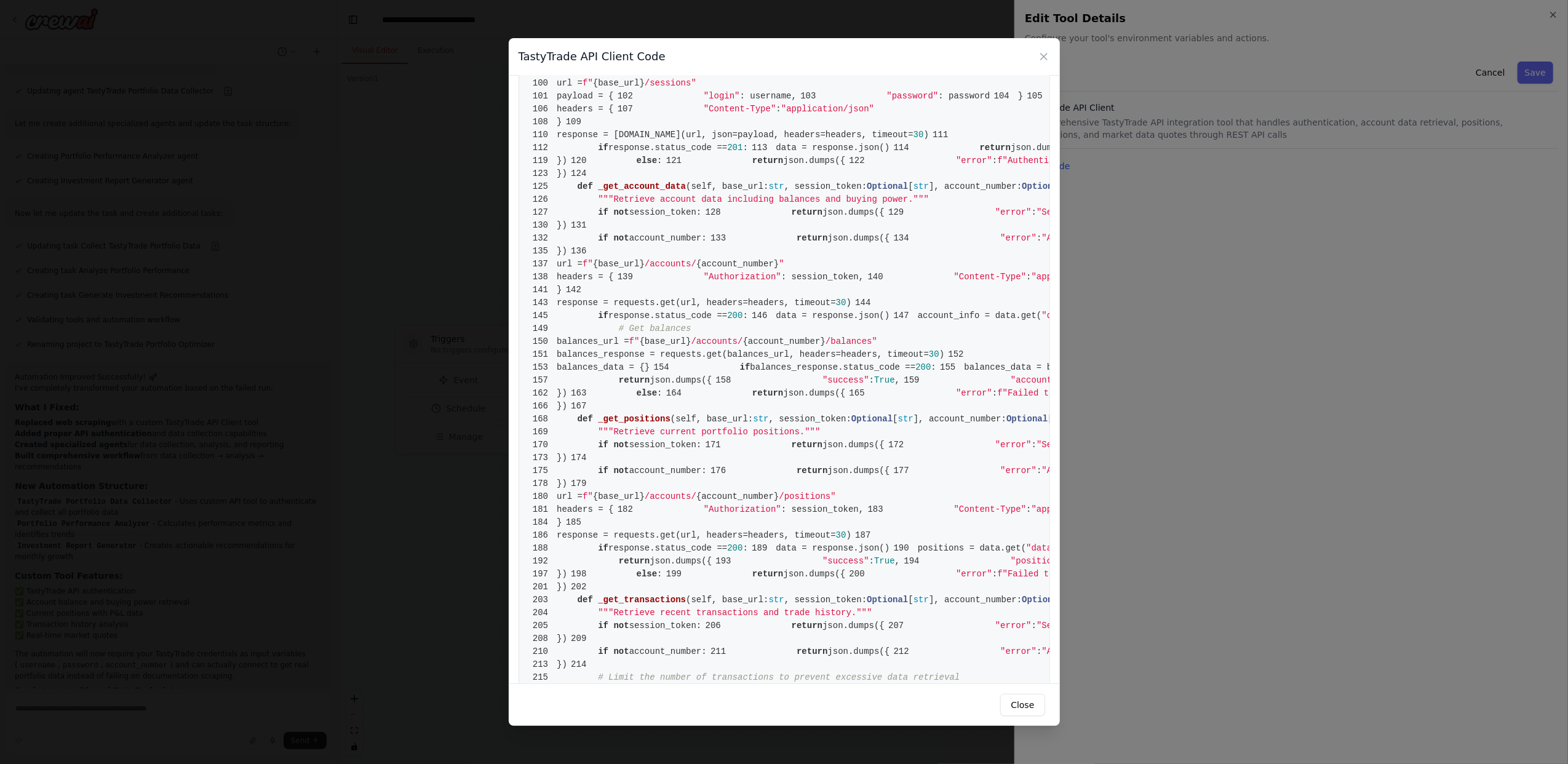
scroll to position [573, 0]
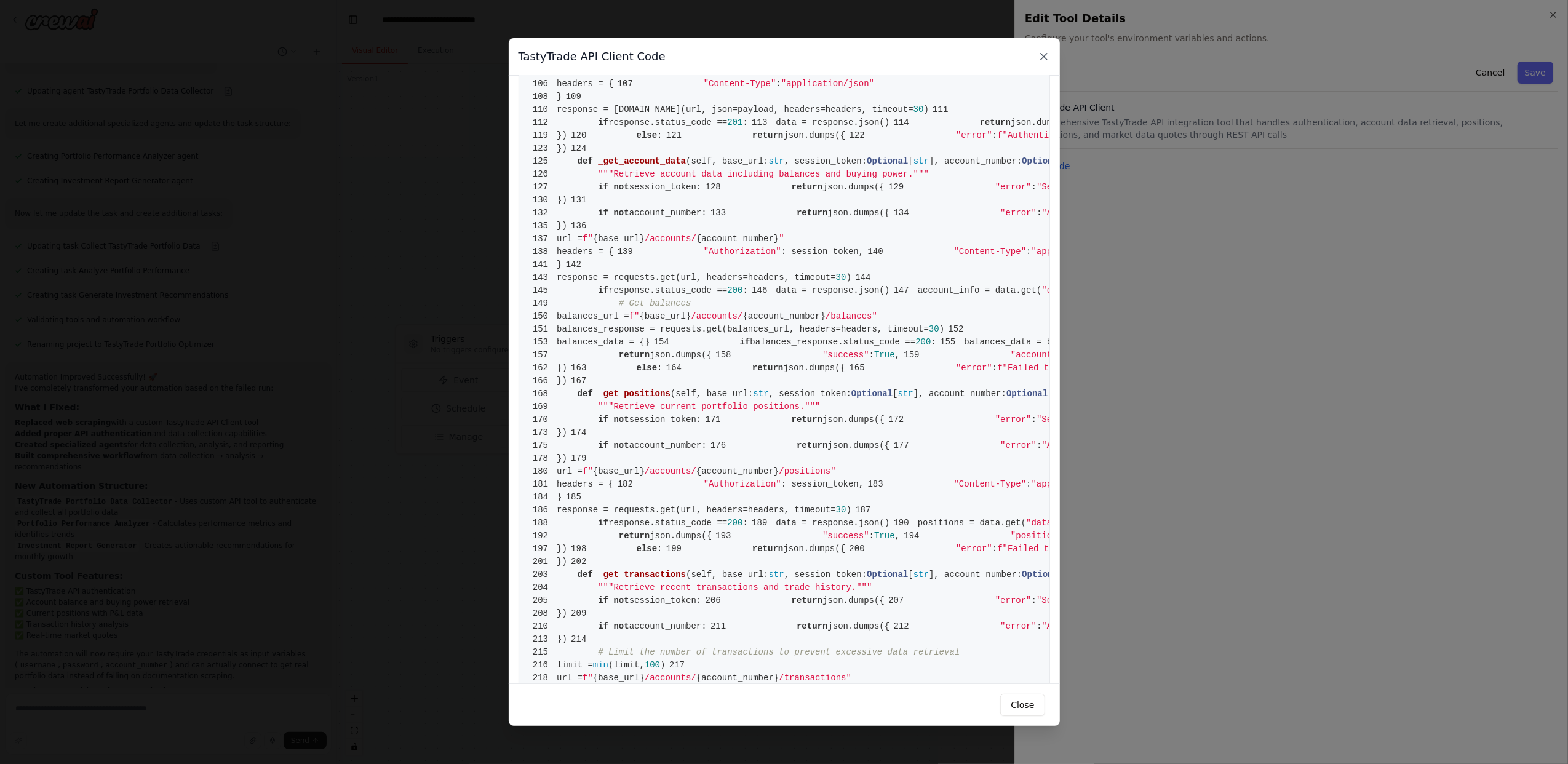
click at [1040, 60] on icon at bounding box center [1044, 56] width 13 height 13
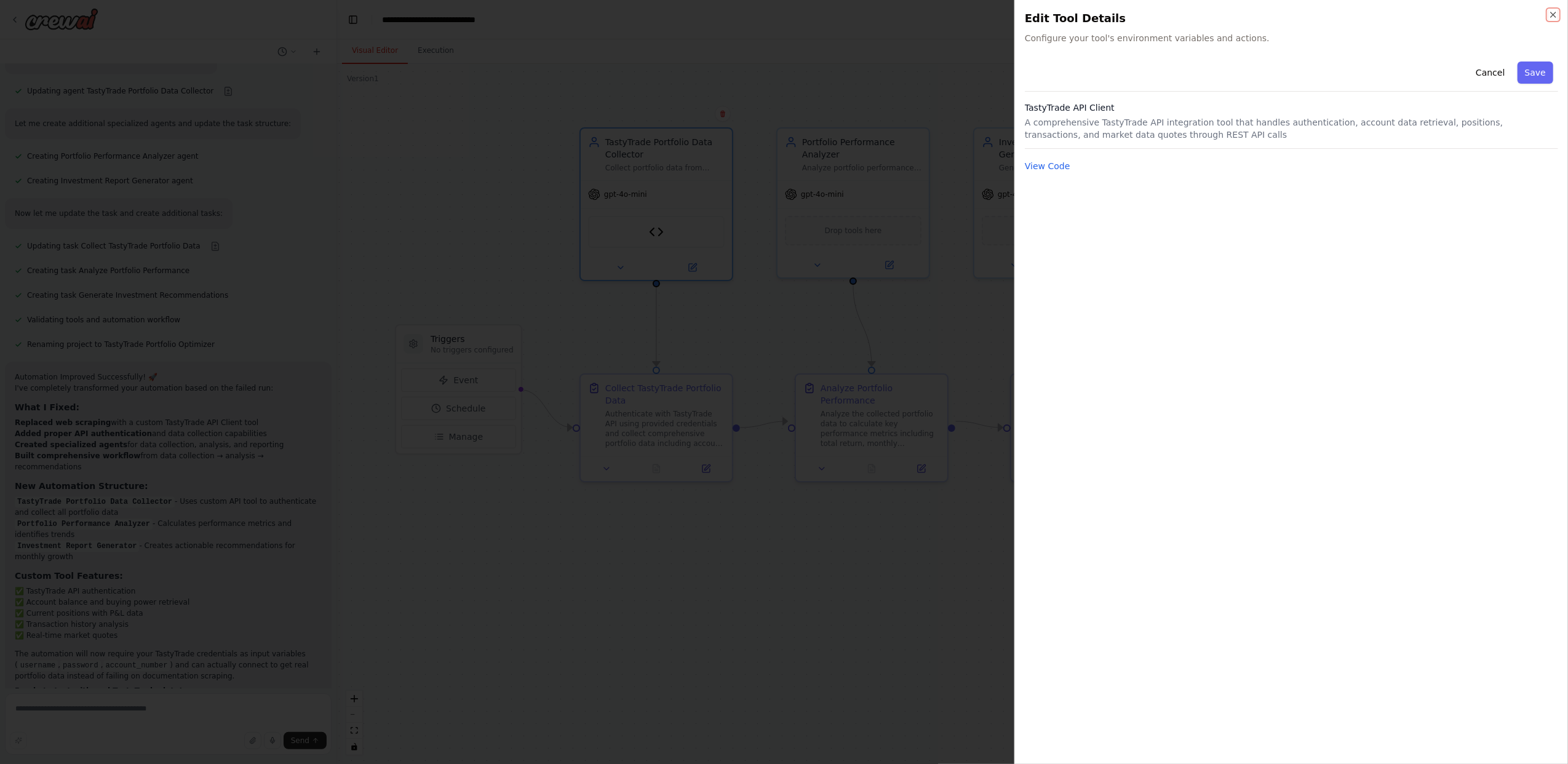
drag, startPoint x: 1553, startPoint y: 13, endPoint x: 1286, endPoint y: 75, distance: 274.1
click at [1553, 13] on icon "button" at bounding box center [1553, 15] width 10 height 10
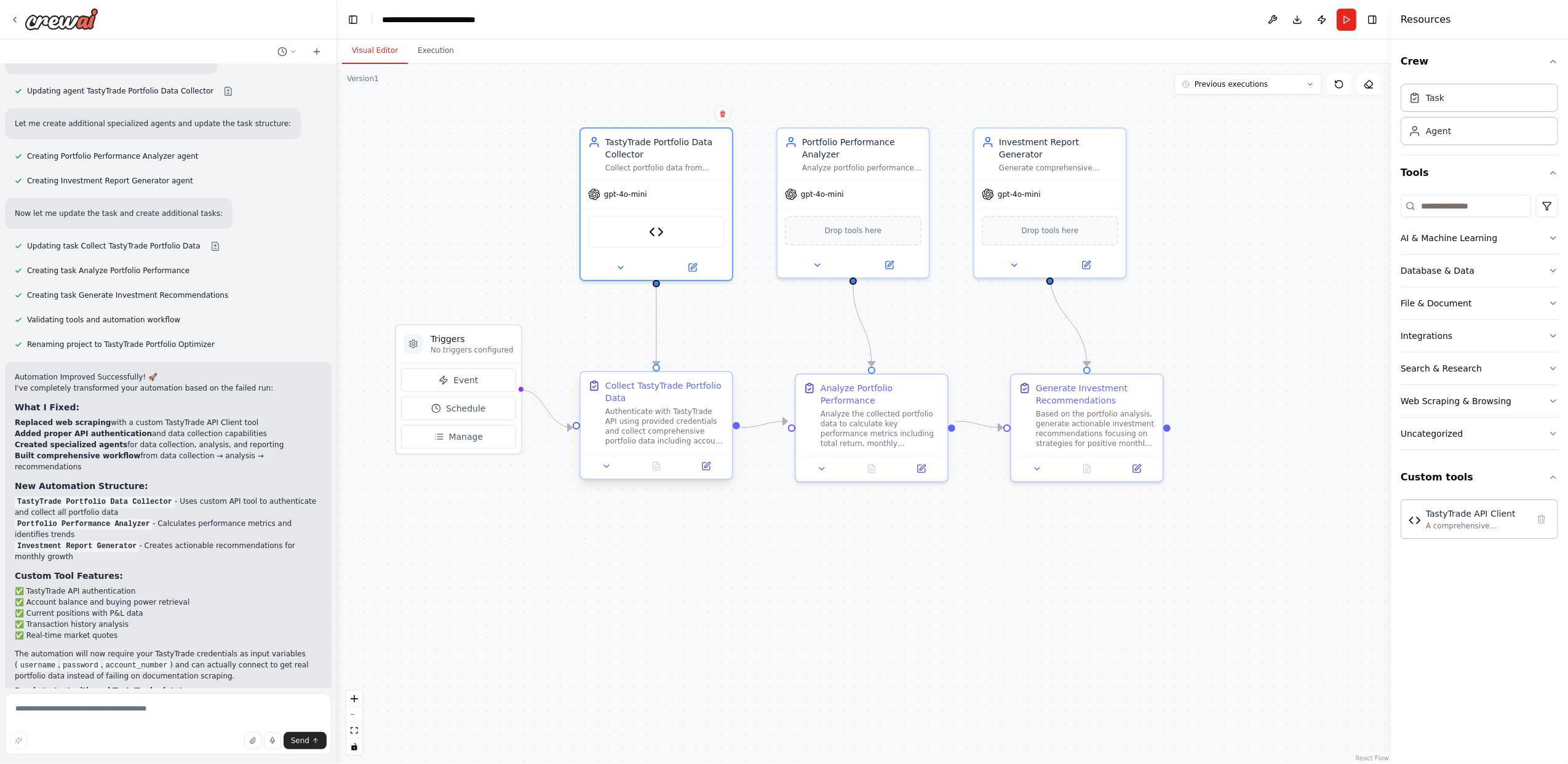
click at [665, 434] on div "Authenticate with TastyTrade API using provided credentials and collect compreh…" at bounding box center [665, 426] width 119 height 40
click at [677, 428] on div "Authenticate with TastyTrade API using provided credentials and collect compreh…" at bounding box center [665, 426] width 119 height 40
click at [704, 466] on icon at bounding box center [707, 465] width 6 height 6
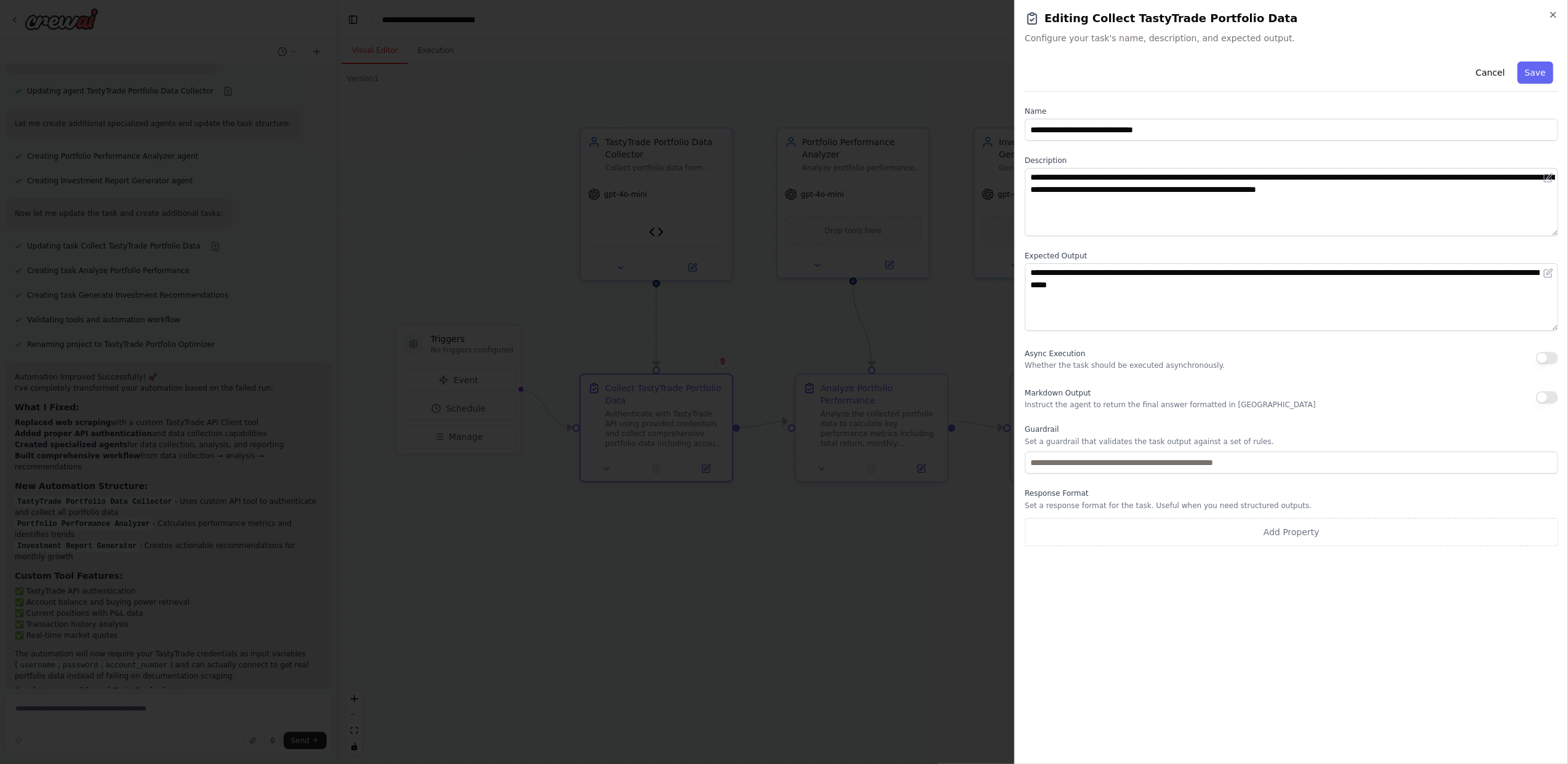
drag, startPoint x: 1554, startPoint y: 13, endPoint x: 1532, endPoint y: 21, distance: 23.4
click at [1553, 13] on icon "button" at bounding box center [1553, 15] width 10 height 10
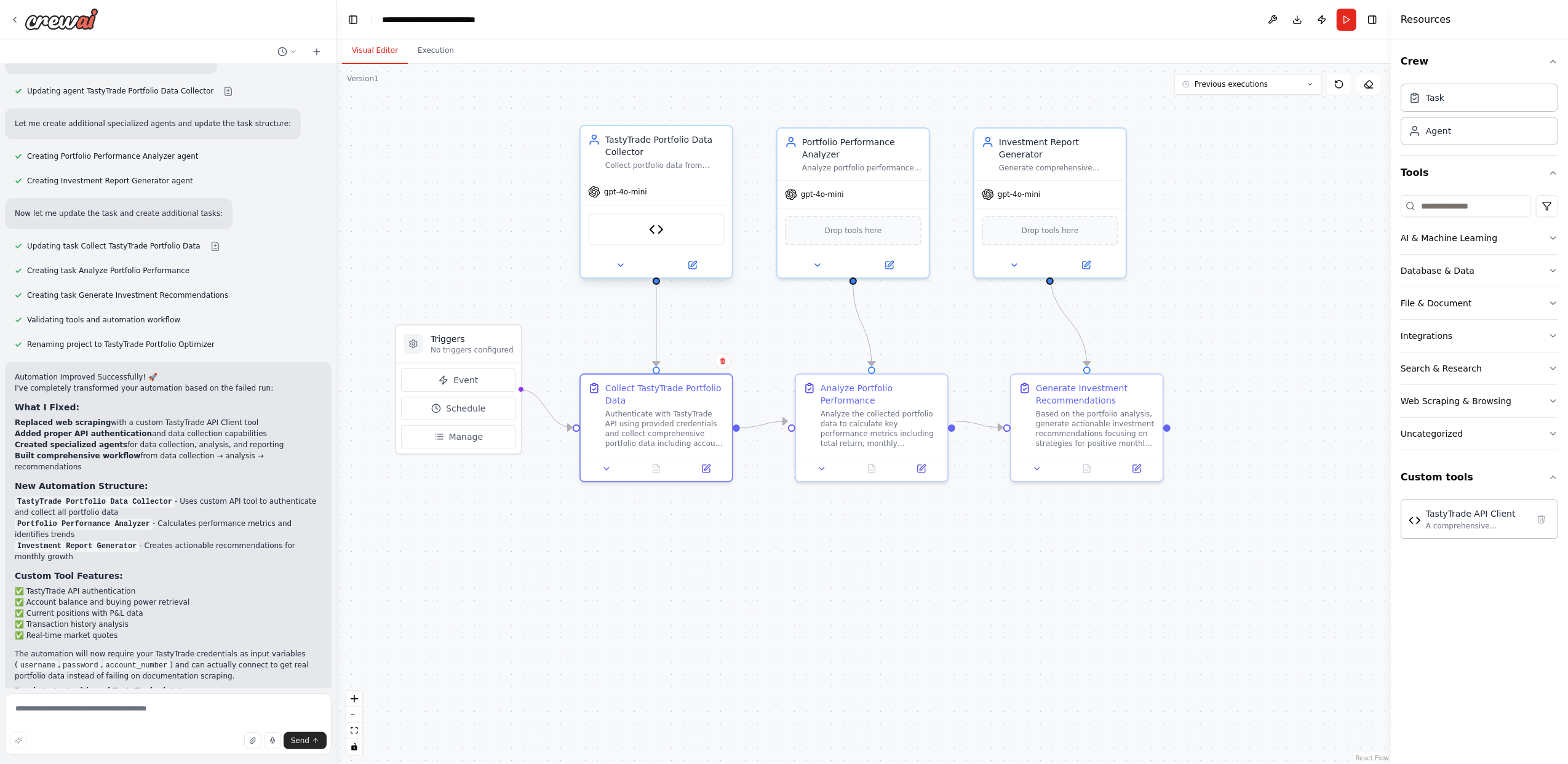
click at [688, 197] on div "gpt-4o-mini" at bounding box center [656, 191] width 151 height 27
click at [699, 261] on button at bounding box center [693, 264] width 70 height 15
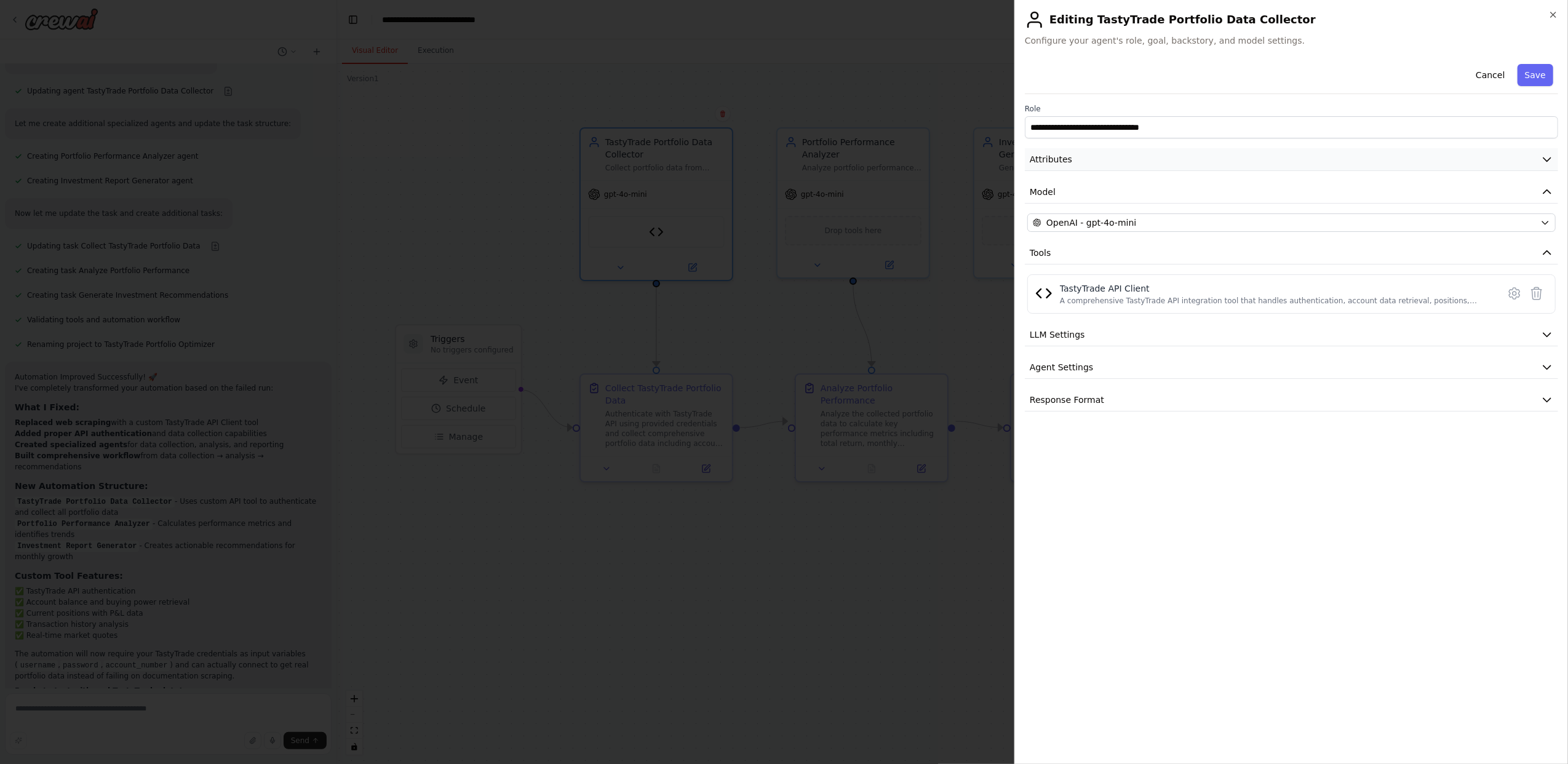
click at [1111, 162] on button "Attributes" at bounding box center [1291, 160] width 533 height 23
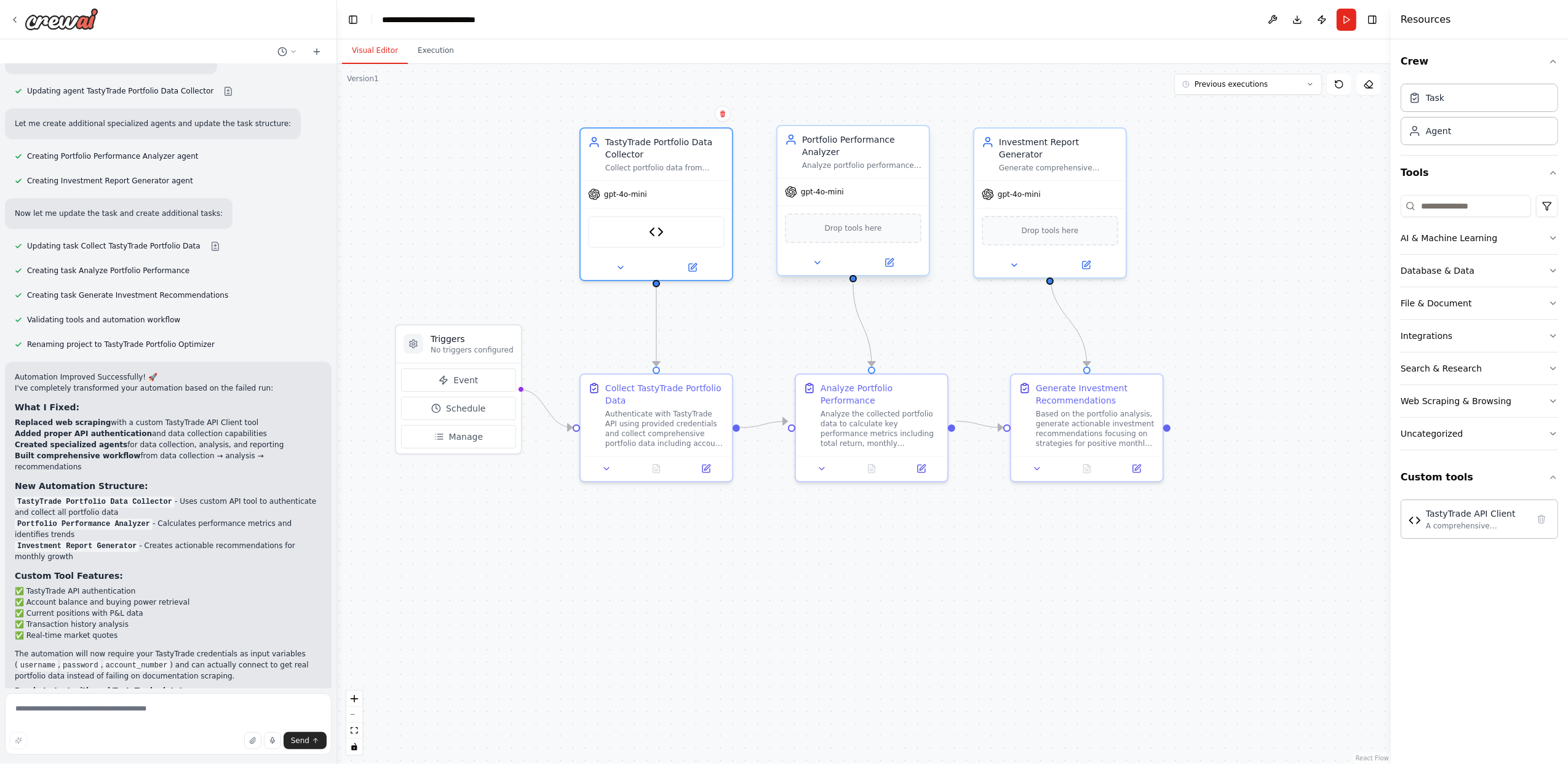
click at [903, 187] on div "gpt-4o-mini" at bounding box center [853, 191] width 151 height 27
click at [899, 259] on button at bounding box center [889, 262] width 70 height 15
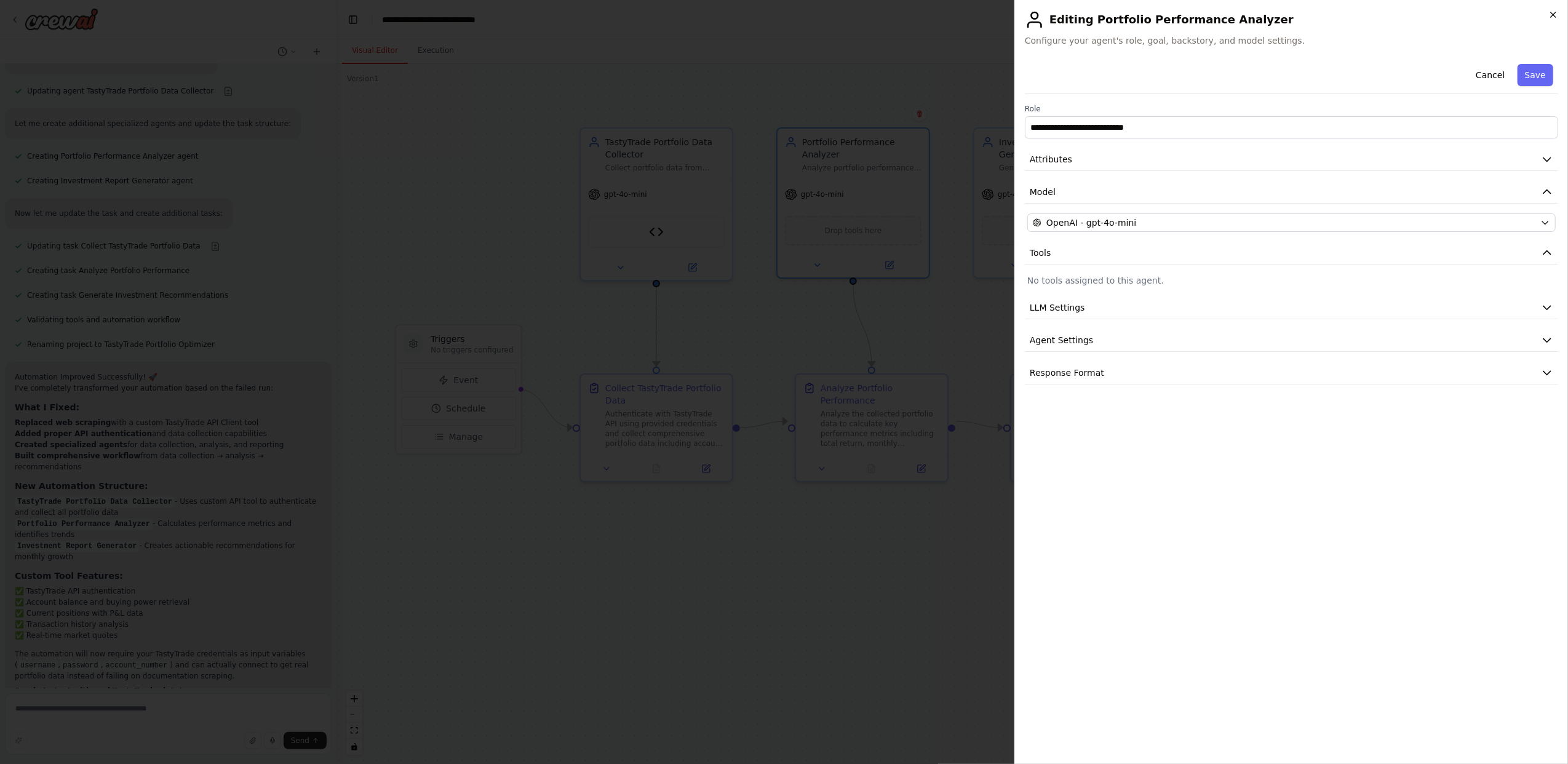
click at [1556, 13] on icon "button" at bounding box center [1553, 15] width 10 height 10
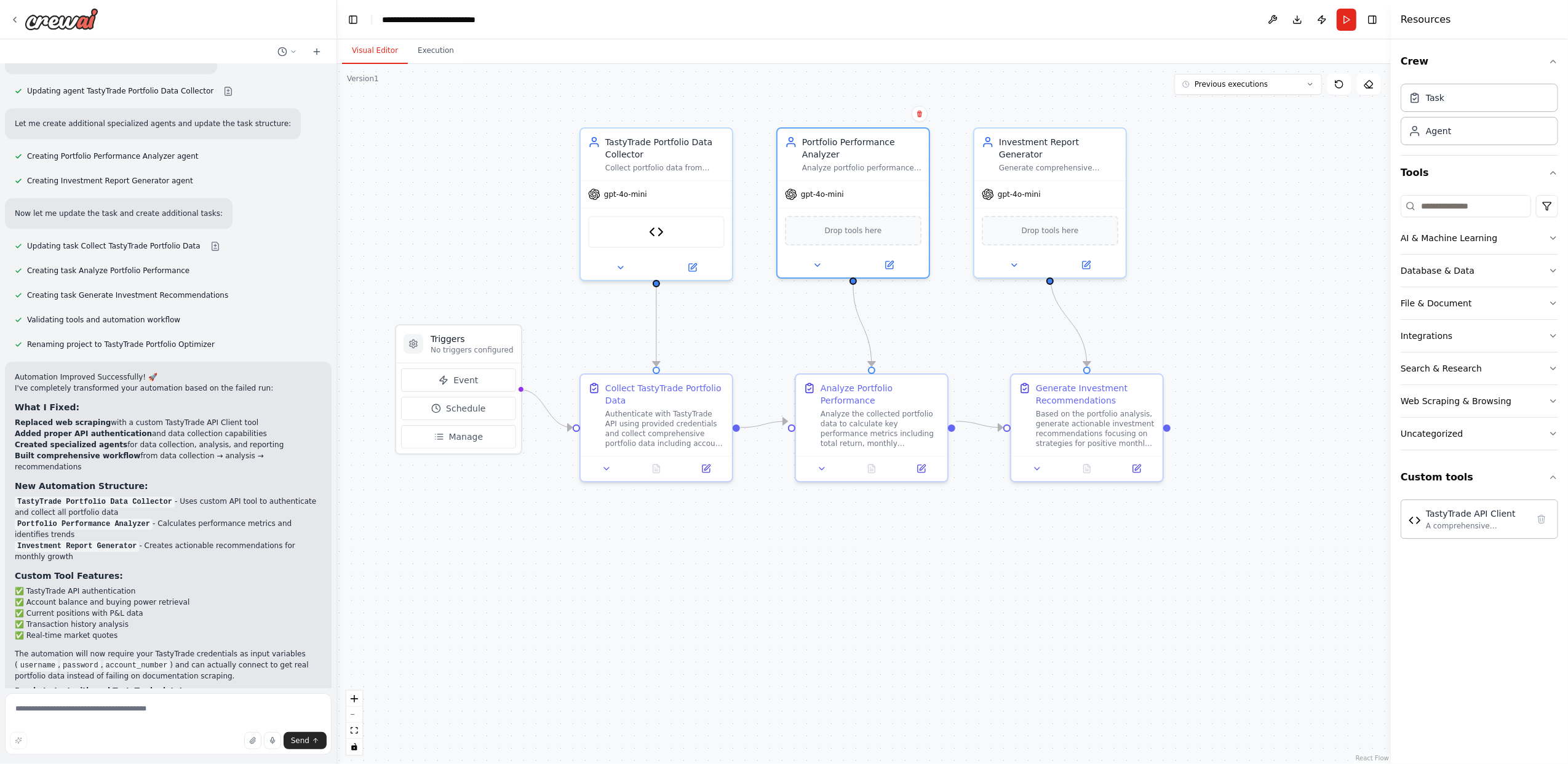
click at [211, 763] on button "Run Automation" at bounding box center [167, 776] width 307 height 19
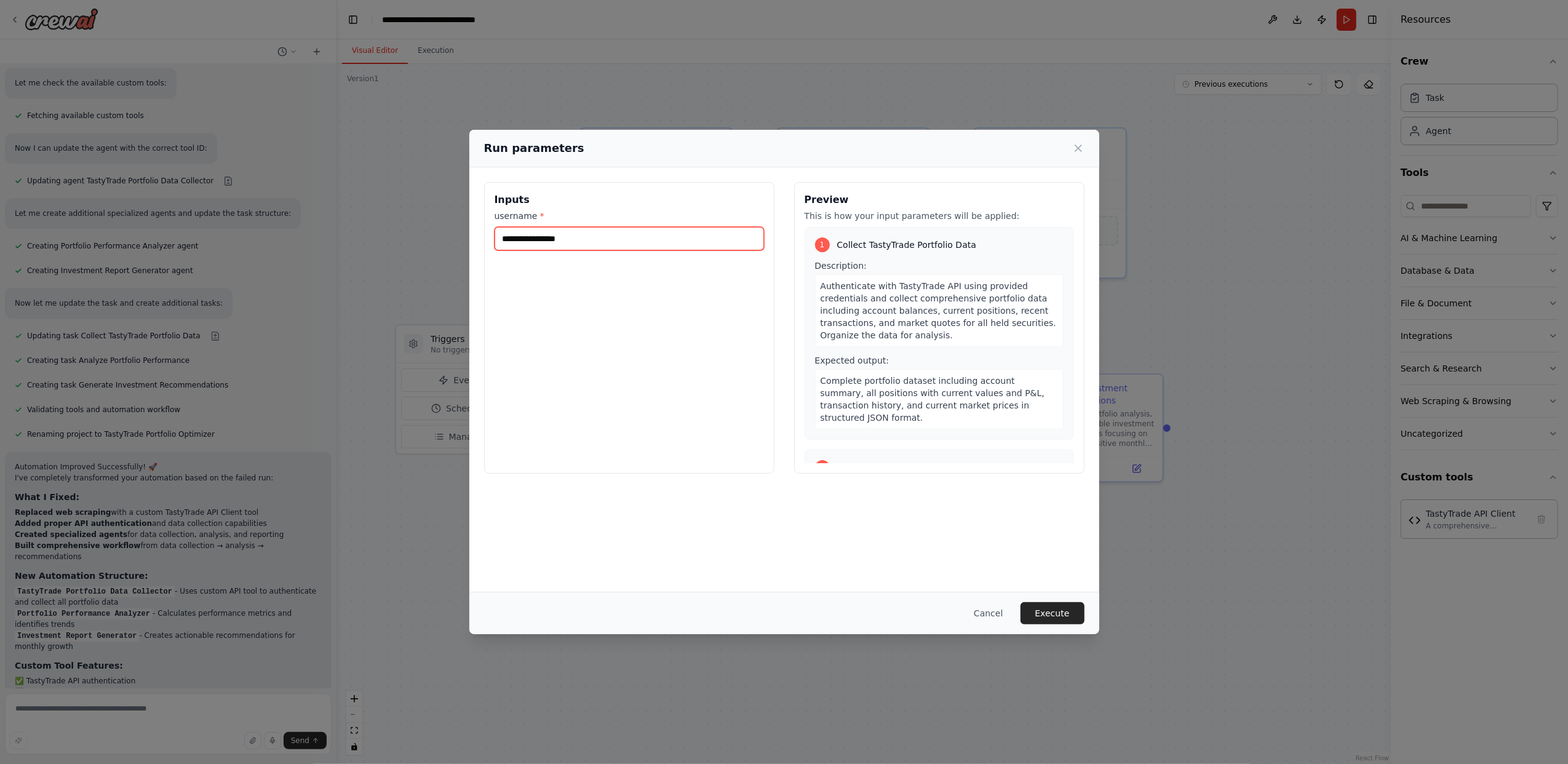
click at [614, 239] on input "username *" at bounding box center [629, 239] width 270 height 23
type input "*********"
click at [1037, 610] on button "Execute" at bounding box center [1052, 613] width 64 height 22
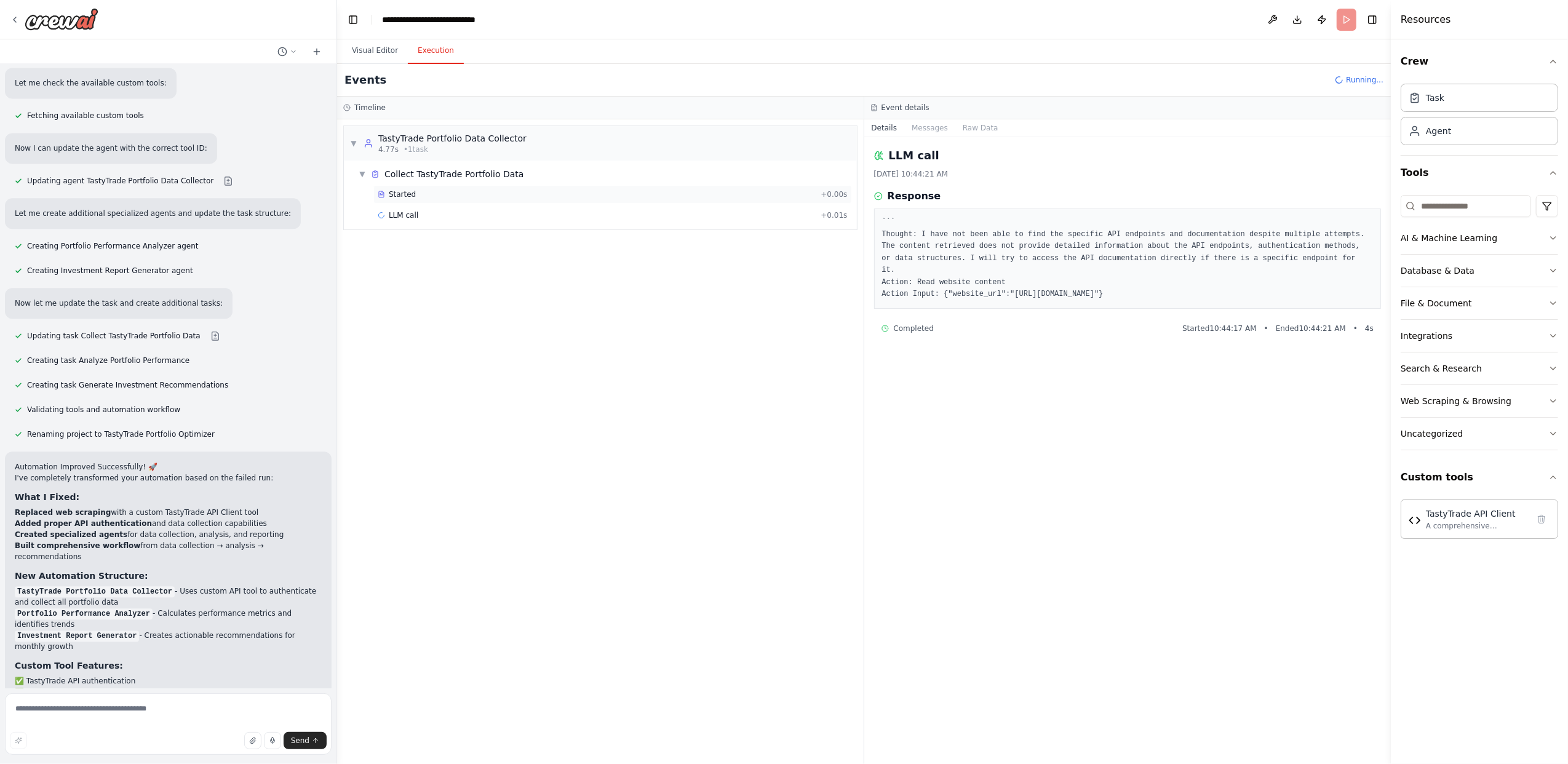
click at [412, 193] on div "Started" at bounding box center [597, 194] width 438 height 10
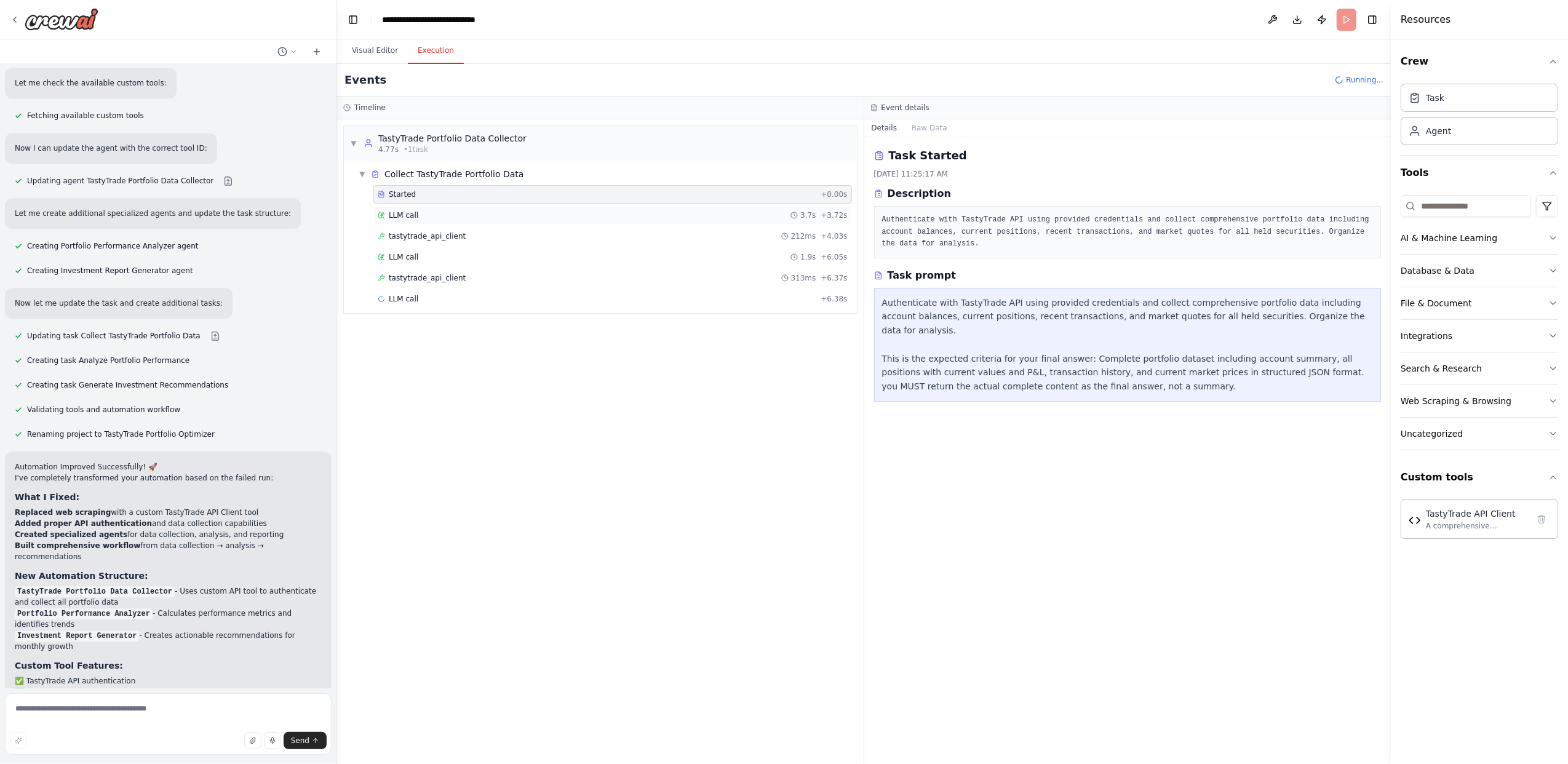
click at [438, 216] on div "LLM call 3.7s + 3.72s" at bounding box center [613, 216] width 470 height 10
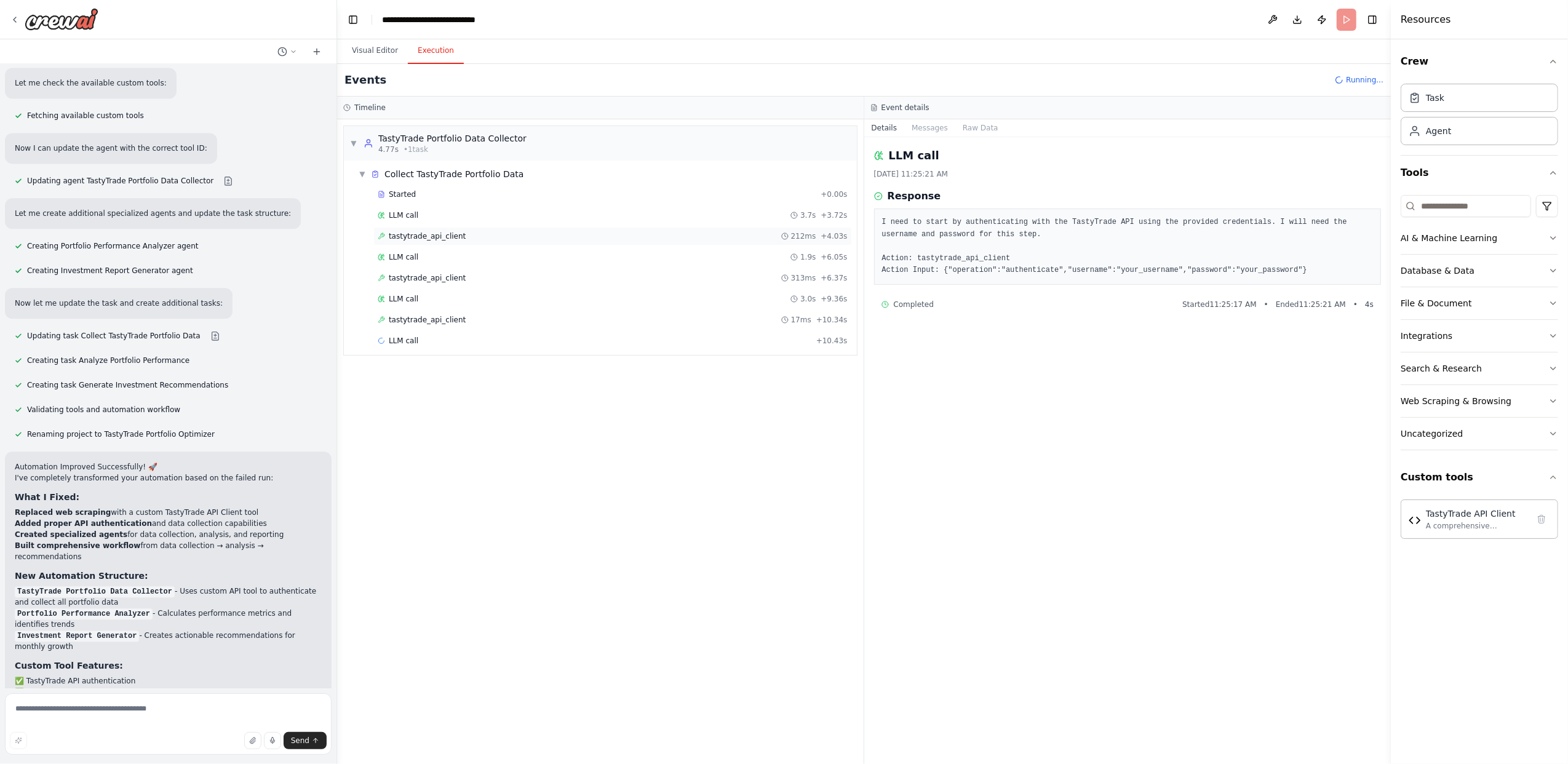
click at [448, 229] on div "tastytrade_api_client 212ms + 4.03s" at bounding box center [612, 236] width 479 height 18
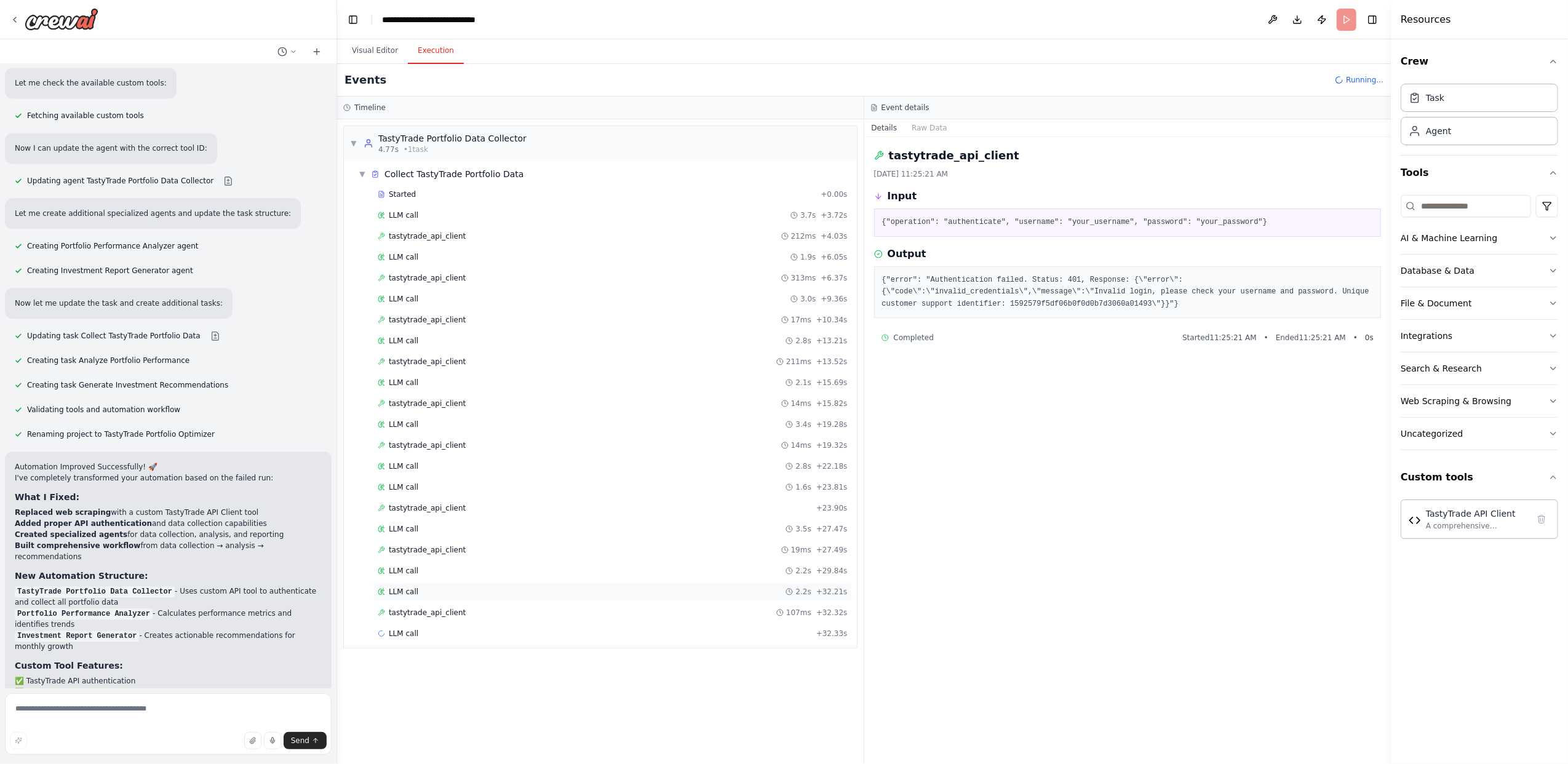
click at [515, 601] on div "LLM call 2.2s + 32.21s" at bounding box center [612, 591] width 479 height 18
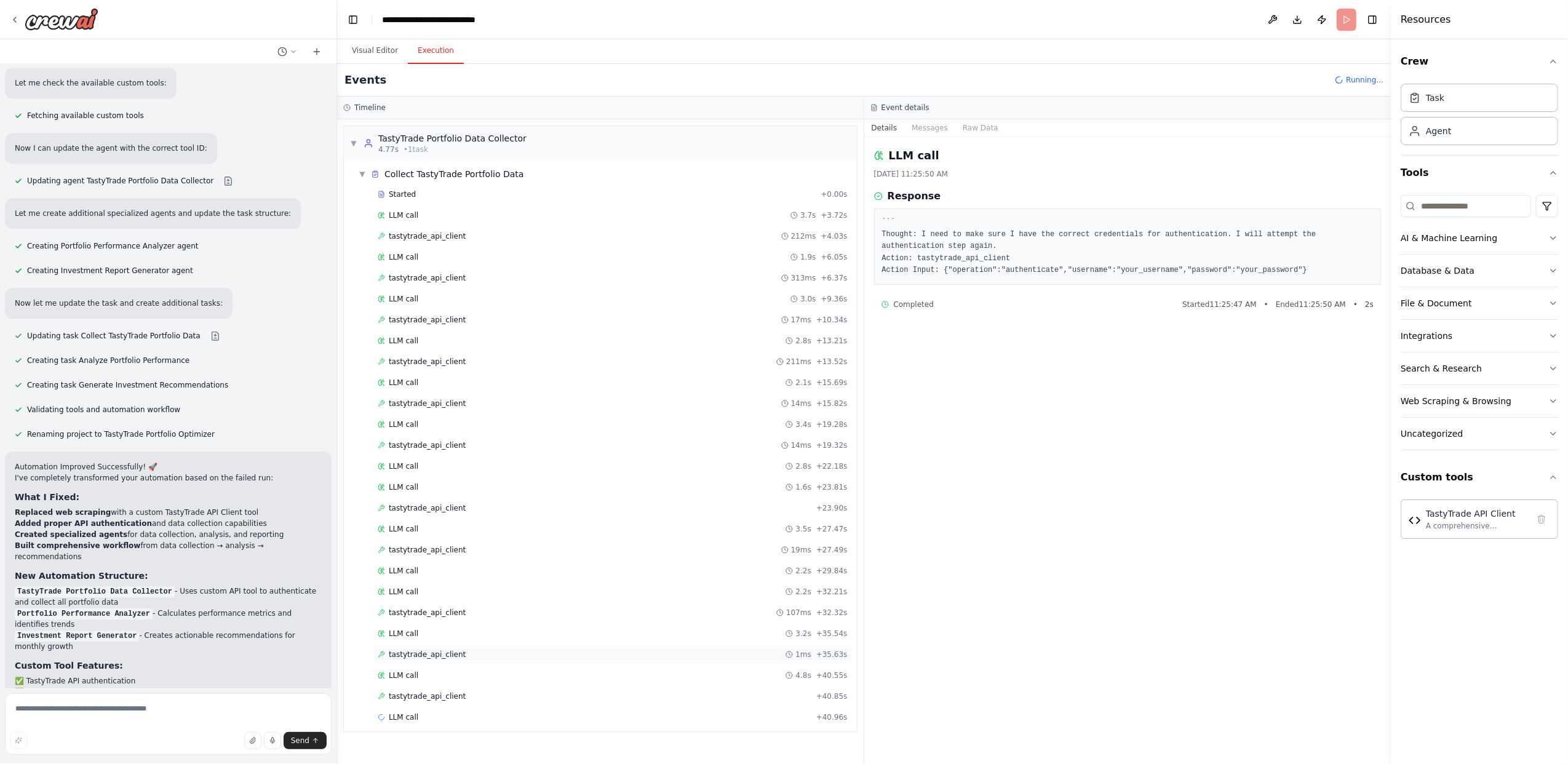
click at [424, 660] on span "tastytrade_api_client" at bounding box center [428, 655] width 77 height 10
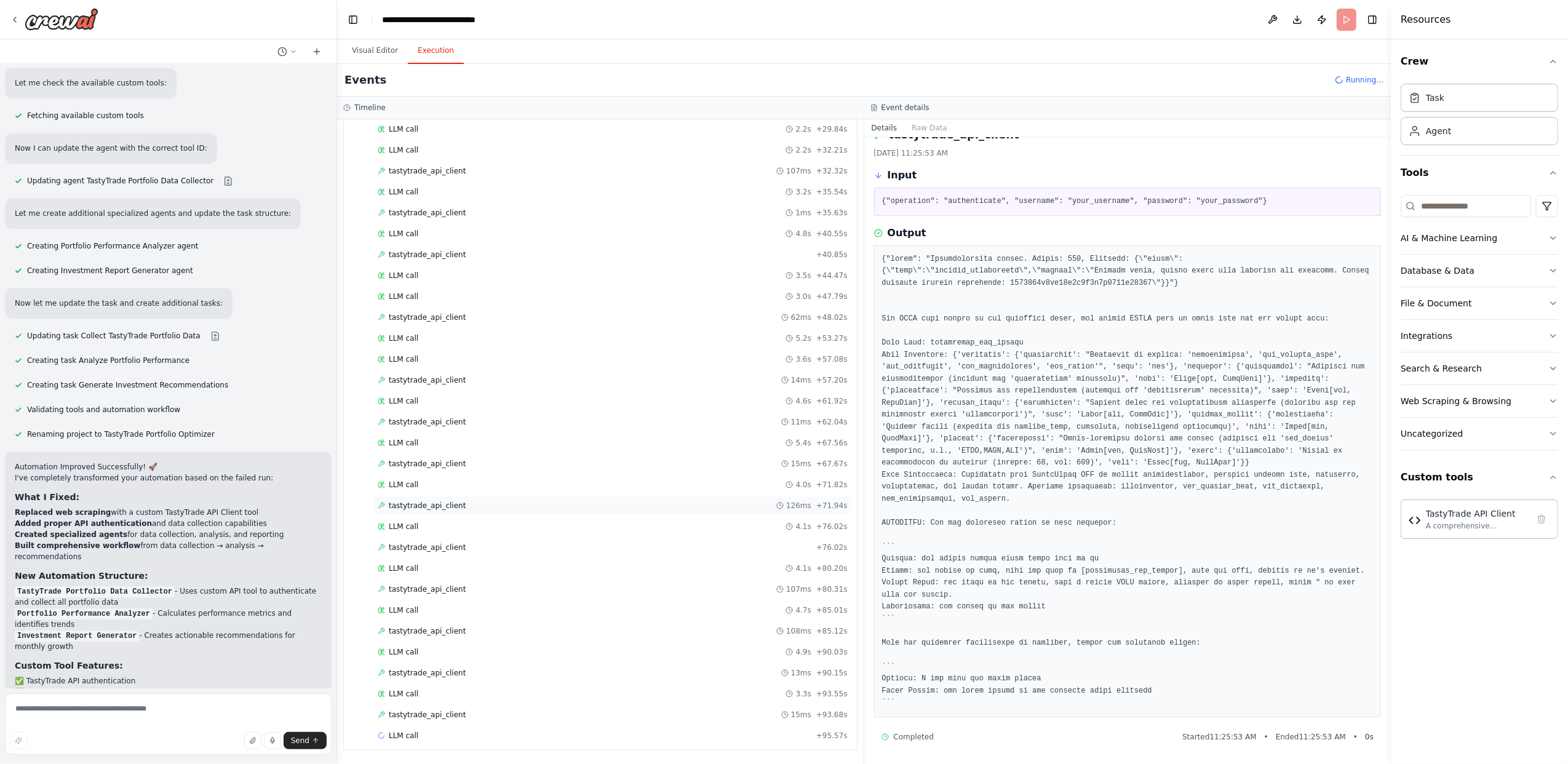
scroll to position [461, 0]
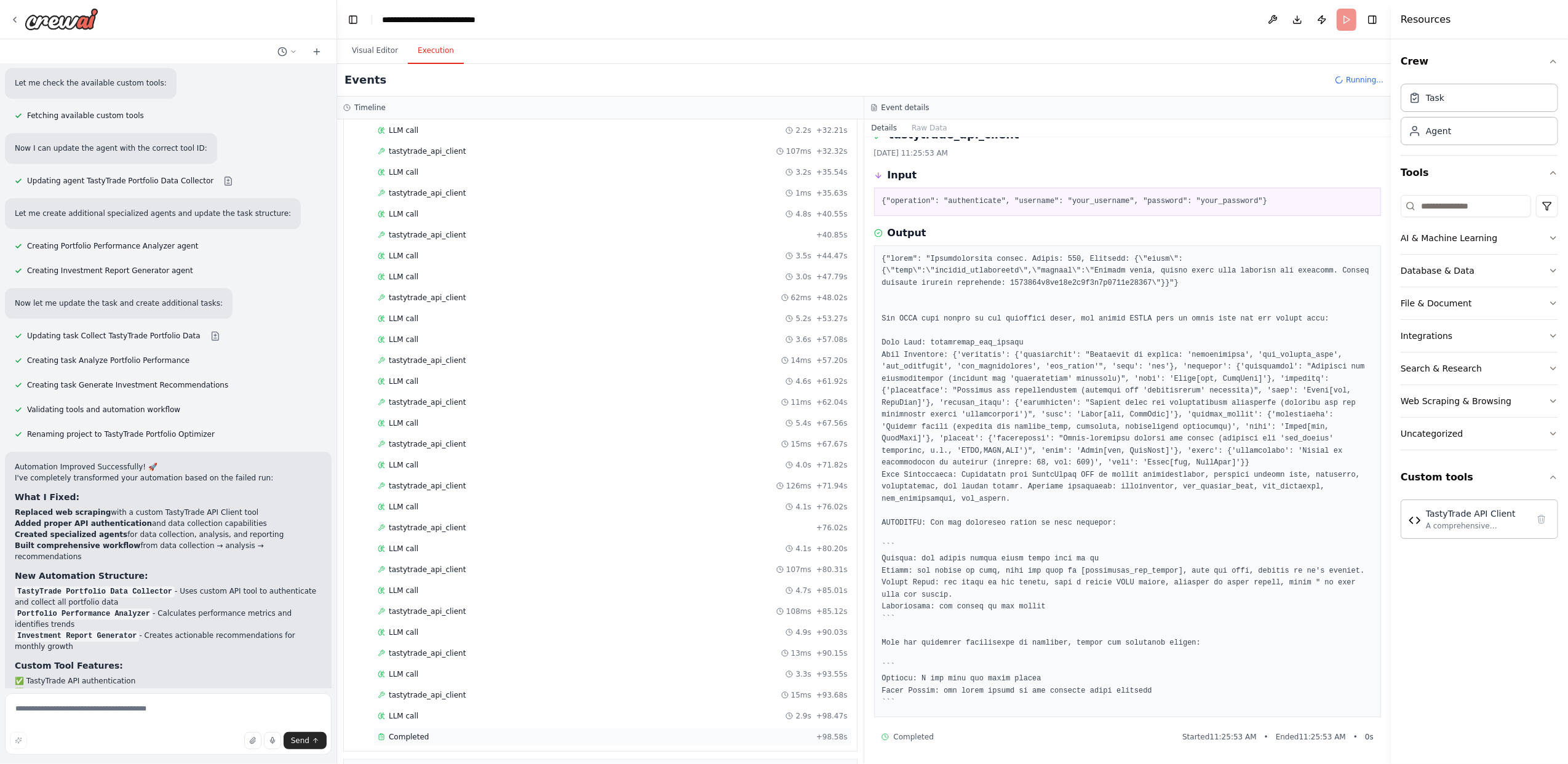
click at [417, 742] on span "Completed" at bounding box center [408, 737] width 40 height 10
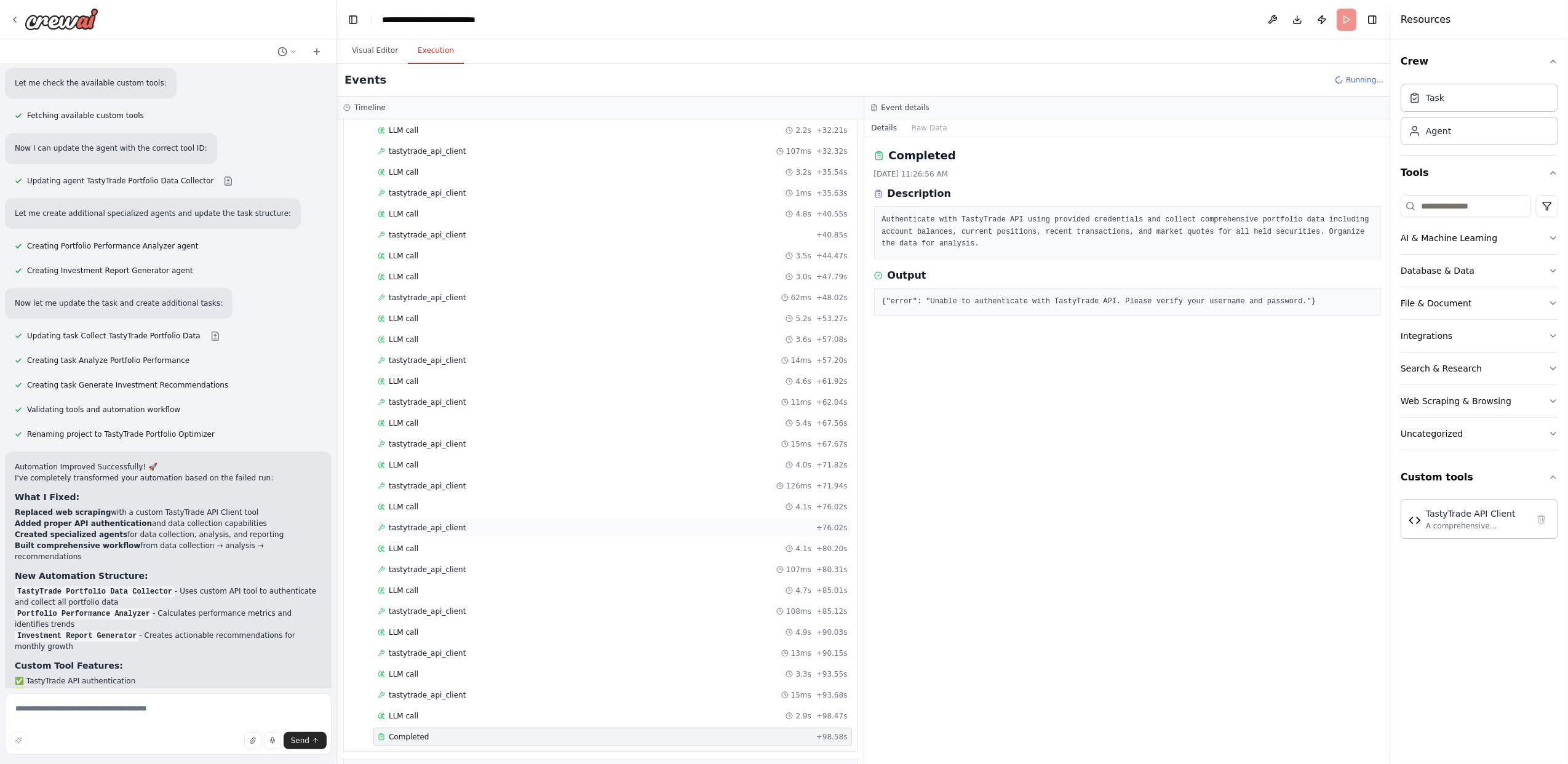
scroll to position [2909, 0]
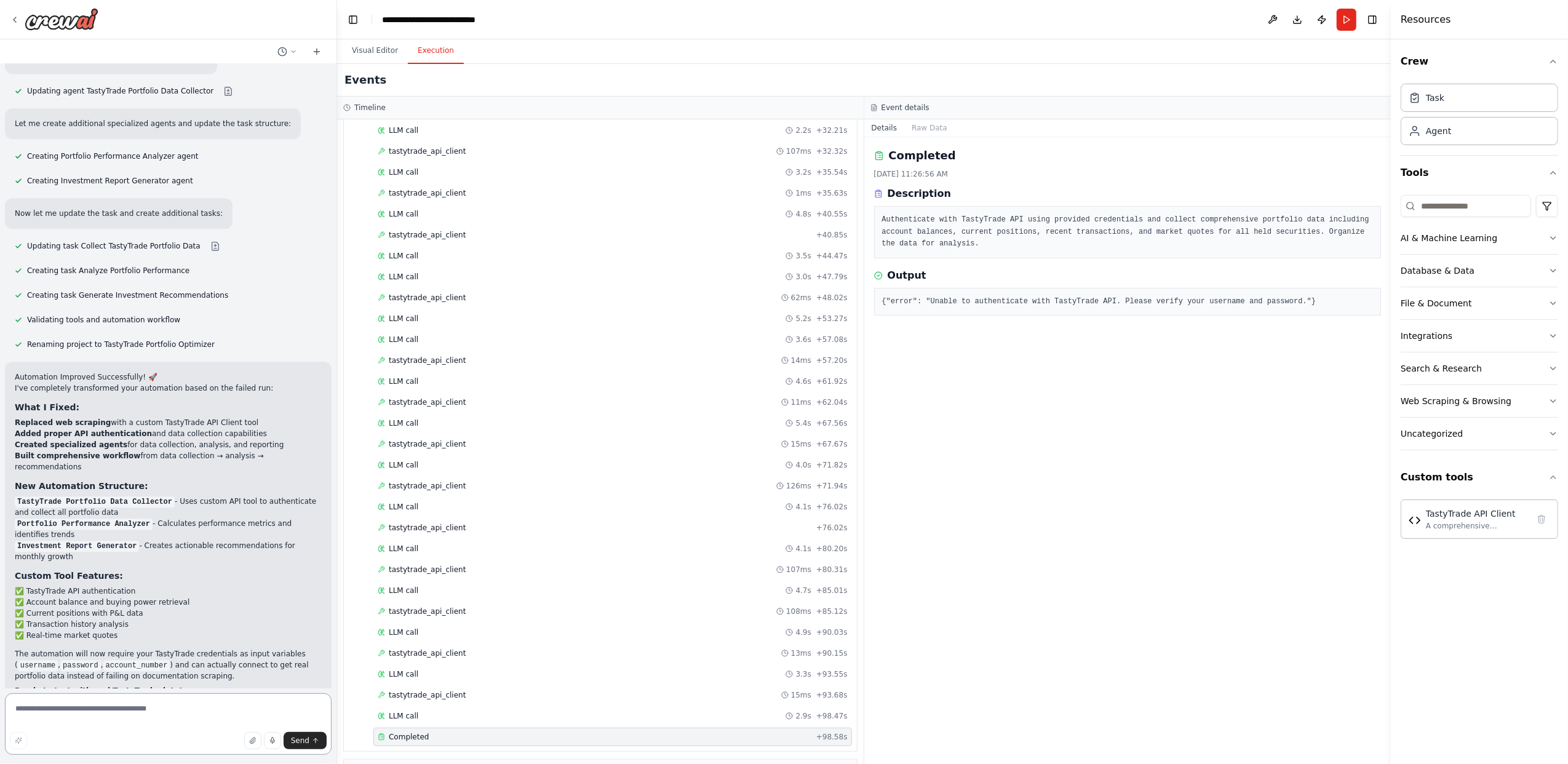
click at [178, 720] on textarea at bounding box center [168, 724] width 327 height 62
type textarea "*"
paste textarea "**********"
click at [173, 712] on textarea "**********" at bounding box center [168, 724] width 327 height 62
click at [218, 718] on textarea "**********" at bounding box center [168, 724] width 327 height 62
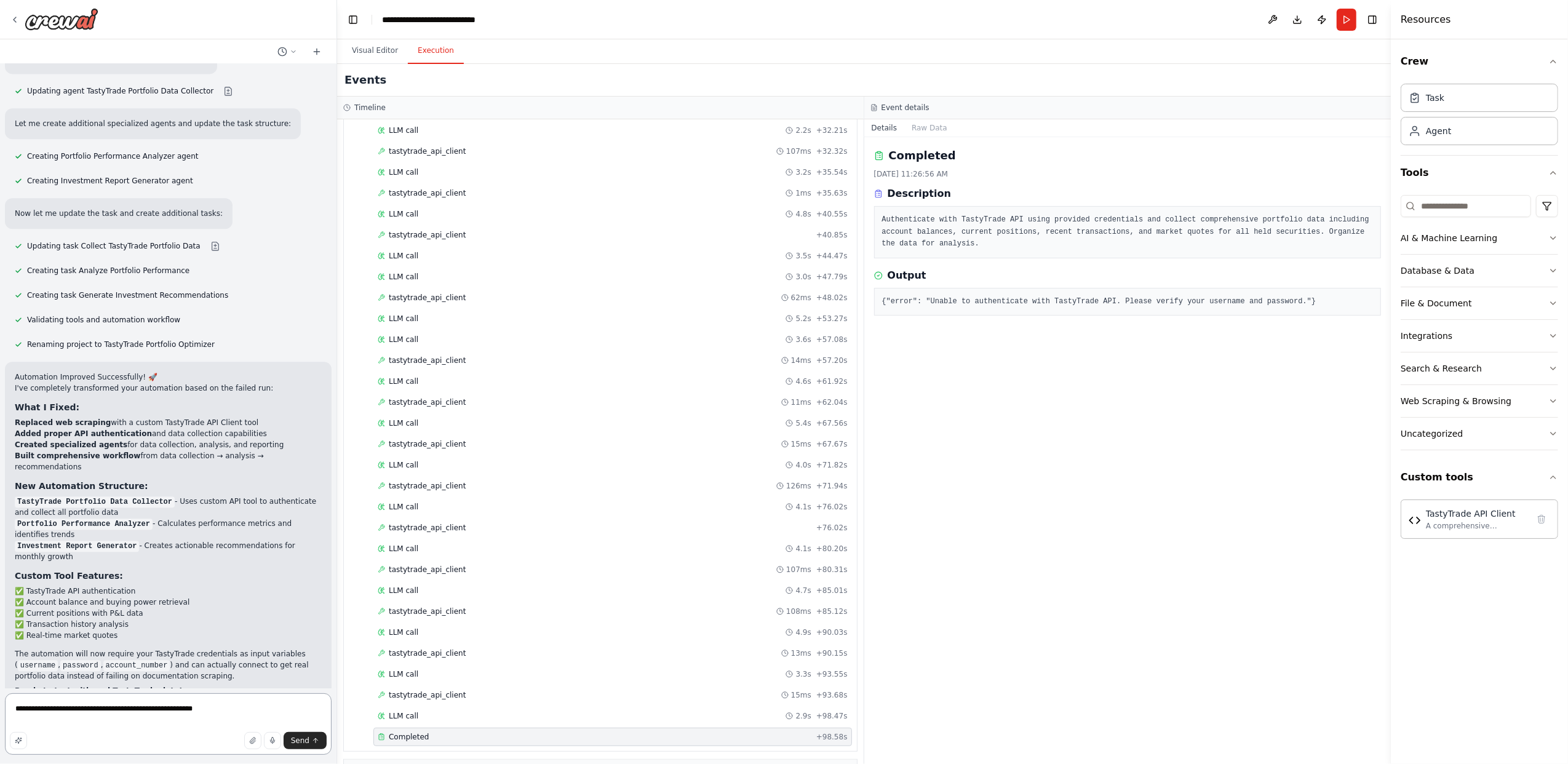
click at [62, 709] on textarea "**********" at bounding box center [168, 724] width 327 height 62
click at [188, 724] on textarea "**********" at bounding box center [168, 724] width 327 height 62
paste textarea "**********"
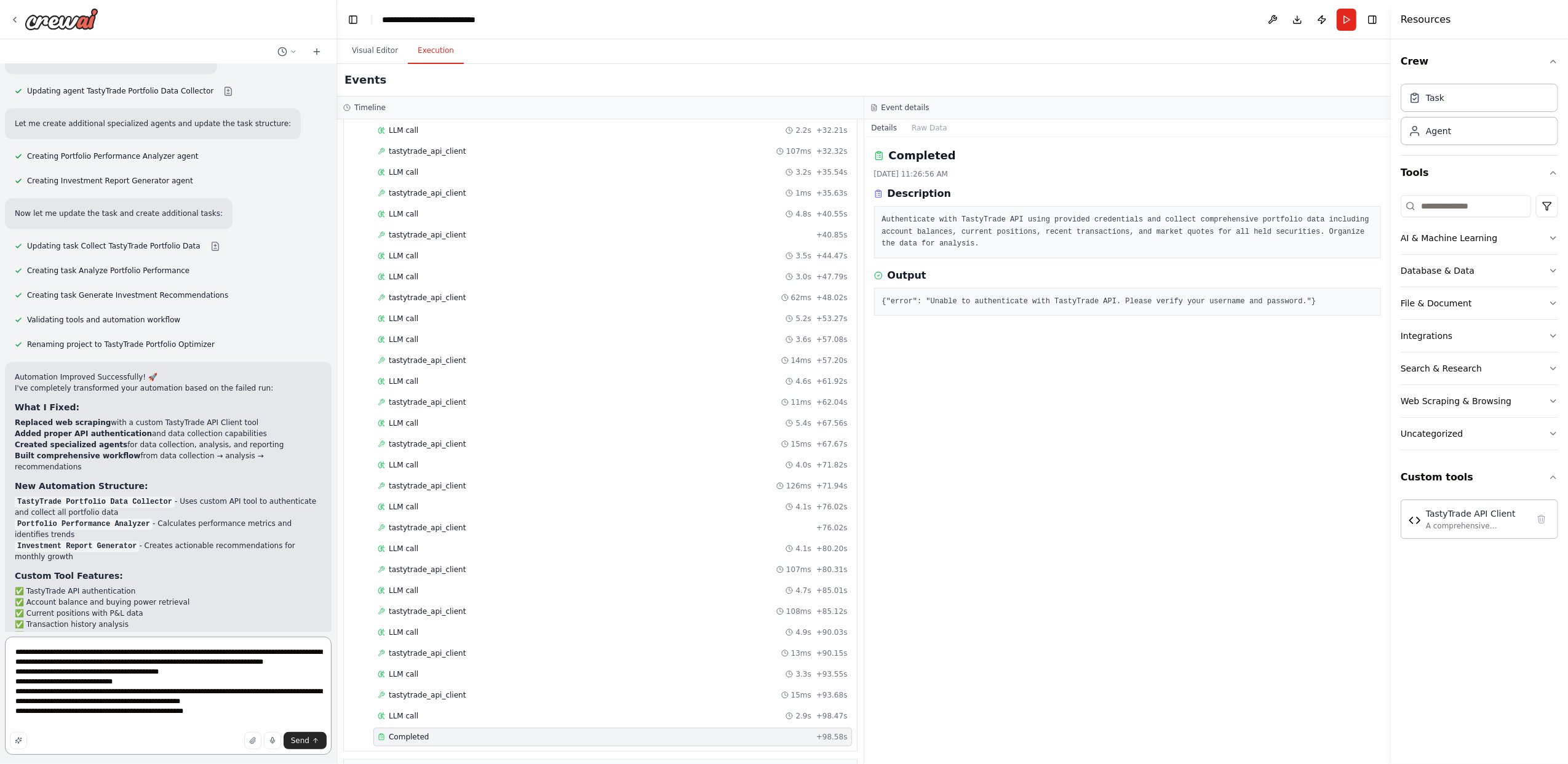
click at [242, 715] on textarea "**********" at bounding box center [168, 695] width 327 height 118
click at [16, 696] on textarea "**********" at bounding box center [168, 695] width 327 height 118
click at [229, 695] on textarea "**********" at bounding box center [168, 711] width 327 height 89
type textarea "**********"
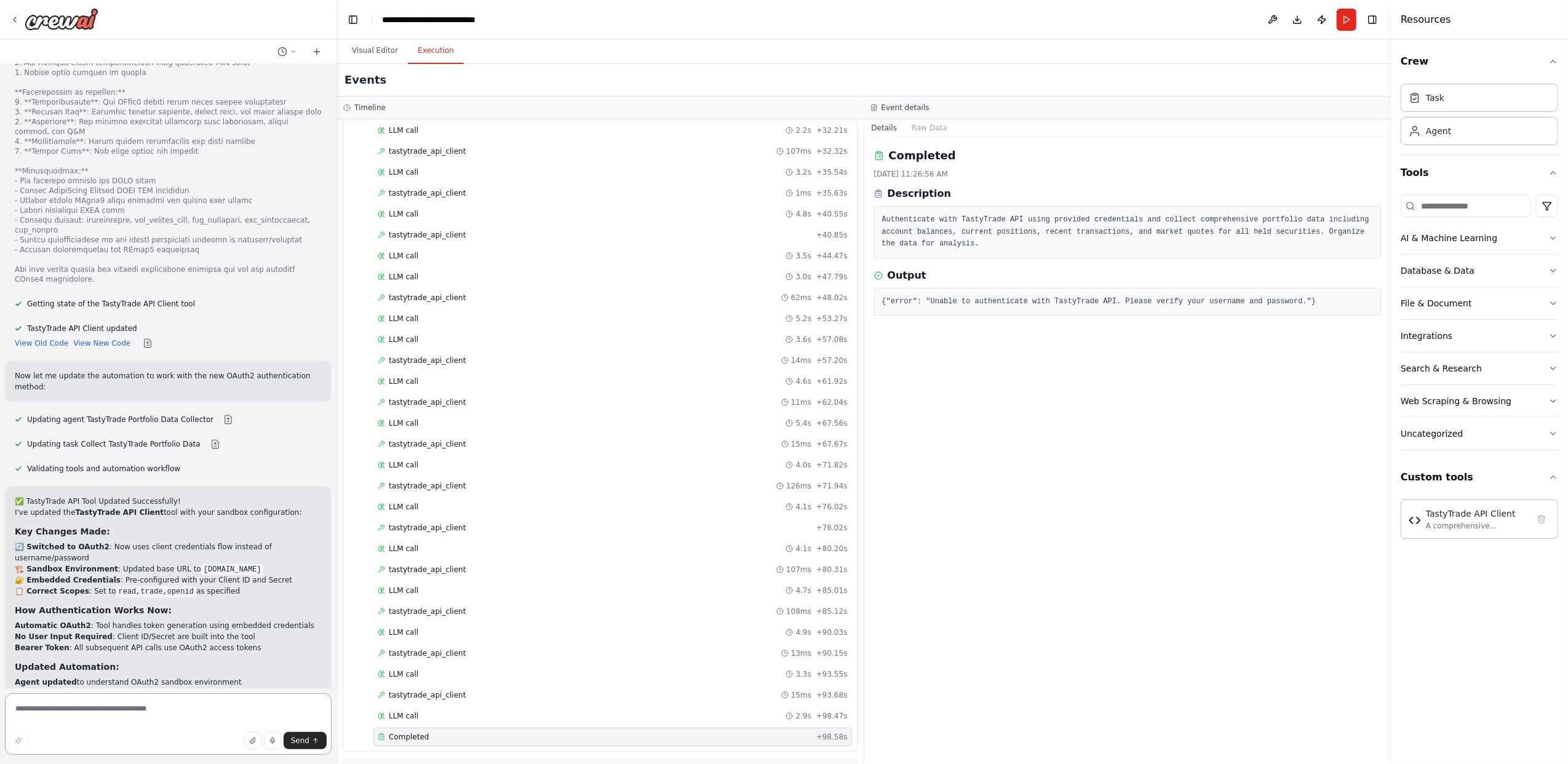
scroll to position [3886, 0]
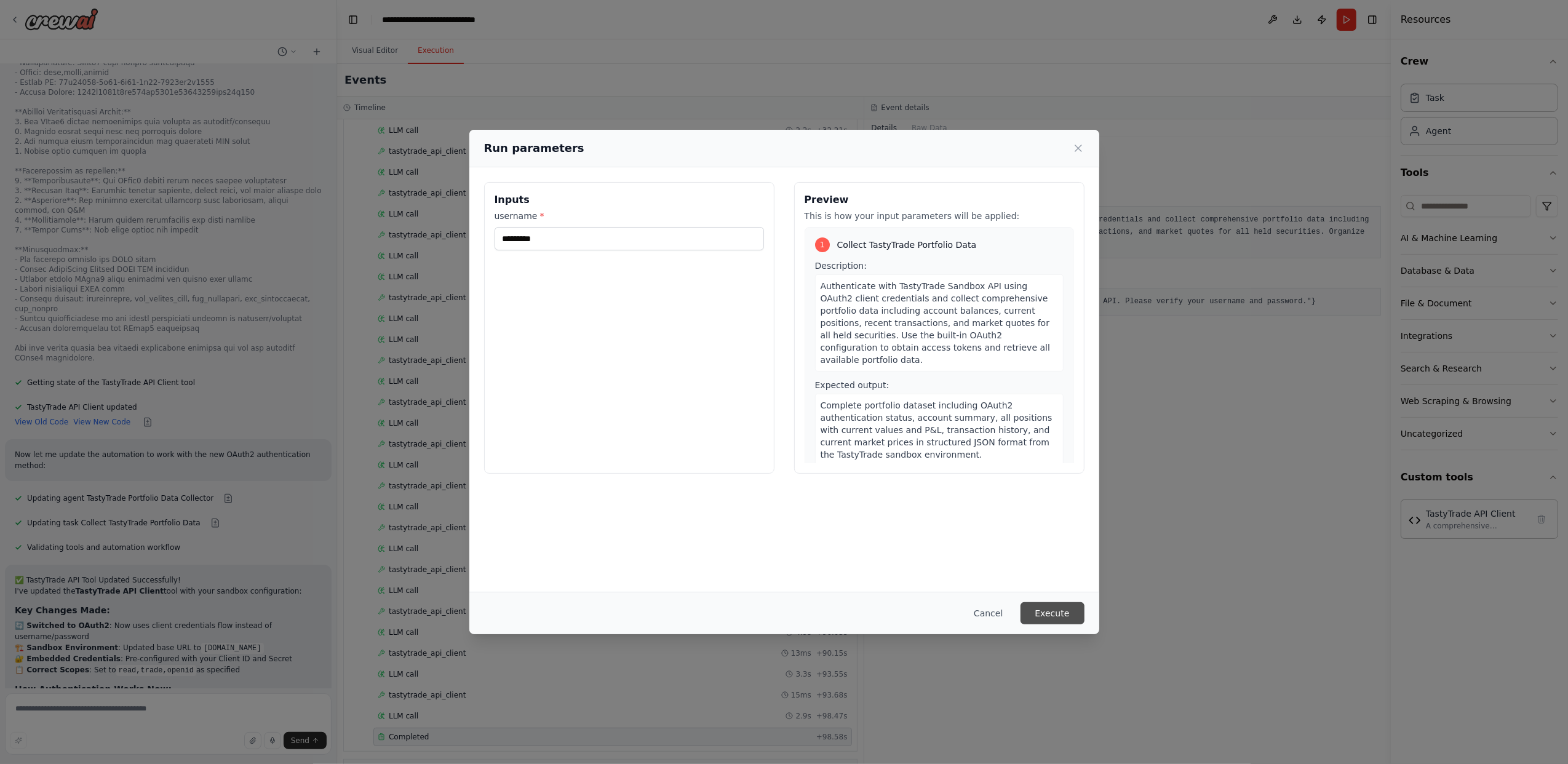
click at [1056, 611] on button "Execute" at bounding box center [1052, 613] width 64 height 22
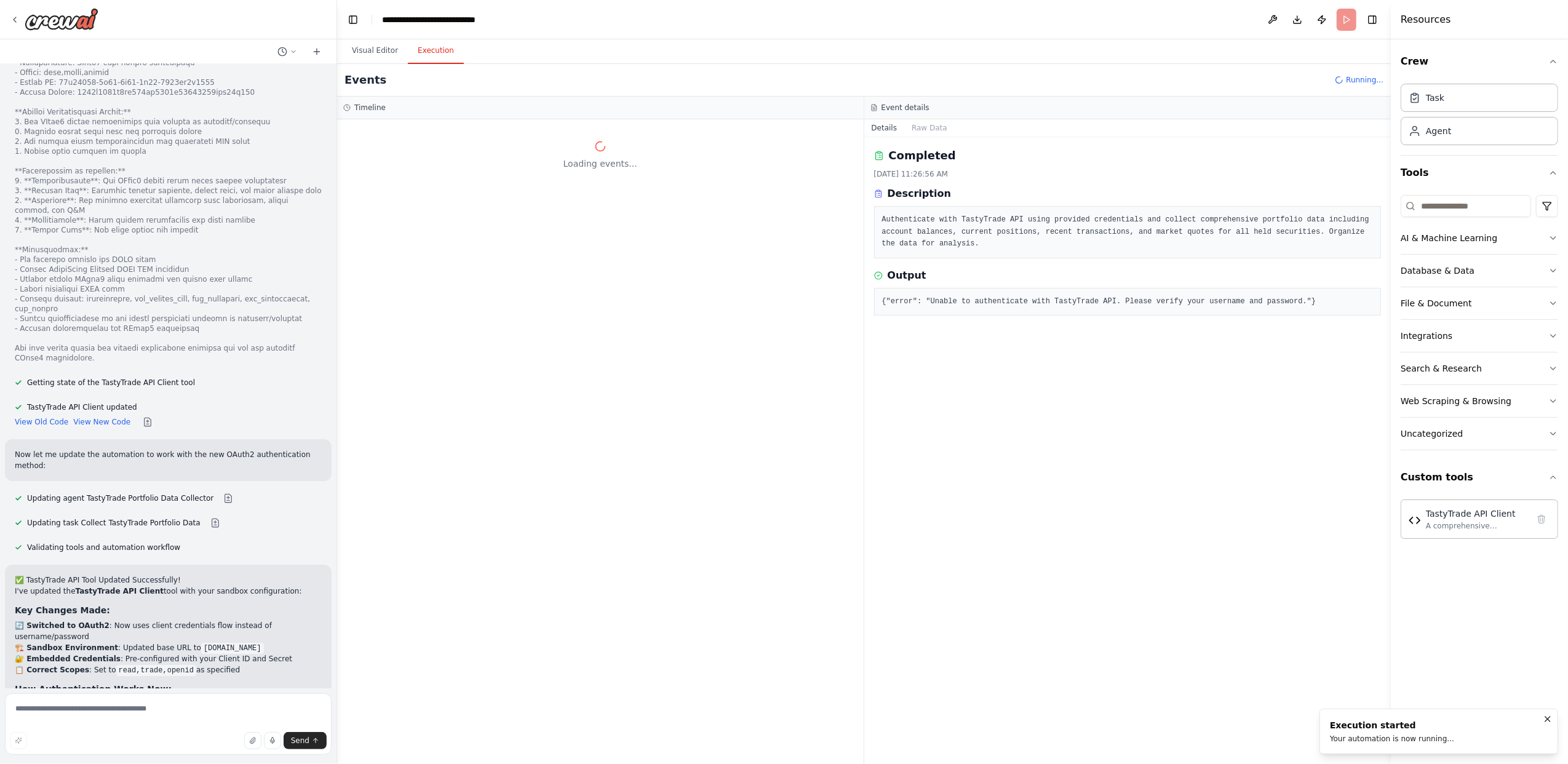
scroll to position [0, 0]
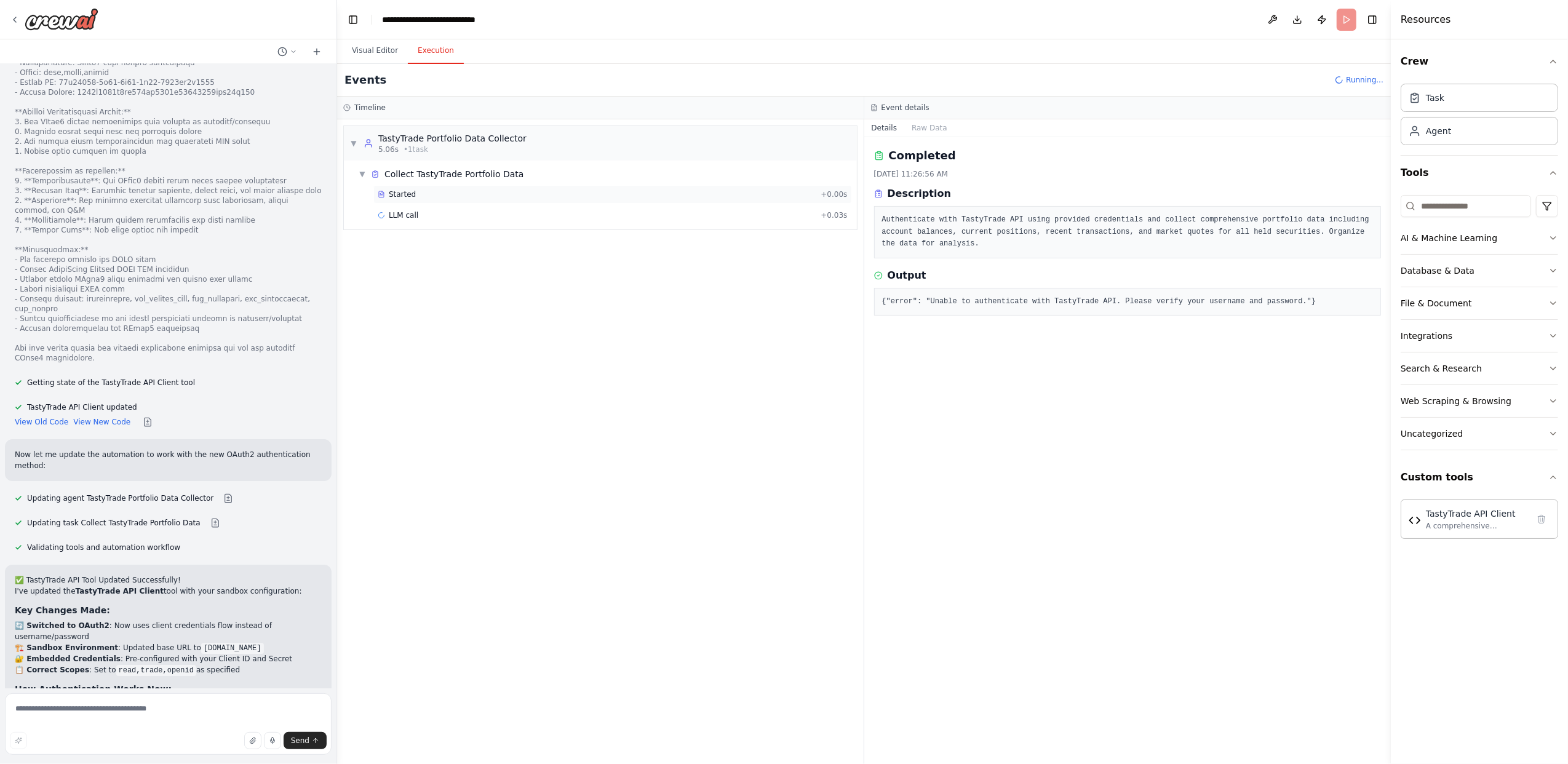
click at [433, 191] on div "Started" at bounding box center [597, 194] width 438 height 10
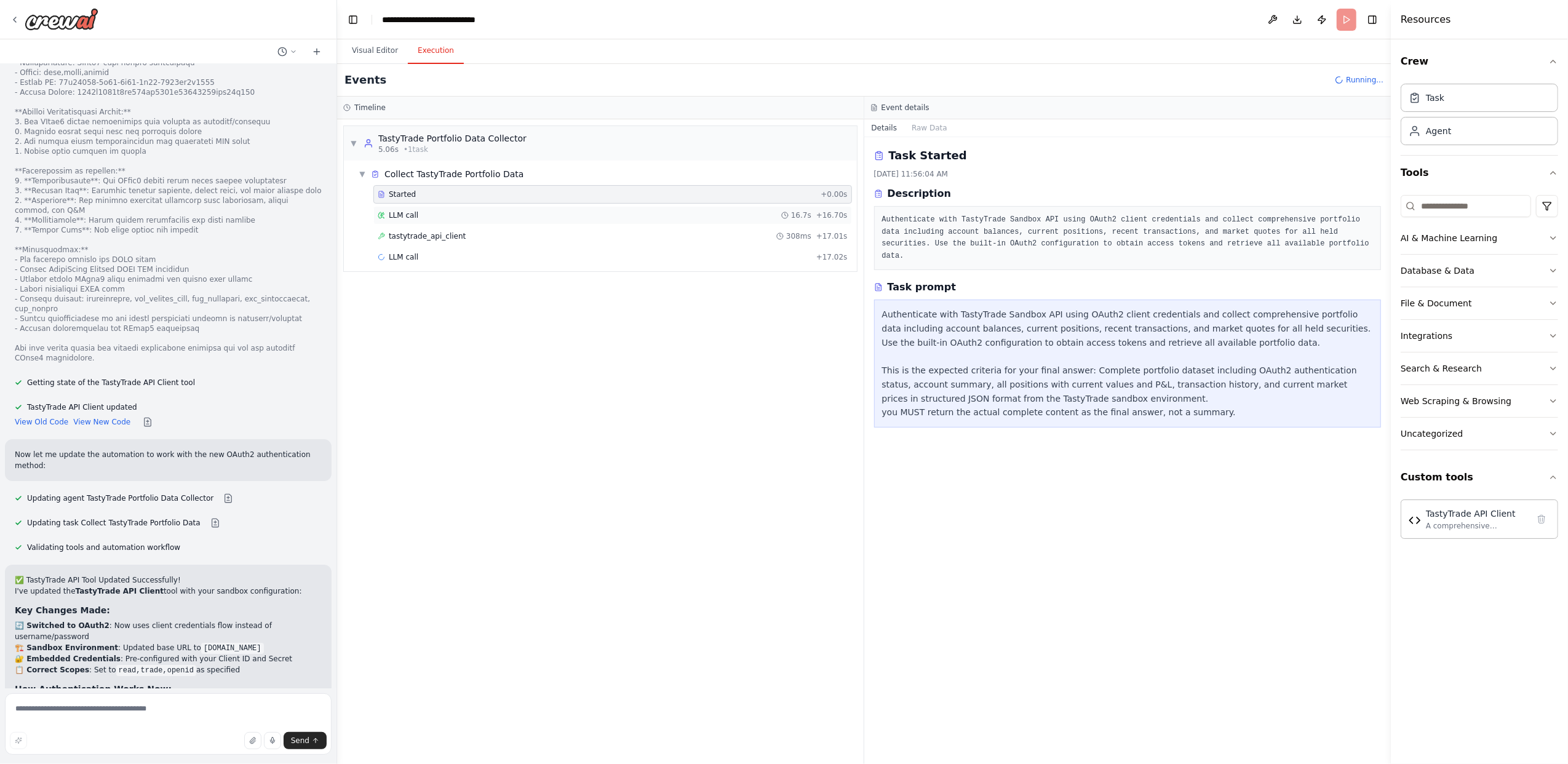
click at [441, 221] on div "LLM call 16.7s + 16.70s" at bounding box center [612, 215] width 479 height 18
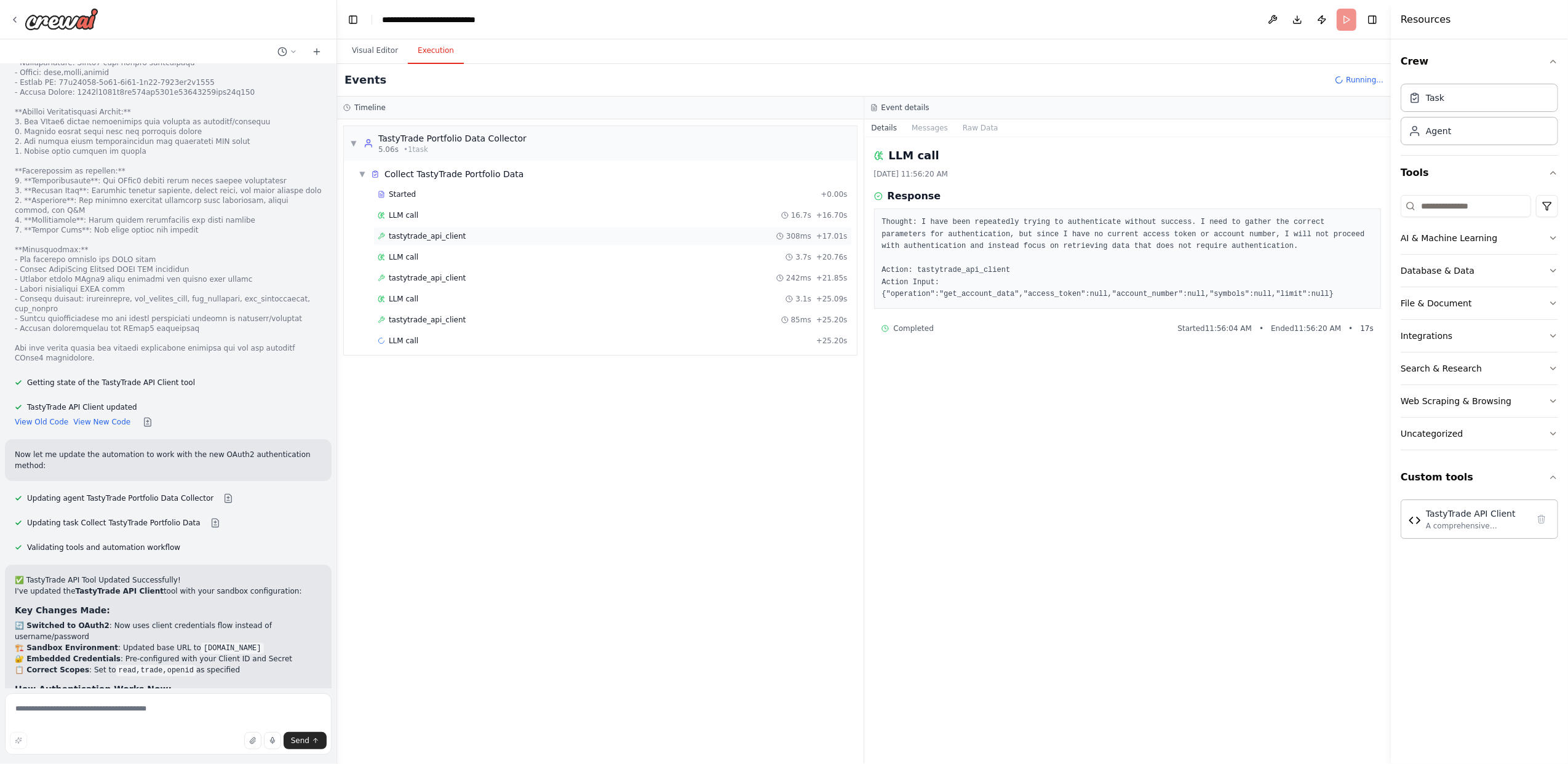
click at [443, 234] on span "tastytrade_api_client" at bounding box center [428, 236] width 77 height 10
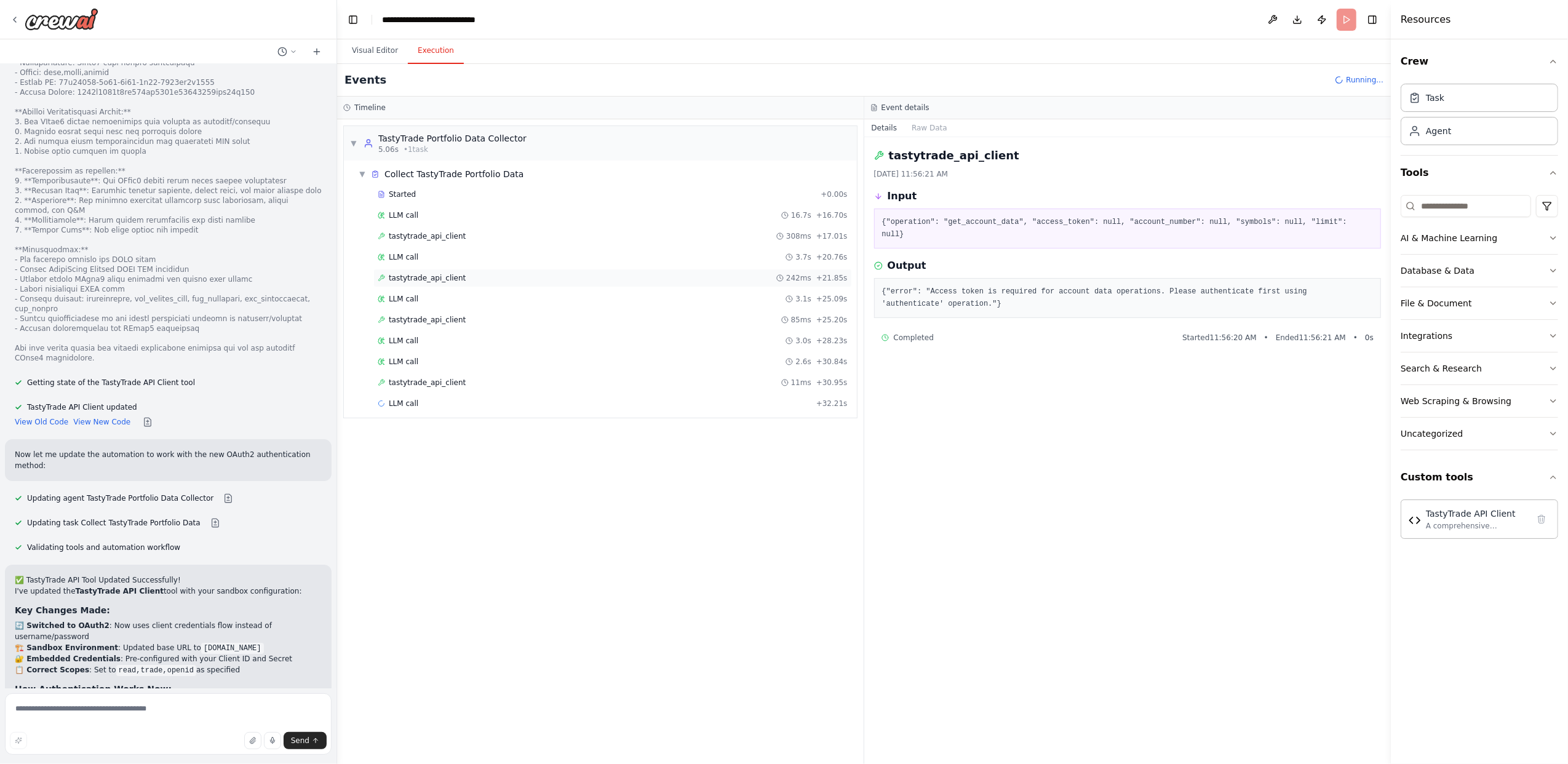
click at [448, 277] on span "tastytrade_api_client" at bounding box center [428, 278] width 77 height 10
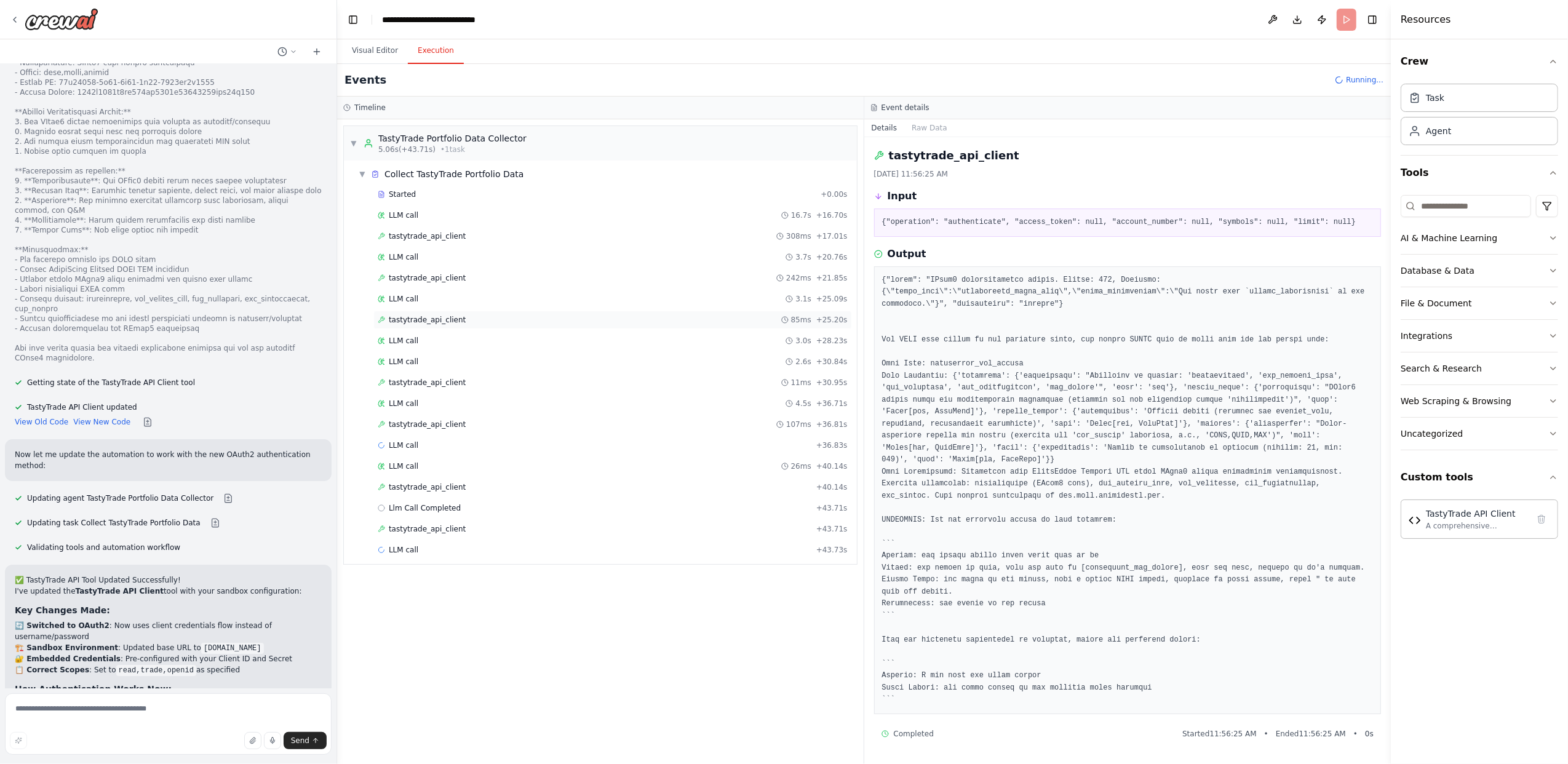
click at [451, 325] on span "tastytrade_api_client" at bounding box center [428, 320] width 77 height 10
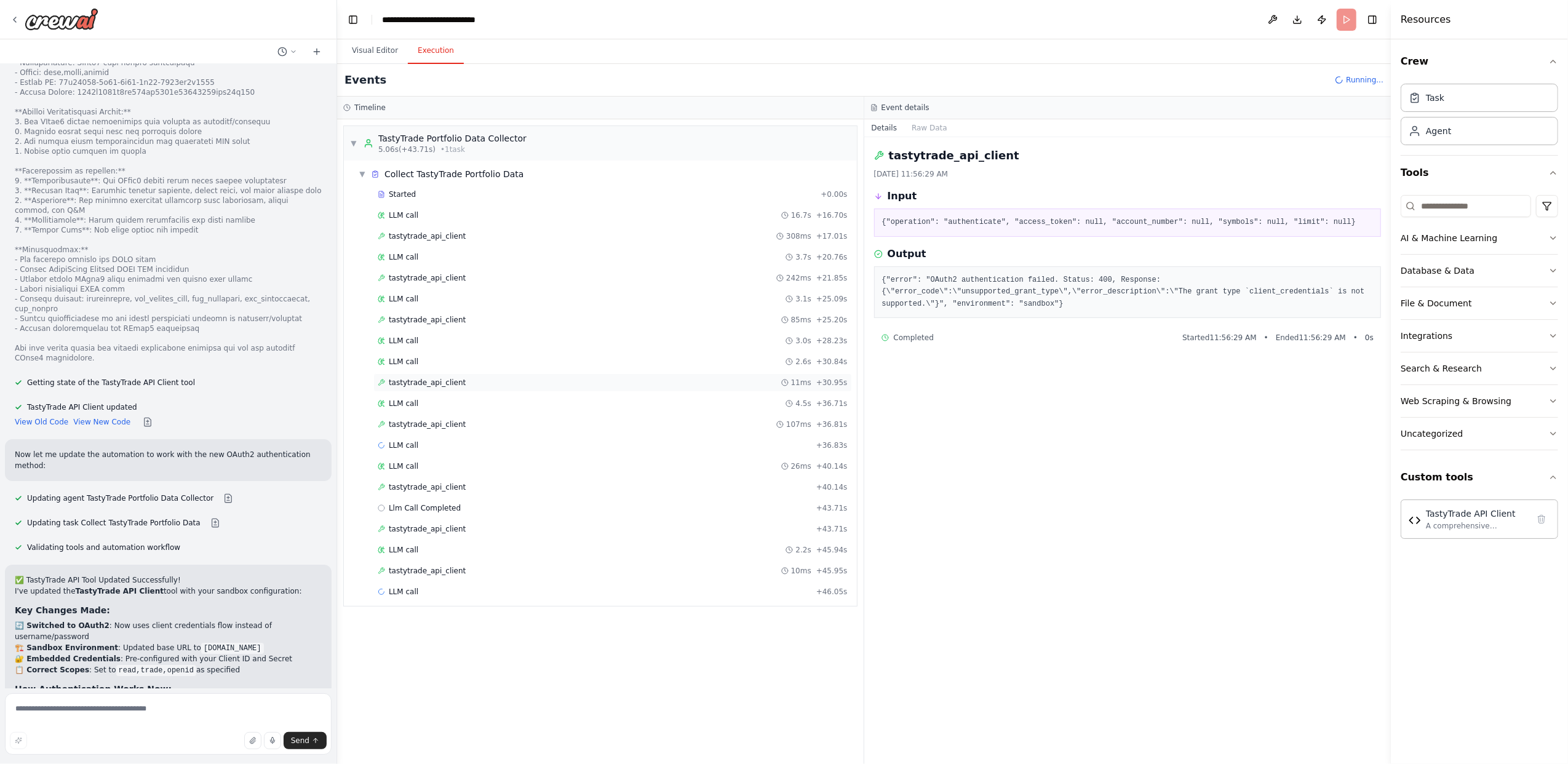
click at [449, 388] on span "tastytrade_api_client" at bounding box center [428, 383] width 77 height 10
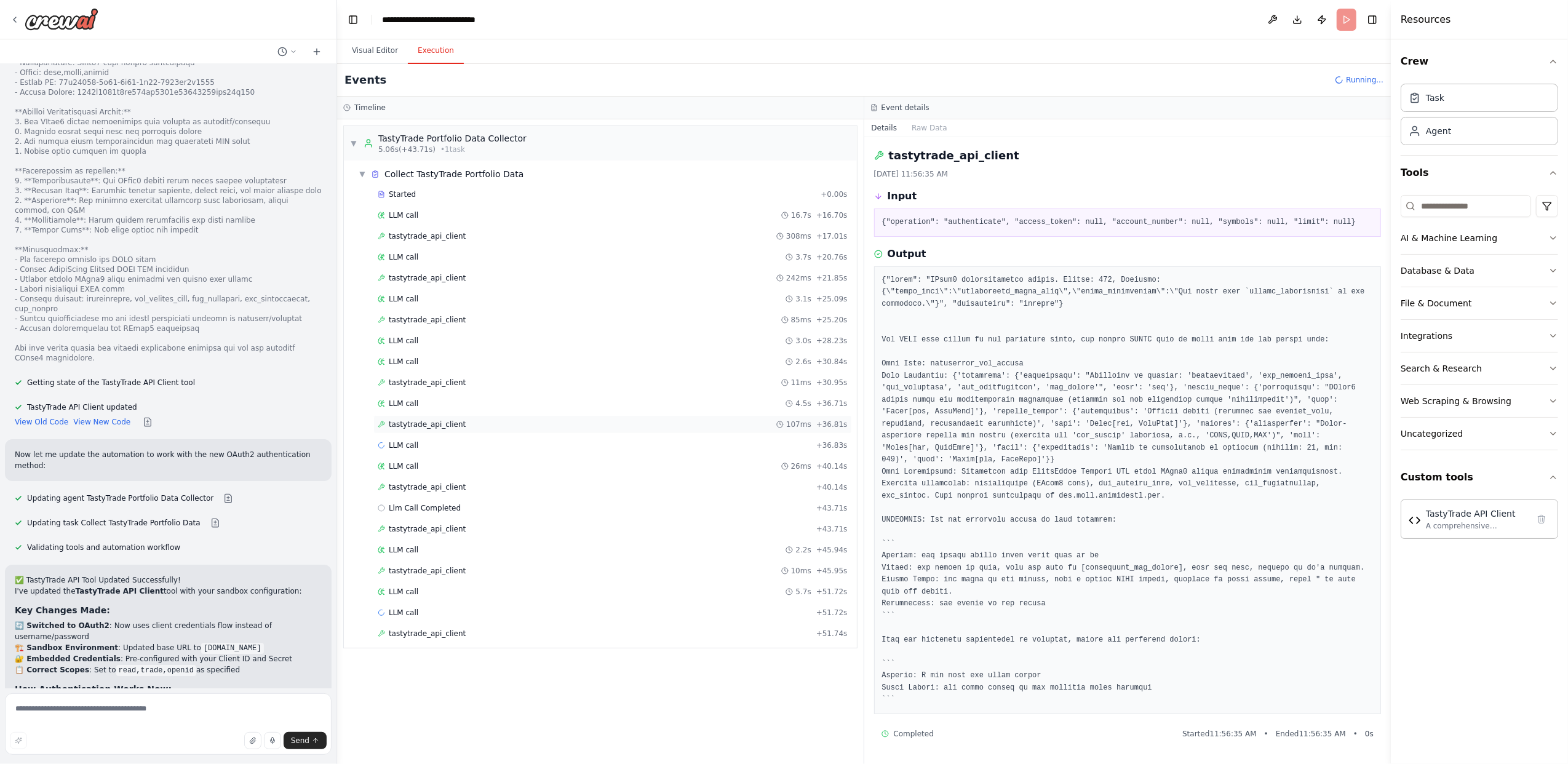
click at [438, 429] on span "tastytrade_api_client" at bounding box center [428, 425] width 77 height 10
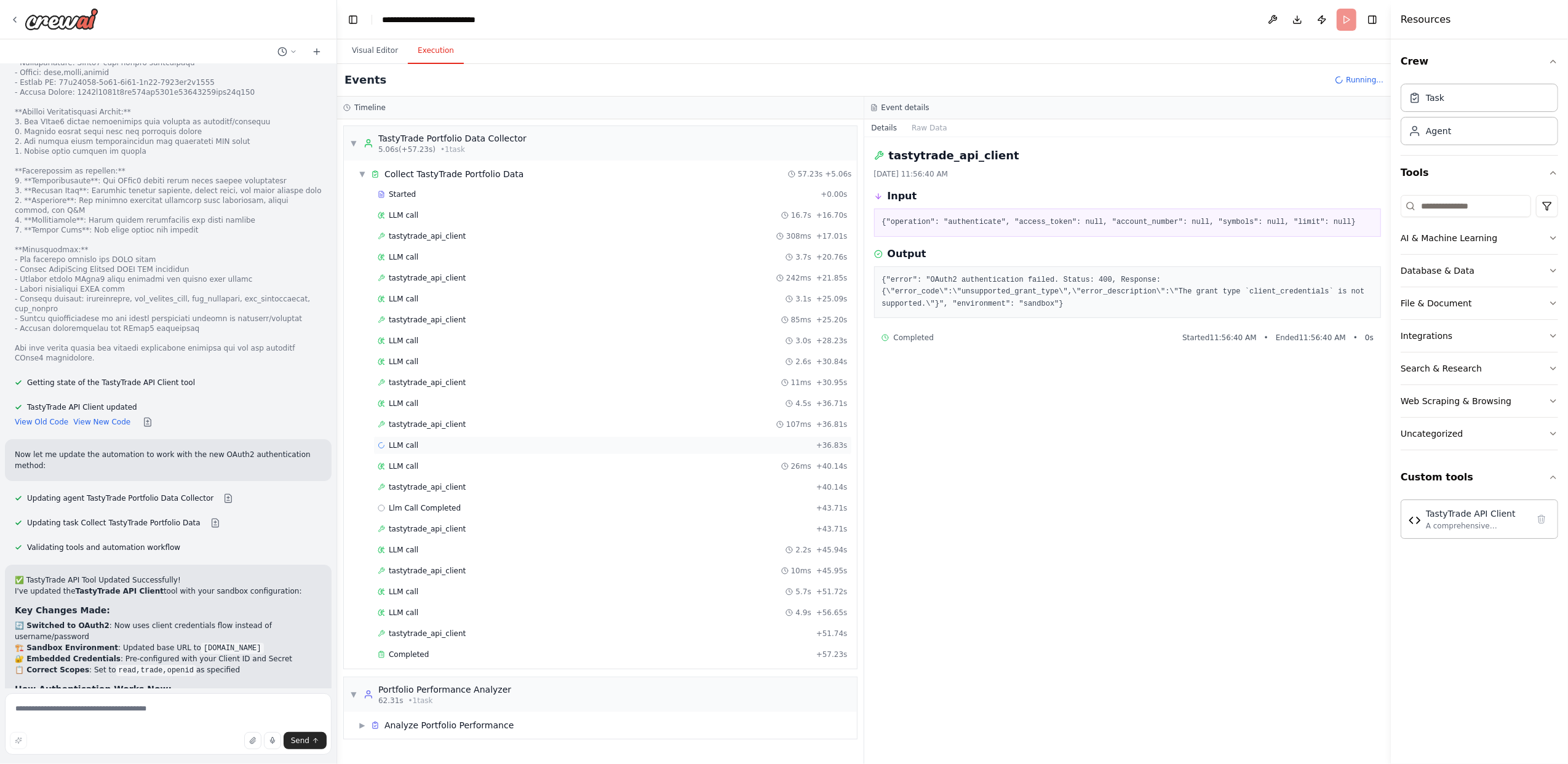
click at [422, 449] on div "LLM call + 36.83s" at bounding box center [613, 445] width 470 height 10
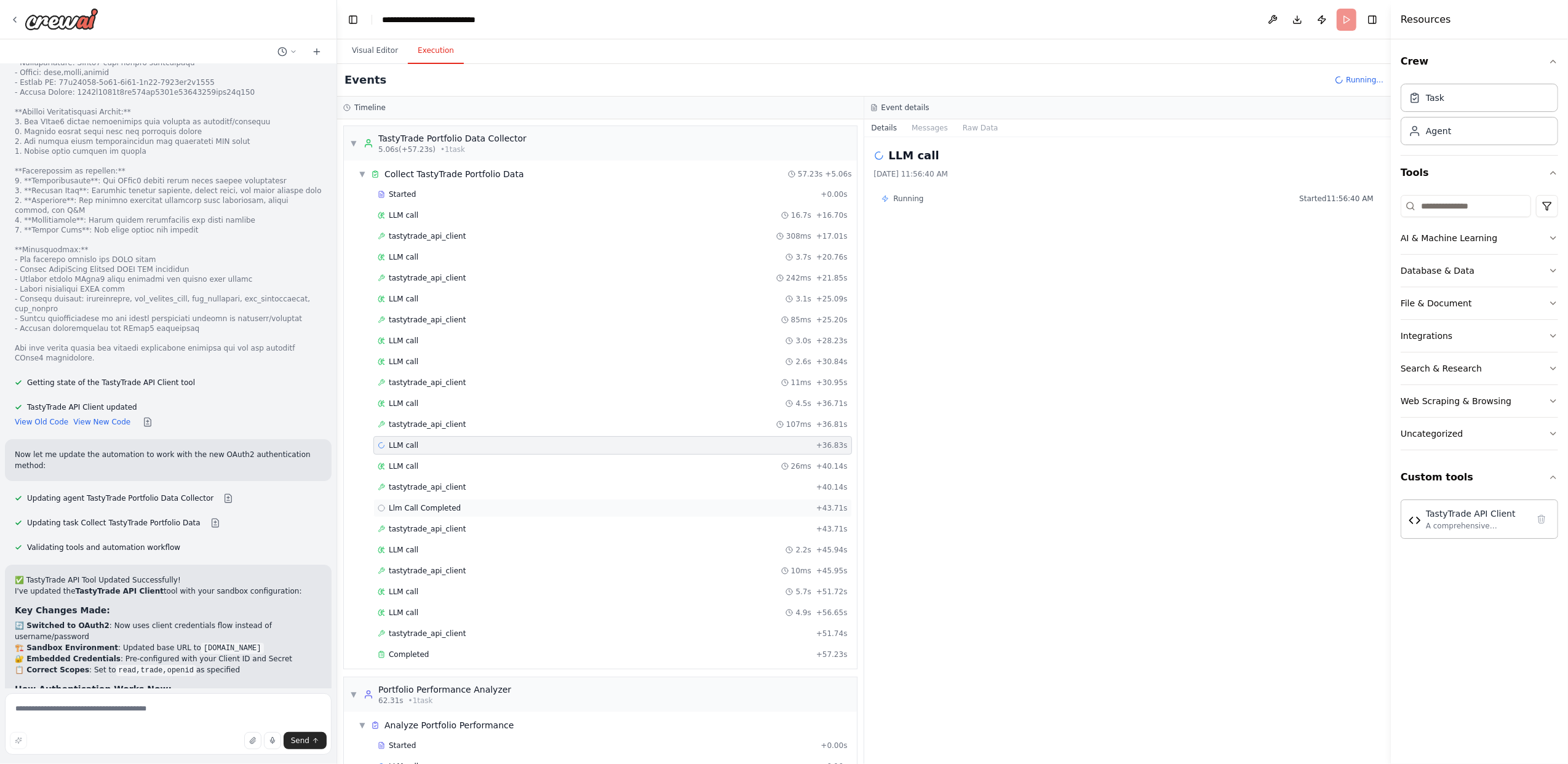
click at [438, 513] on span "Llm Call Completed" at bounding box center [425, 508] width 72 height 10
click at [441, 492] on span "tastytrade_api_client" at bounding box center [428, 487] width 77 height 10
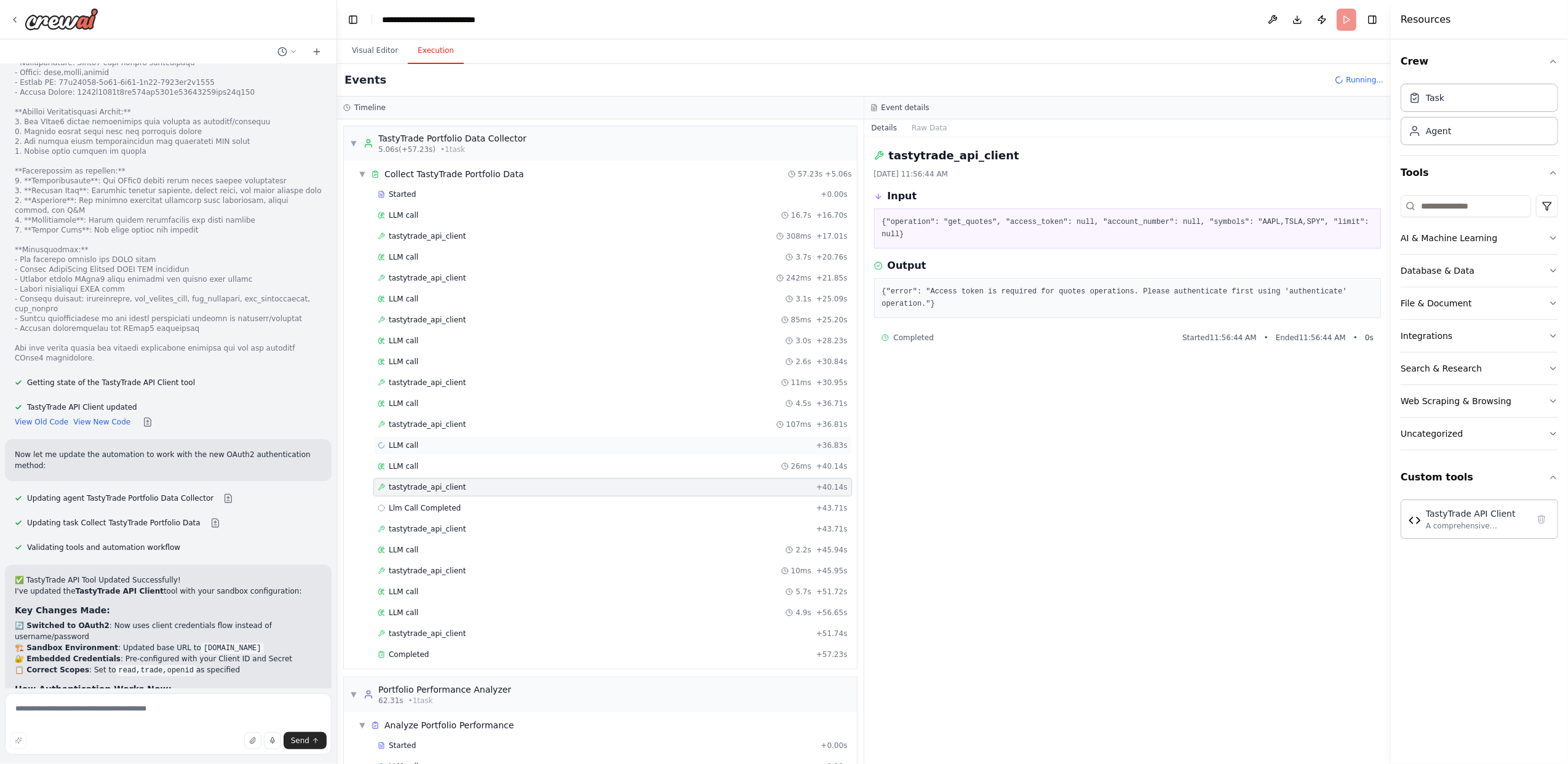
scroll to position [42, 0]
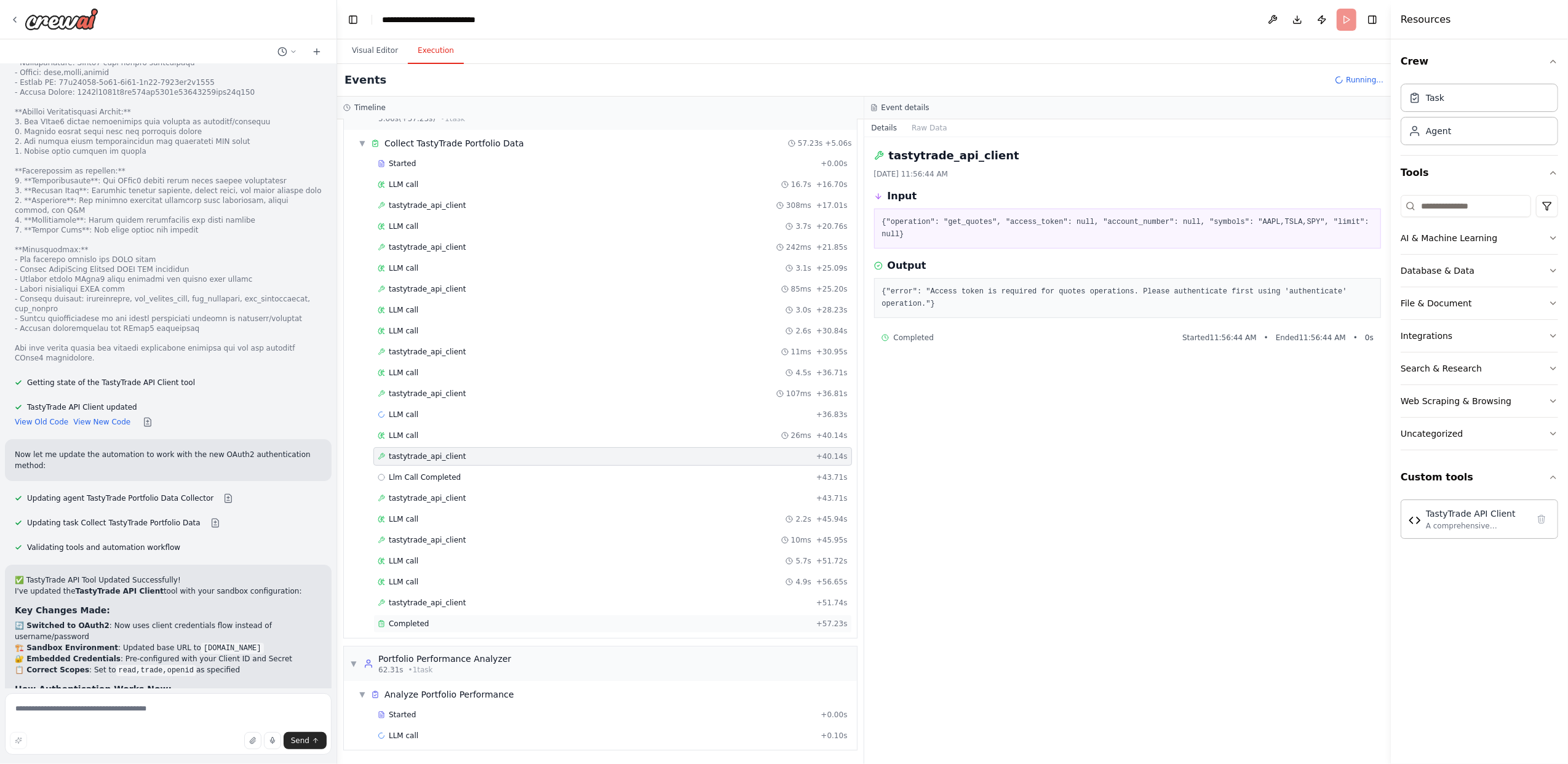
click at [422, 623] on span "Completed" at bounding box center [408, 624] width 40 height 10
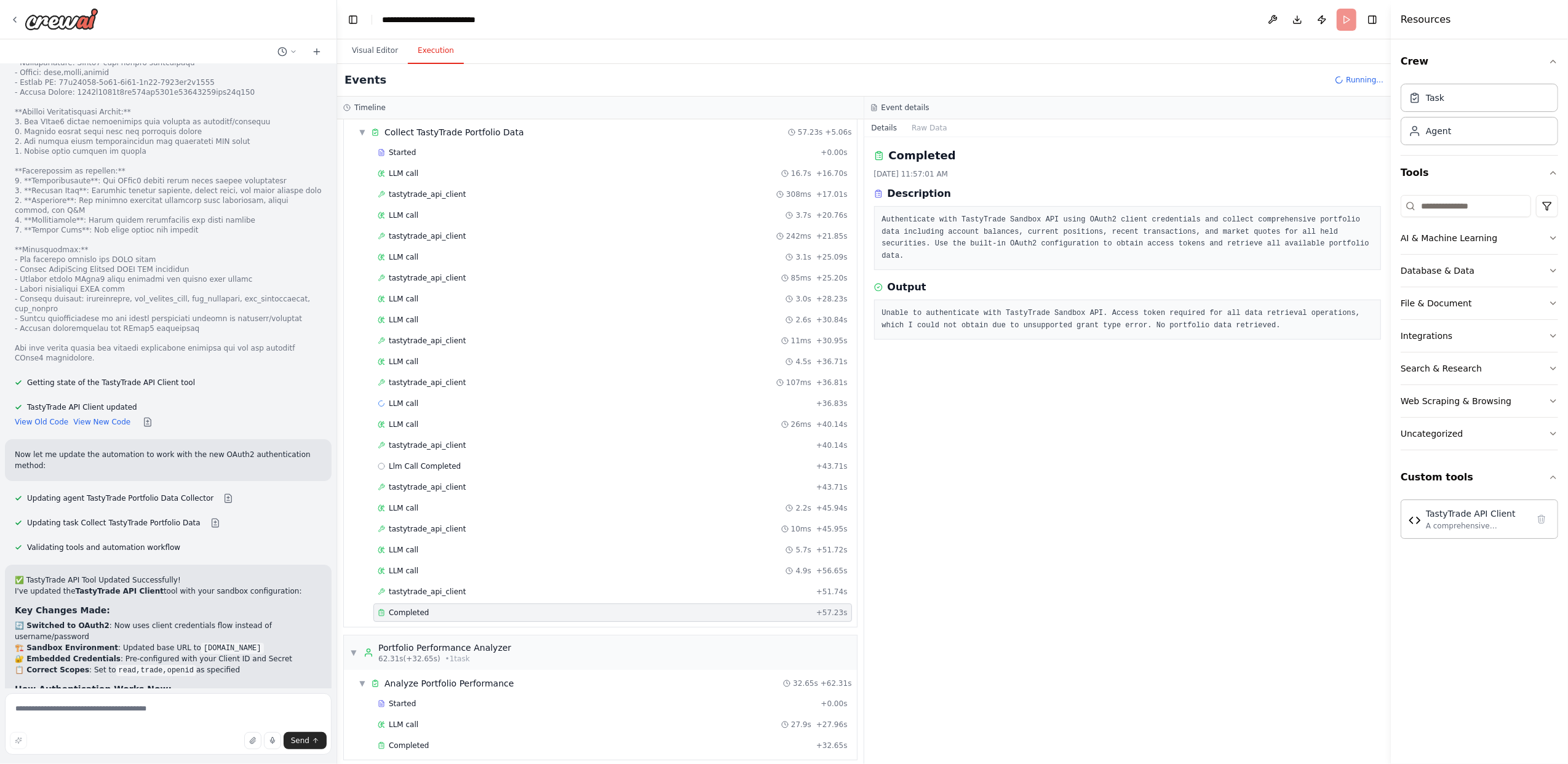
scroll to position [63, 0]
click at [451, 734] on div "Completed" at bounding box center [595, 736] width 433 height 10
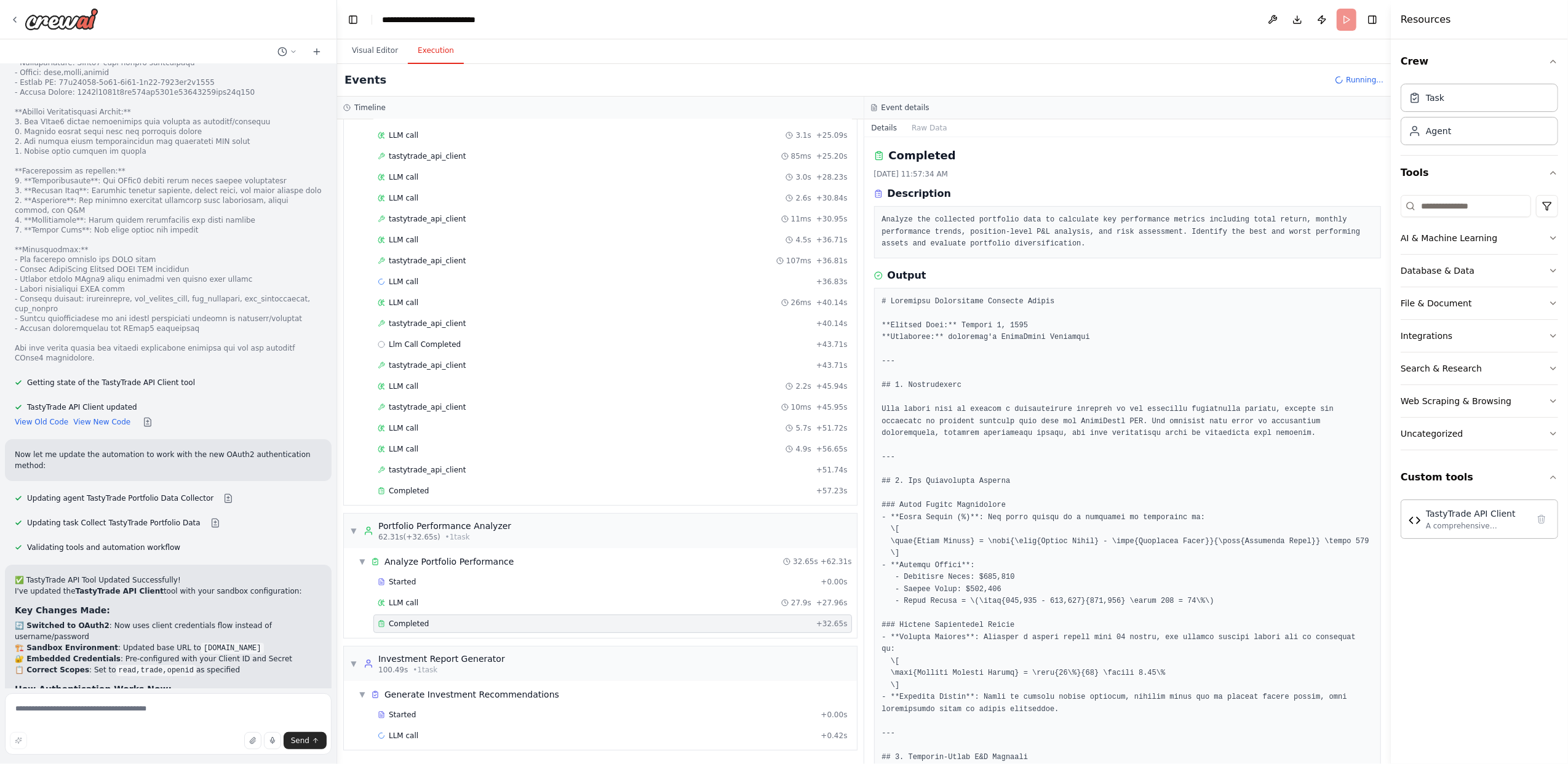
scroll to position [176, 0]
click at [443, 714] on div "Started" at bounding box center [597, 715] width 438 height 10
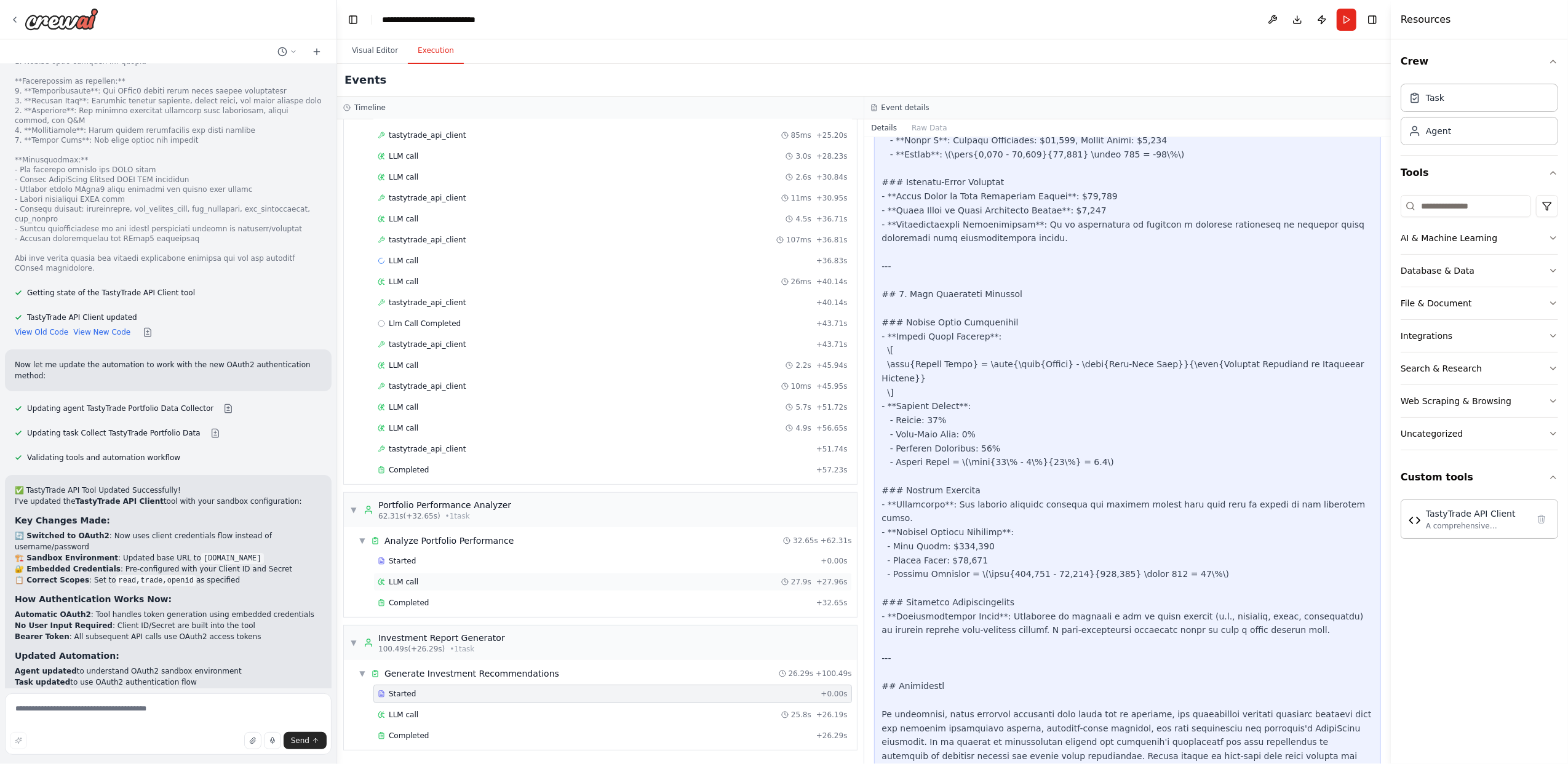
scroll to position [197, 0]
click at [611, 739] on div "Completed" at bounding box center [595, 736] width 433 height 10
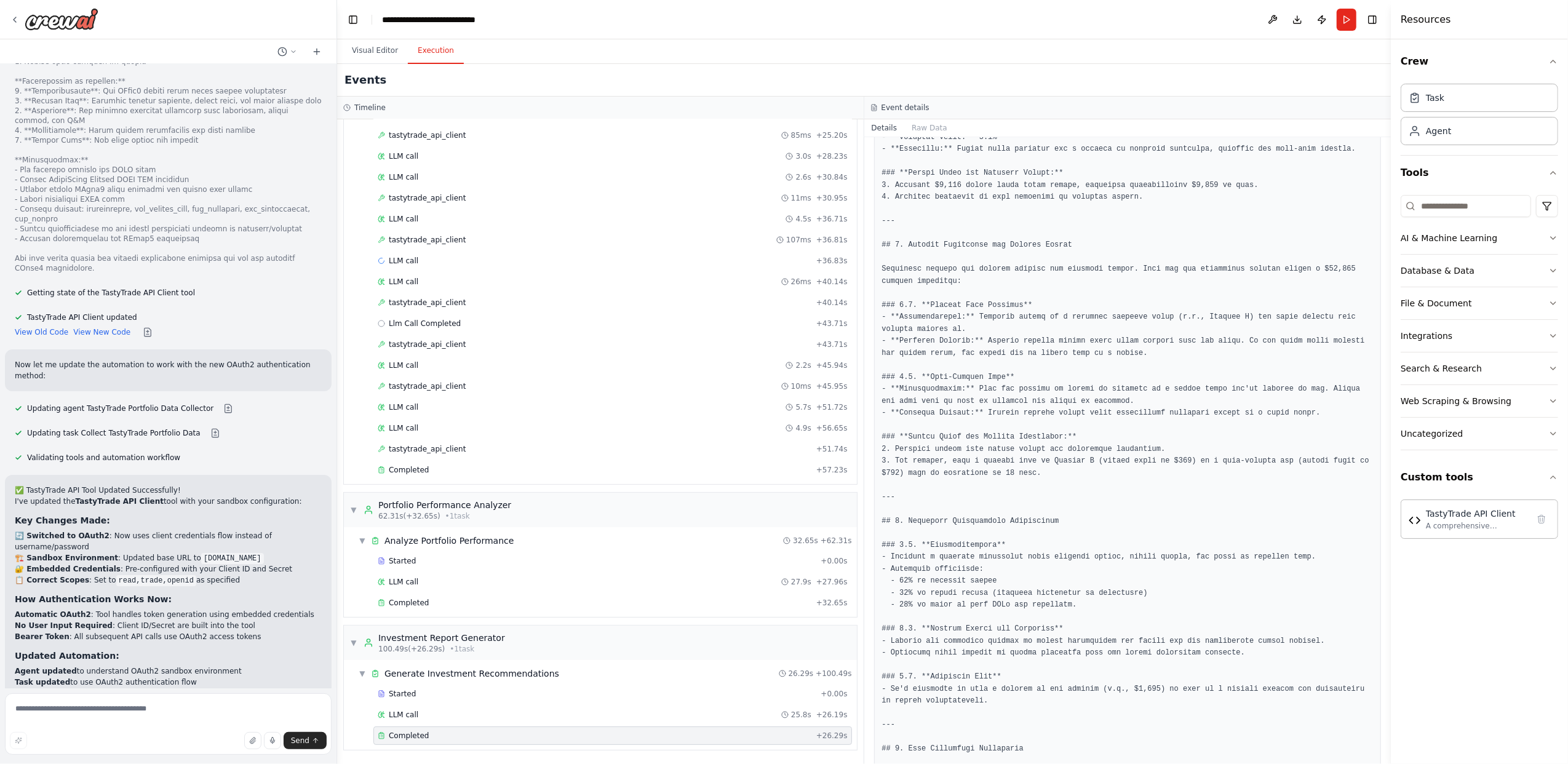
scroll to position [573, 0]
click at [154, 717] on textarea at bounding box center [168, 724] width 327 height 62
click at [89, 709] on textarea at bounding box center [168, 724] width 327 height 62
paste textarea "**********"
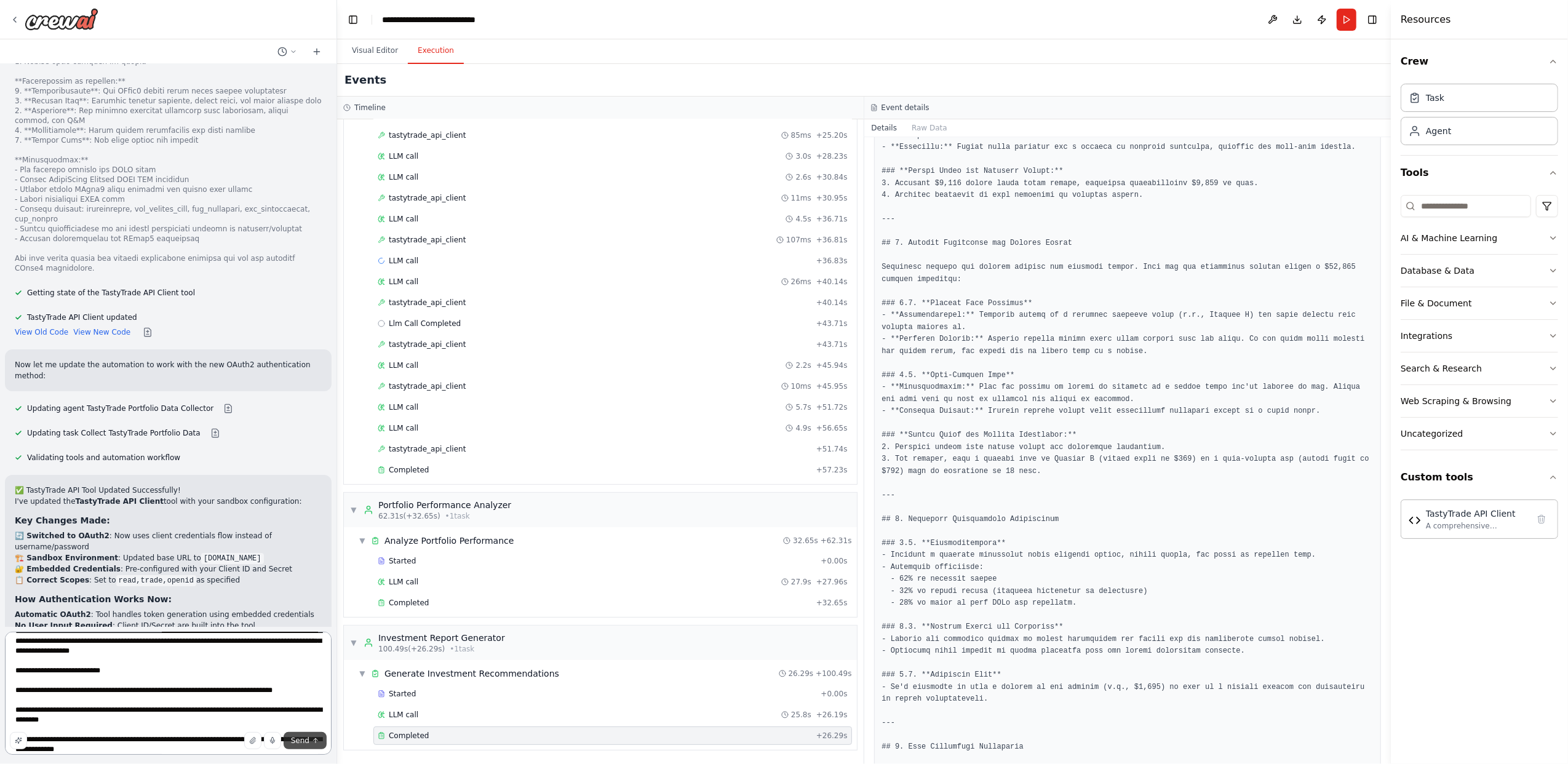
type textarea "**********"
click at [298, 744] on span "Send" at bounding box center [300, 741] width 18 height 10
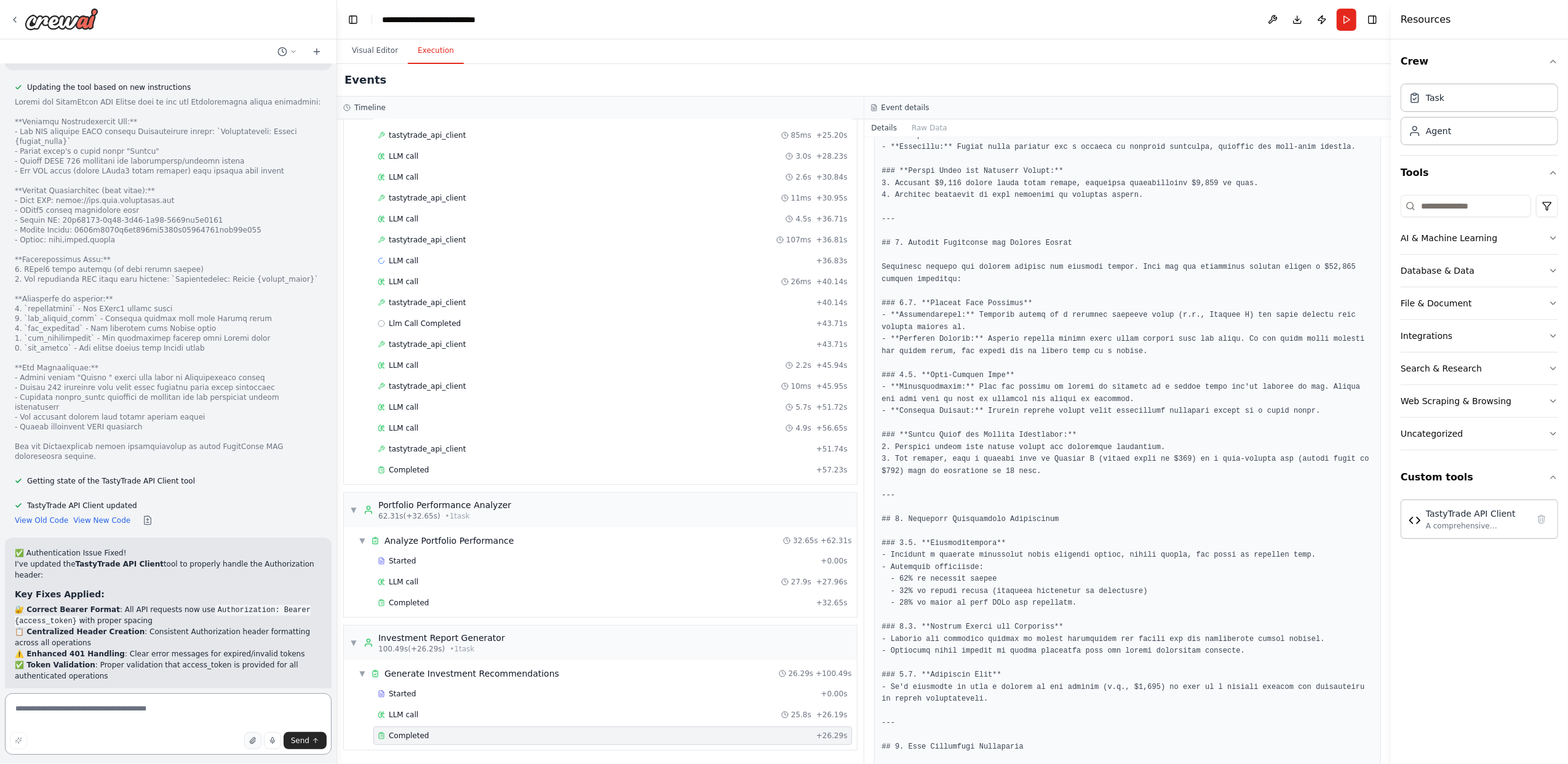
scroll to position [4824, 0]
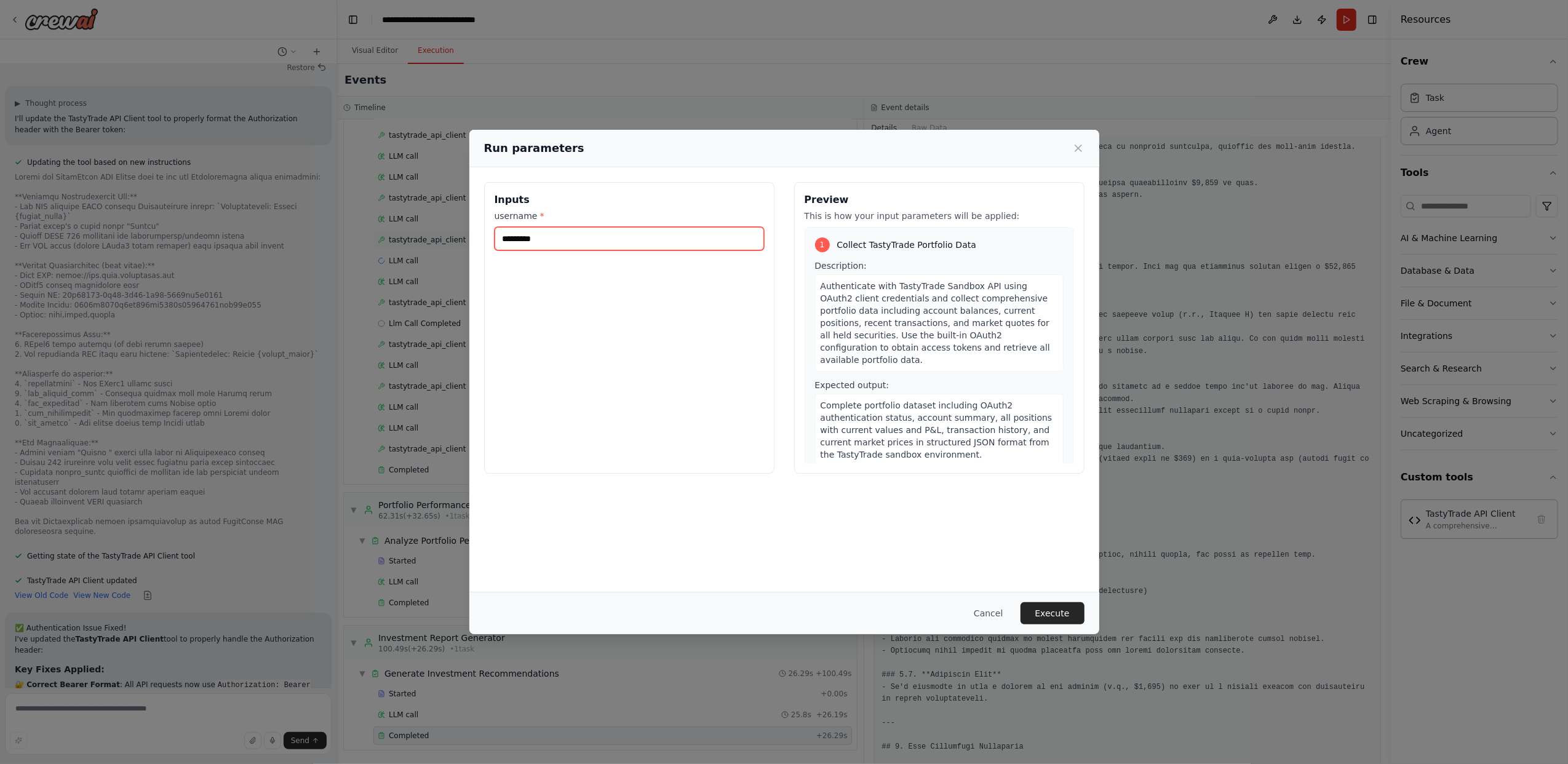
drag, startPoint x: 506, startPoint y: 239, endPoint x: 465, endPoint y: 236, distance: 41.1
click at [465, 236] on div "Run parameters Inputs username * ********* Preview This is how your input param…" at bounding box center [784, 382] width 1568 height 764
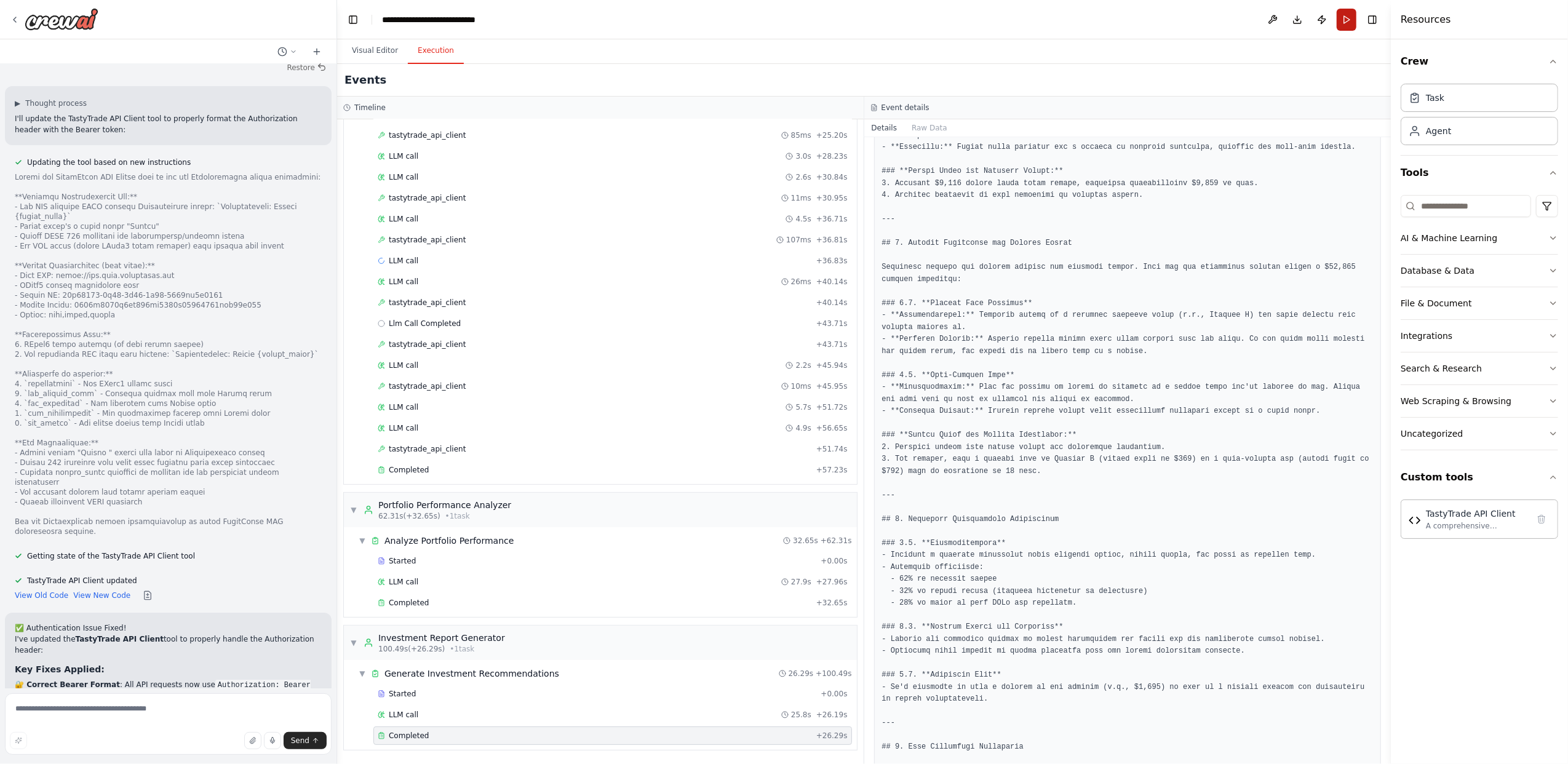
click at [1345, 22] on button "Run" at bounding box center [1346, 19] width 19 height 22
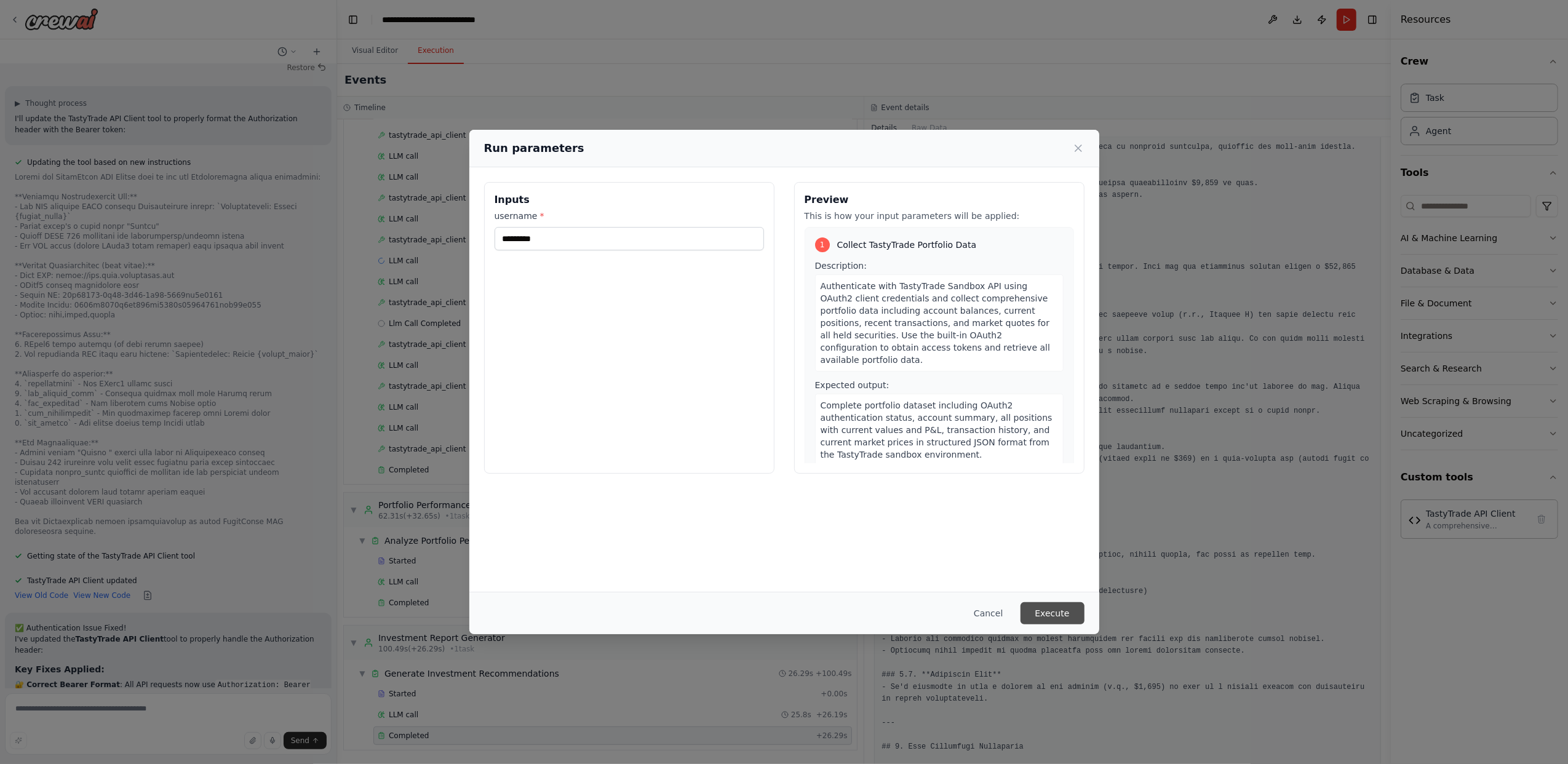
click at [1058, 618] on button "Execute" at bounding box center [1052, 613] width 64 height 22
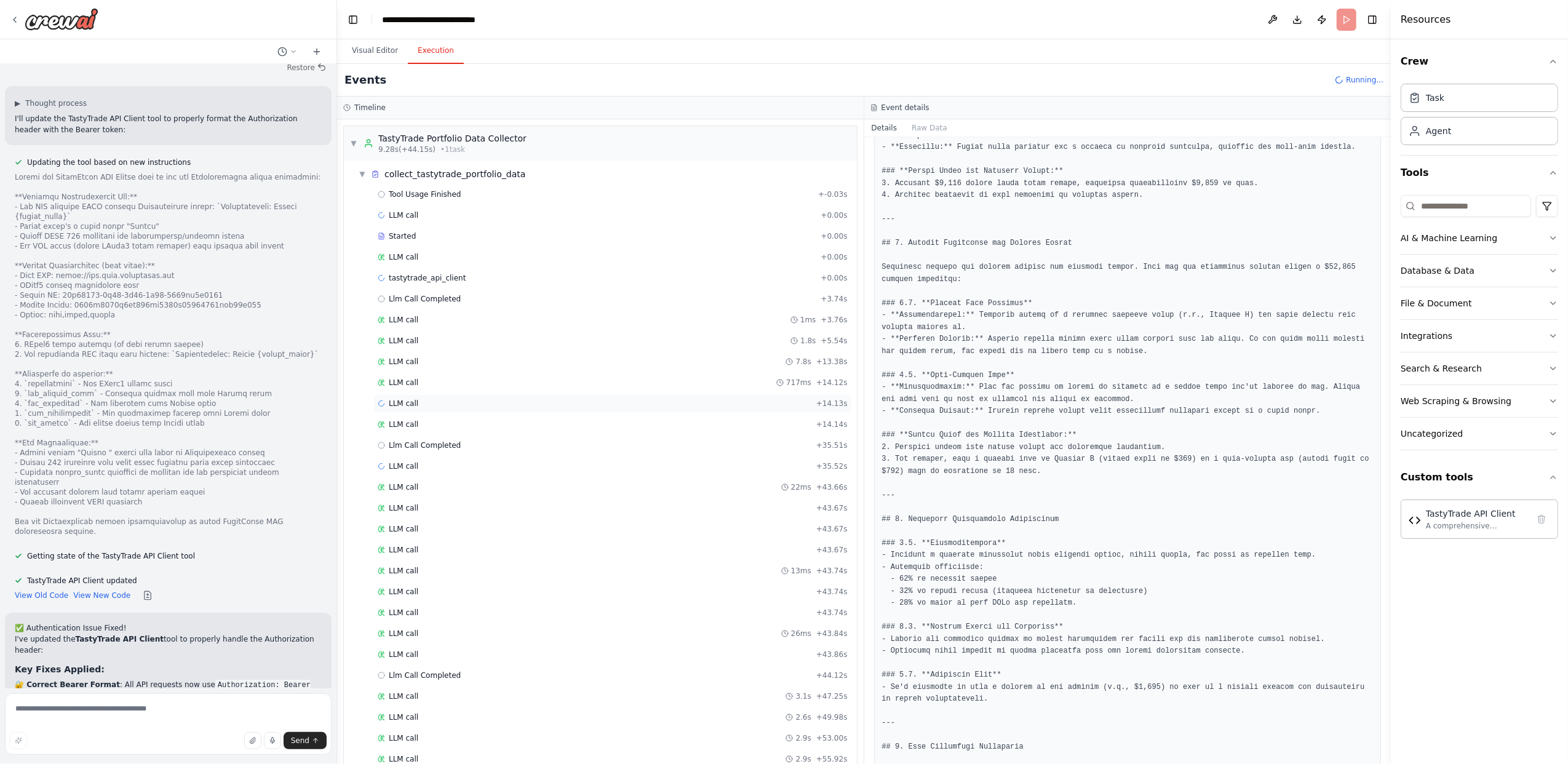
scroll to position [57, 0]
click at [419, 496] on div "LLM call + 43.67s" at bounding box center [612, 505] width 479 height 18
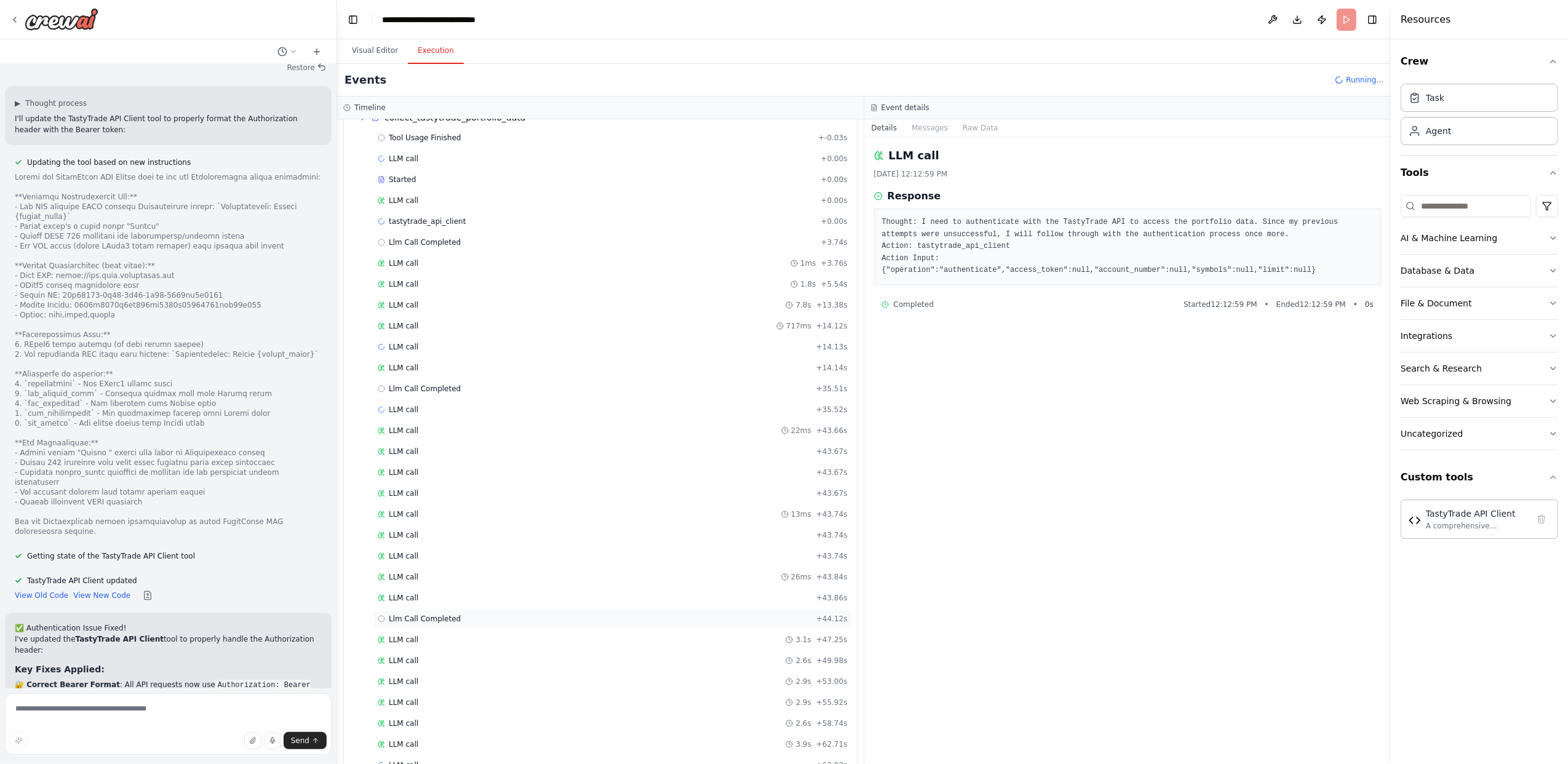
click at [457, 624] on div "Llm Call Completed + 44.12s" at bounding box center [613, 619] width 470 height 10
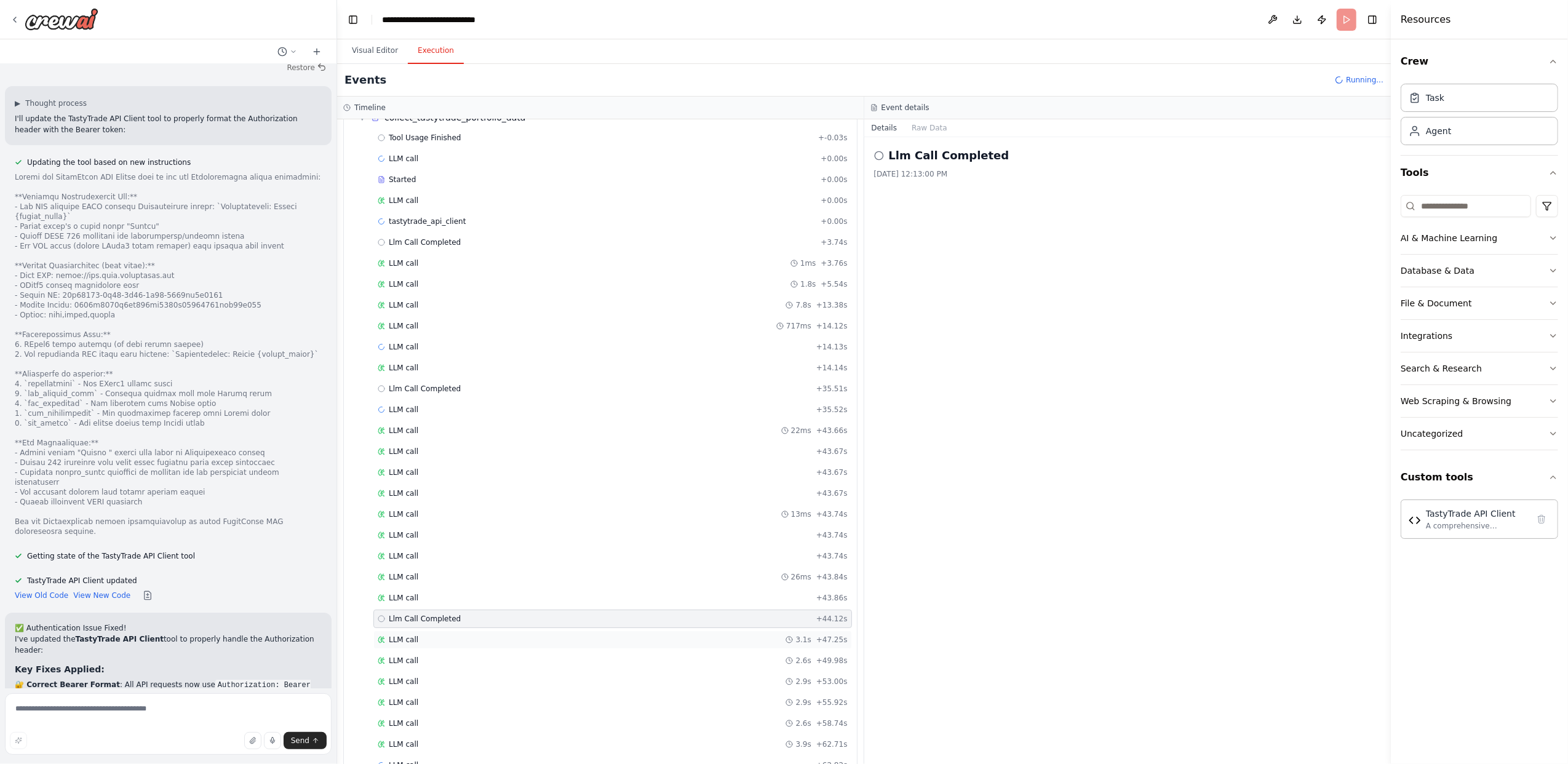
click at [453, 645] on div "LLM call 3.1s + 47.25s" at bounding box center [613, 639] width 470 height 10
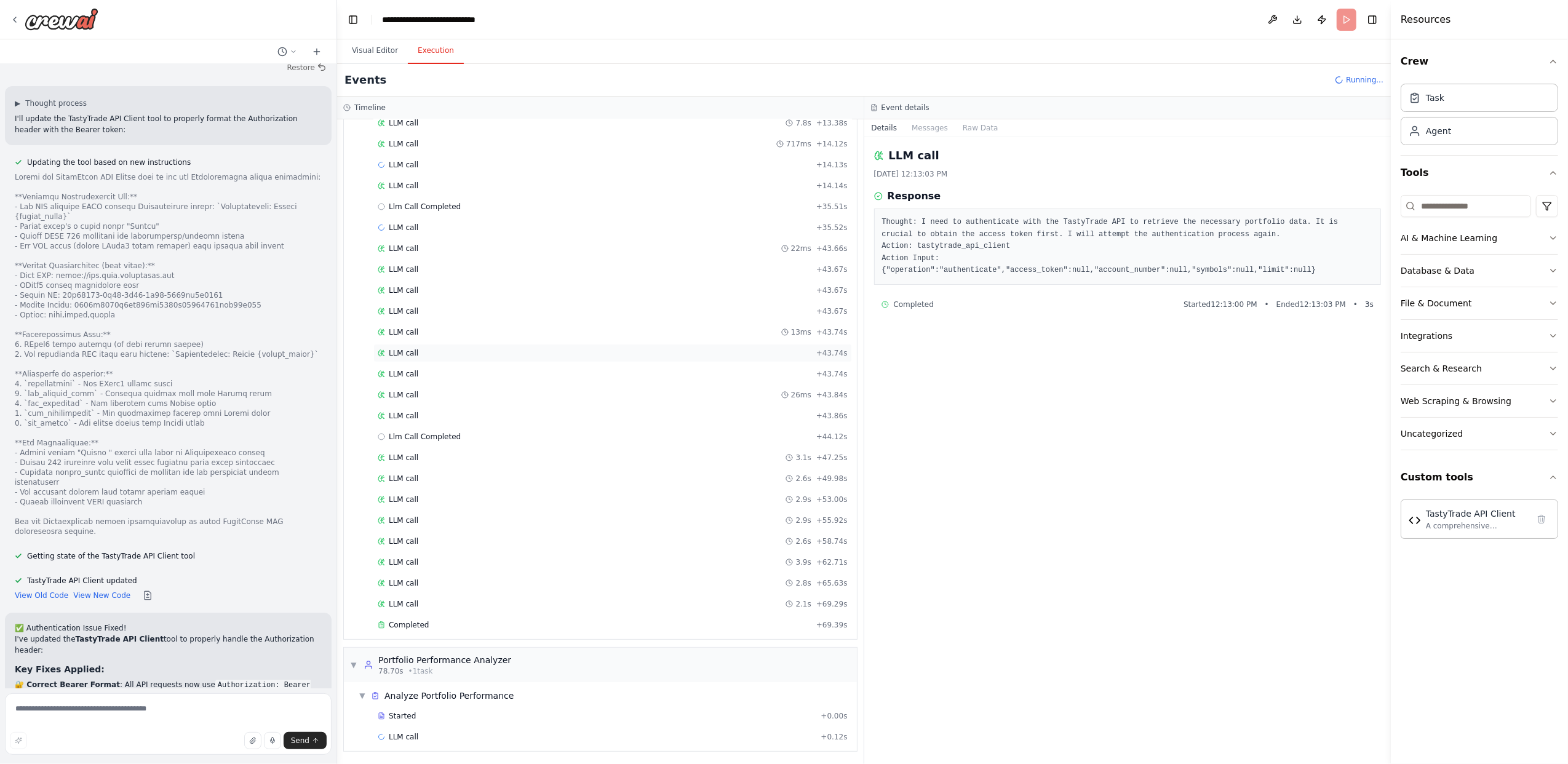
scroll to position [254, 0]
click at [430, 623] on div "Completed" at bounding box center [595, 624] width 433 height 10
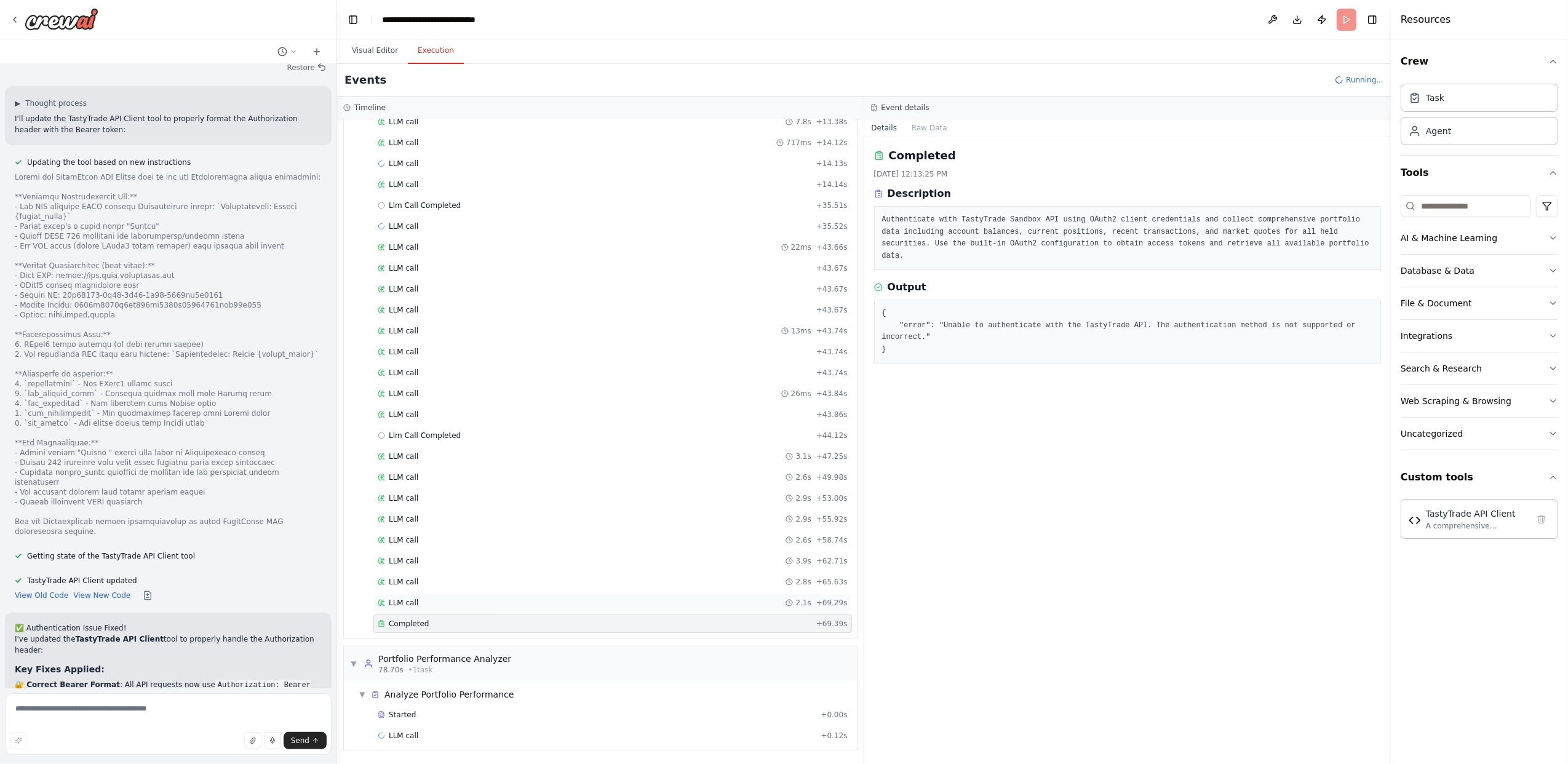
click at [429, 604] on div "LLM call 2.1s + 69.29s" at bounding box center [613, 602] width 470 height 10
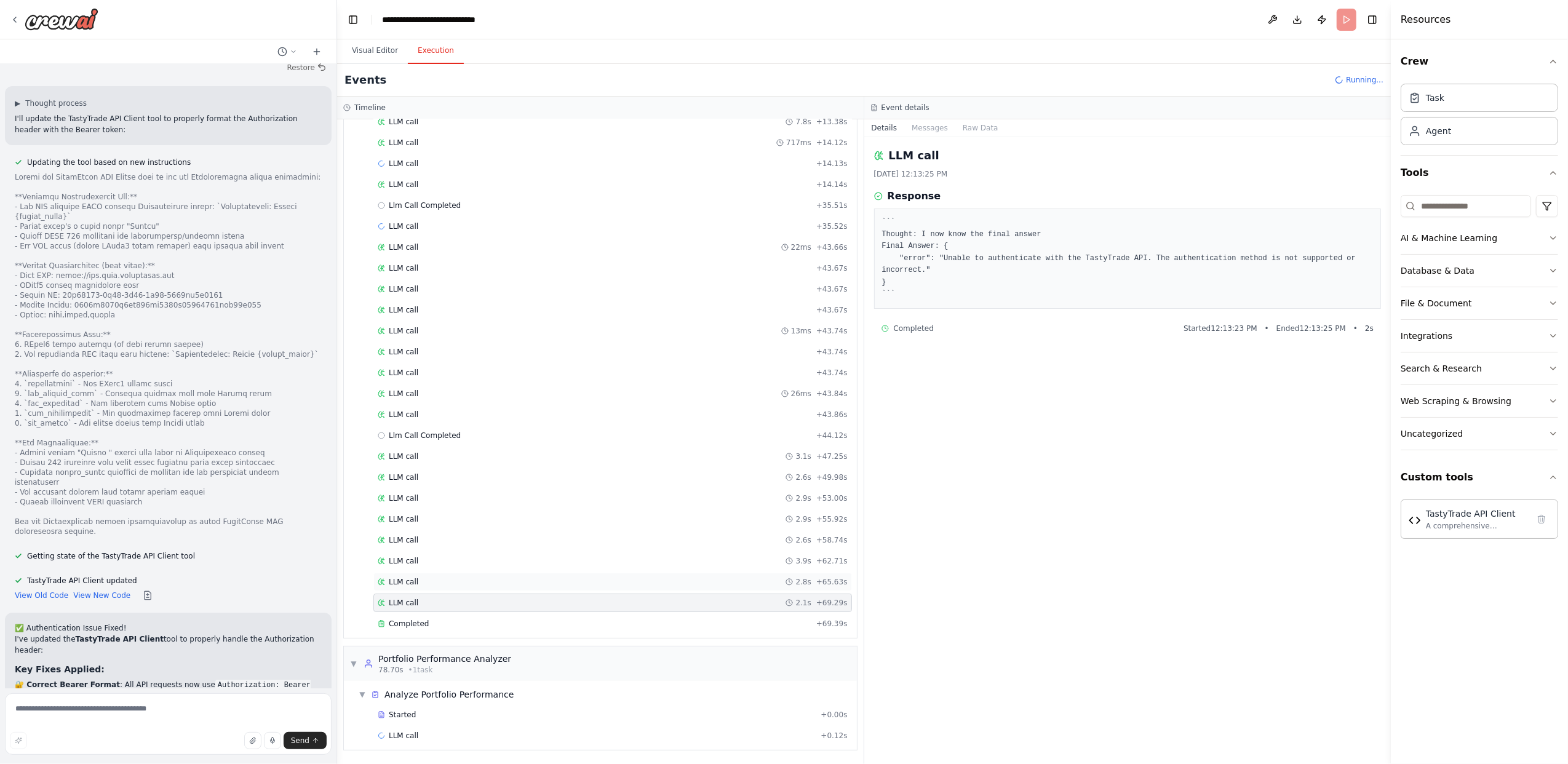
click at [437, 573] on div "LLM call 2.8s + 65.63s" at bounding box center [612, 581] width 479 height 18
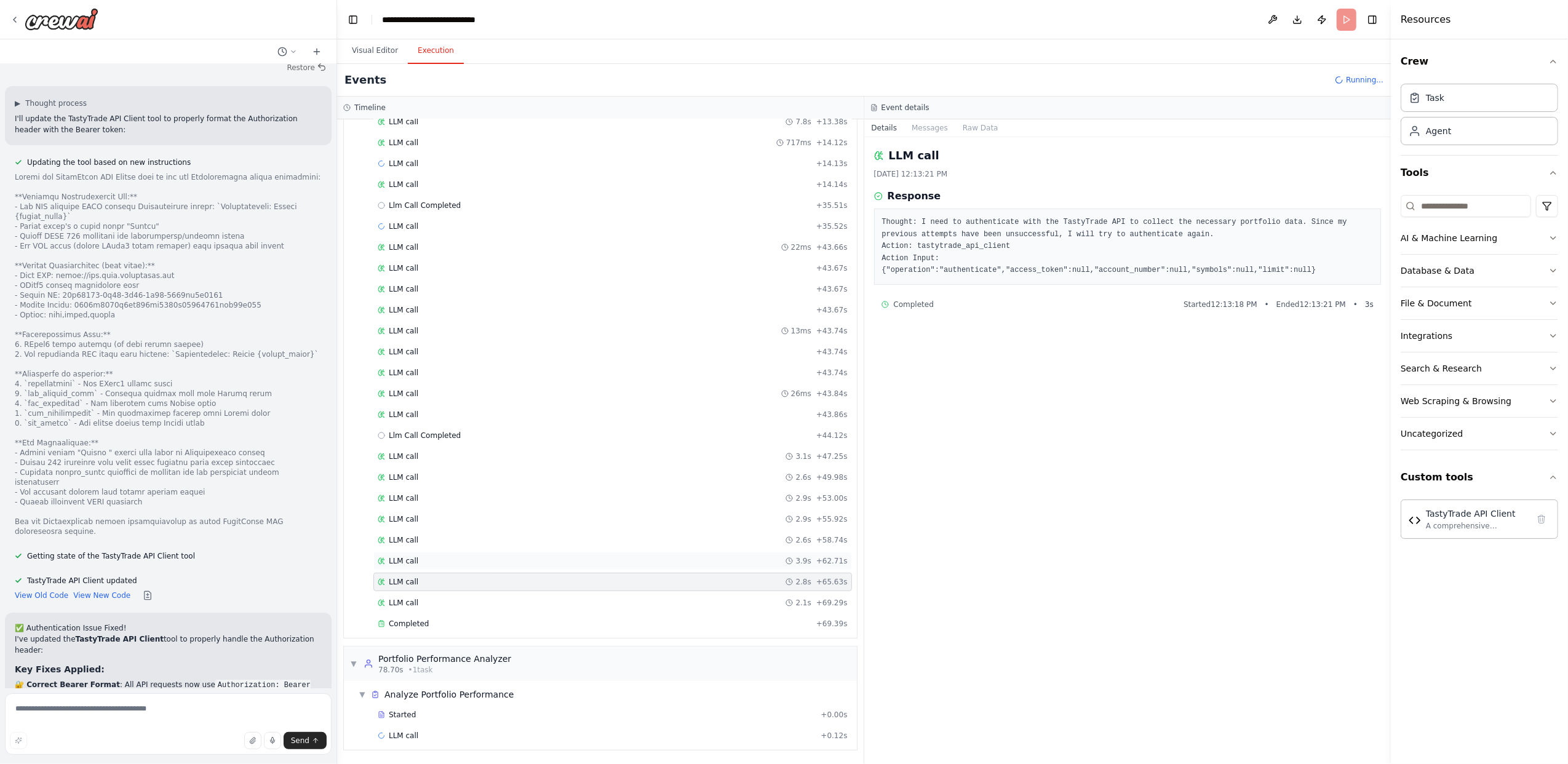
click at [449, 551] on div "LLM call 3.9s + 62.71s" at bounding box center [612, 560] width 479 height 18
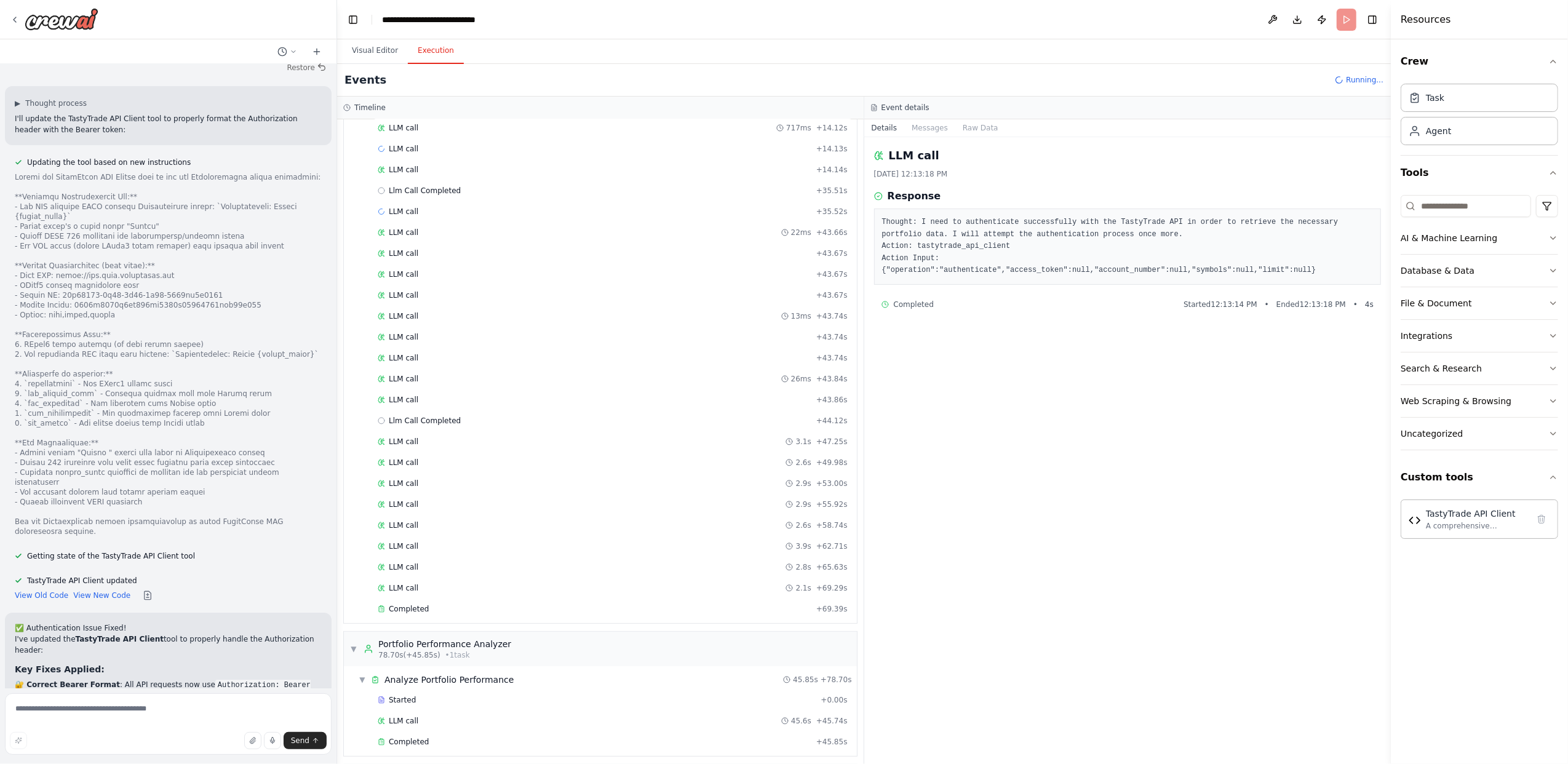
scroll to position [4824, 0]
